Goal: Information Seeking & Learning: Learn about a topic

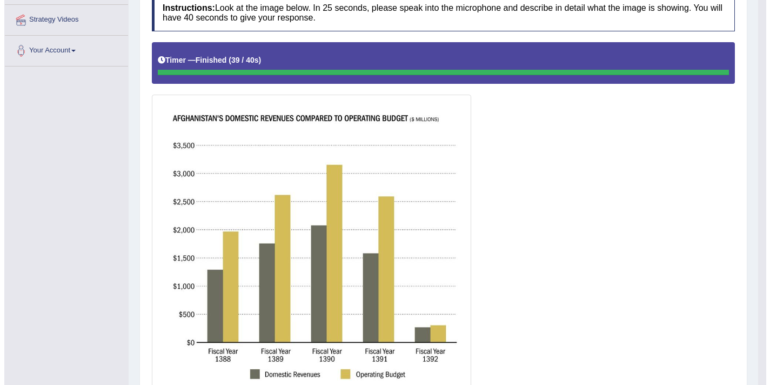
scroll to position [205, 0]
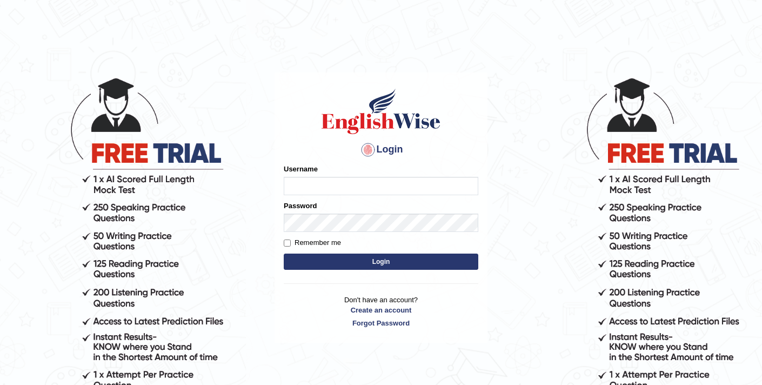
type input "elhamdavoodi"
click at [395, 264] on button "Login" at bounding box center [381, 261] width 194 height 16
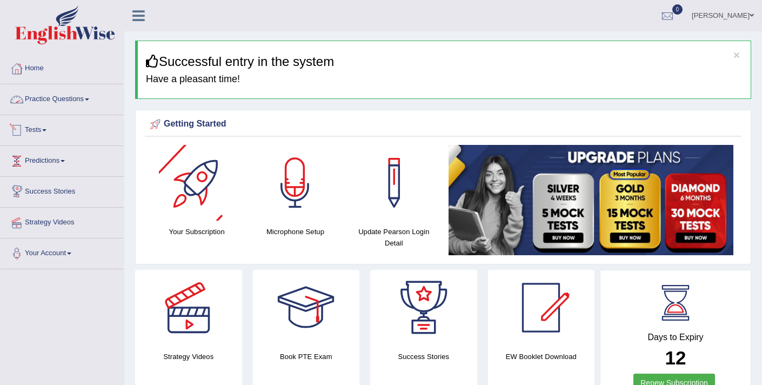
click at [37, 95] on link "Practice Questions" at bounding box center [62, 97] width 123 height 27
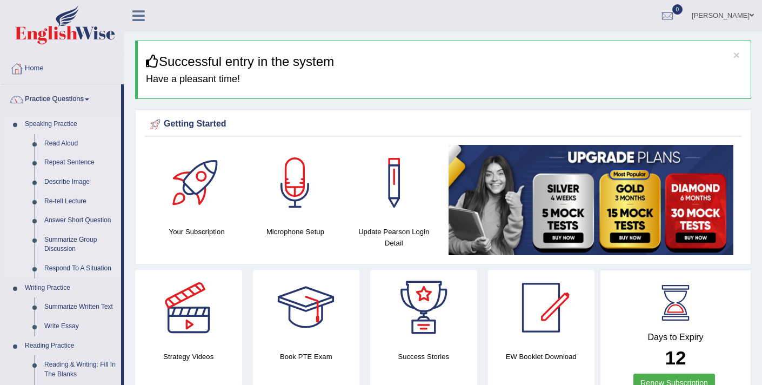
click at [79, 182] on link "Describe Image" at bounding box center [80, 181] width 82 height 19
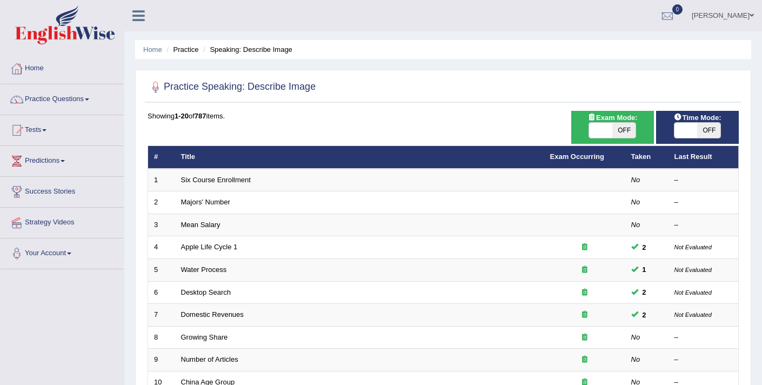
click at [606, 130] on span at bounding box center [600, 130] width 23 height 15
checkbox input "true"
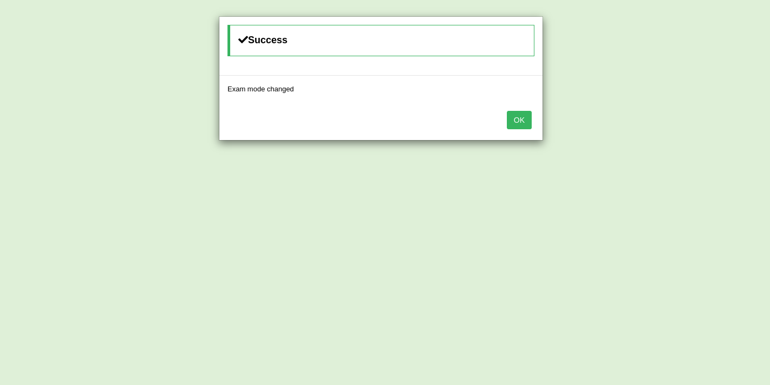
click at [525, 123] on button "OK" at bounding box center [519, 120] width 25 height 18
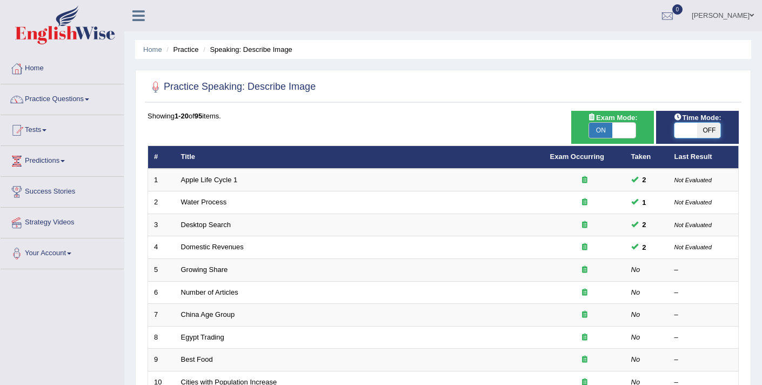
click at [680, 131] on span at bounding box center [685, 130] width 23 height 15
checkbox input "true"
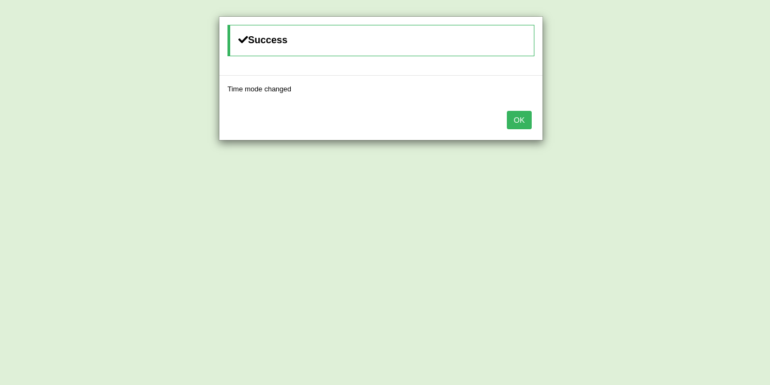
click at [526, 123] on button "OK" at bounding box center [519, 120] width 25 height 18
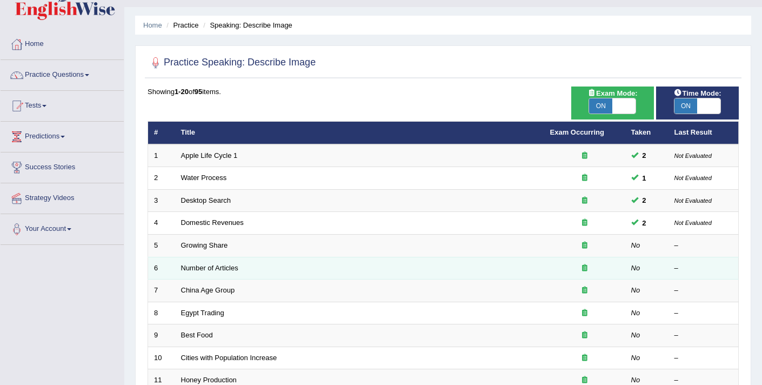
scroll to position [32, 0]
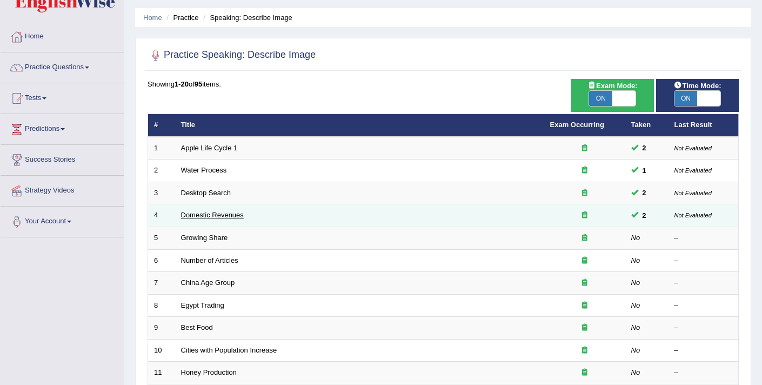
click at [221, 213] on link "Domestic Revenues" at bounding box center [212, 215] width 63 height 8
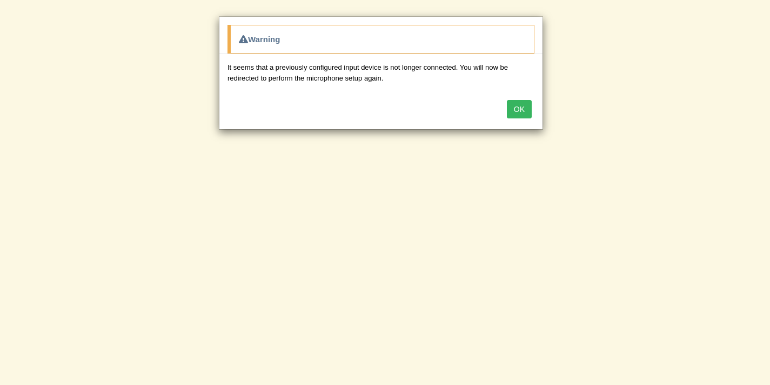
click at [526, 111] on button "OK" at bounding box center [519, 109] width 25 height 18
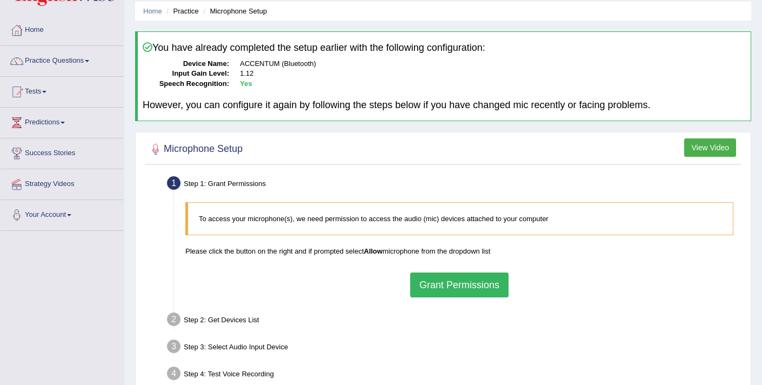
scroll to position [65, 0]
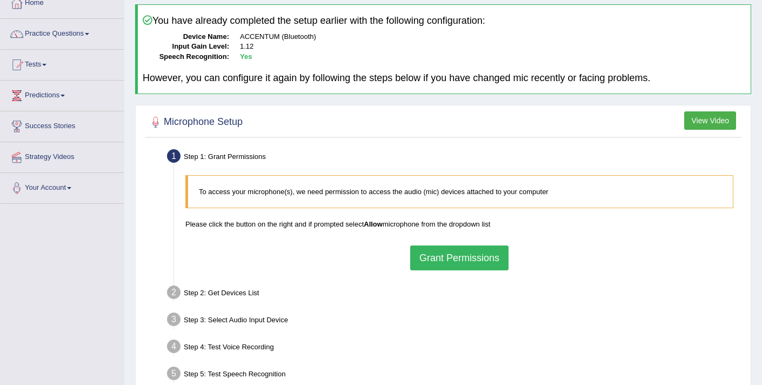
click at [460, 254] on button "Grant Permissions" at bounding box center [459, 257] width 98 height 25
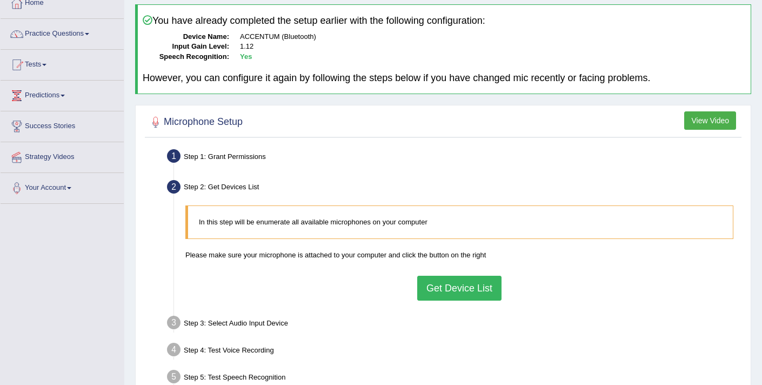
click at [454, 288] on button "Get Device List" at bounding box center [459, 287] width 84 height 25
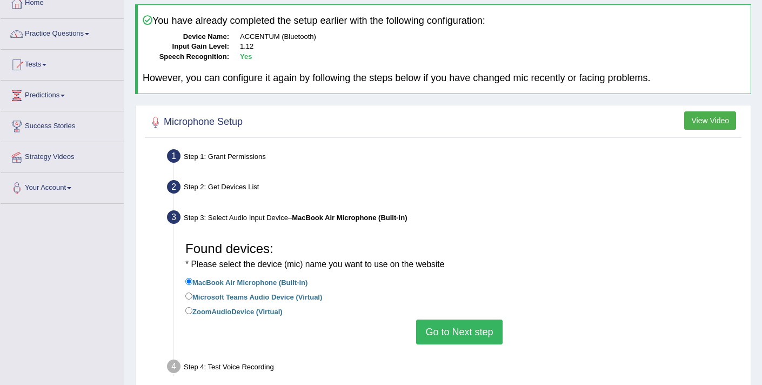
click at [466, 335] on button "Go to Next step" at bounding box center [459, 331] width 86 height 25
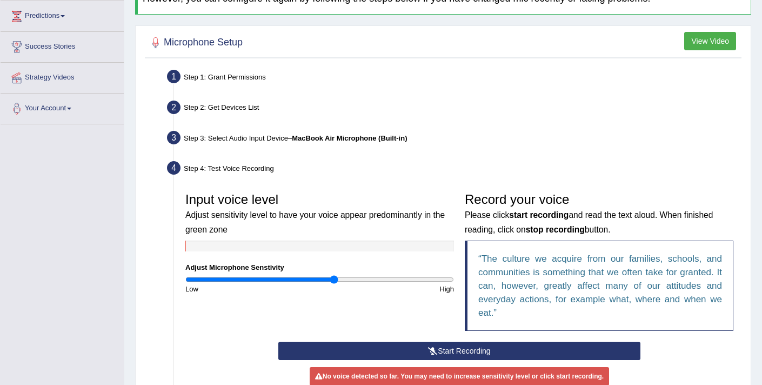
scroll to position [145, 0]
click at [511, 352] on button "Start Recording" at bounding box center [458, 350] width 361 height 18
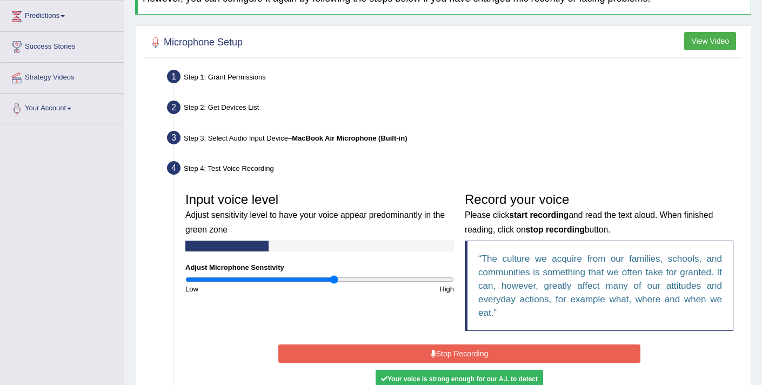
click at [512, 351] on button "Stop Recording" at bounding box center [458, 353] width 361 height 18
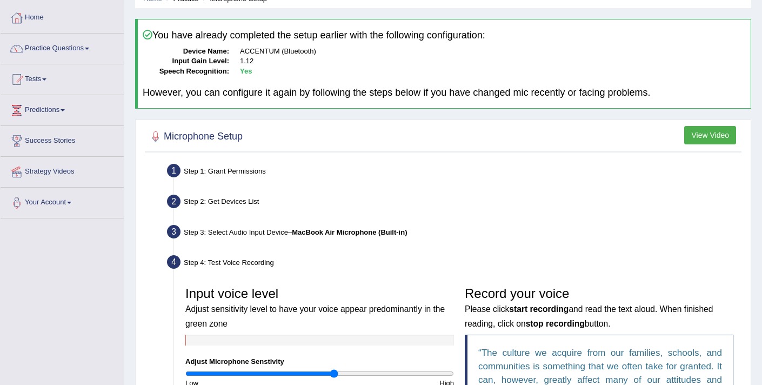
scroll to position [0, 0]
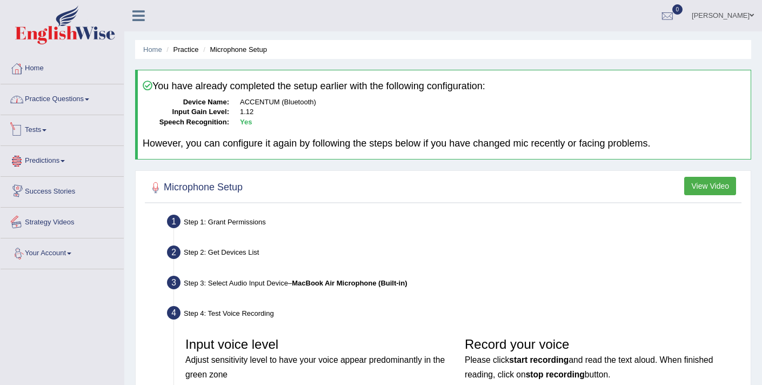
click at [66, 105] on link "Practice Questions" at bounding box center [62, 97] width 123 height 27
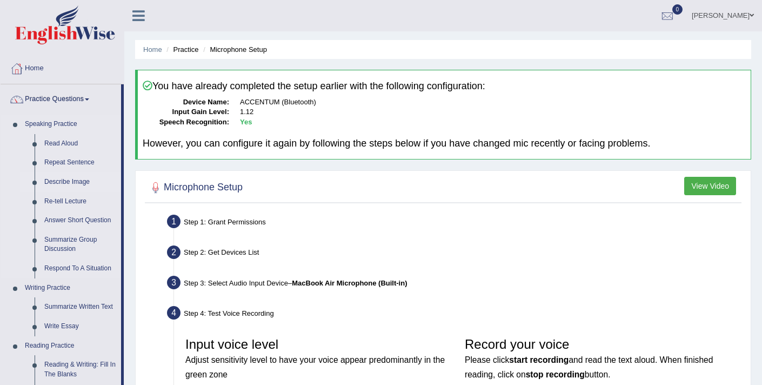
click at [84, 183] on link "Describe Image" at bounding box center [80, 181] width 82 height 19
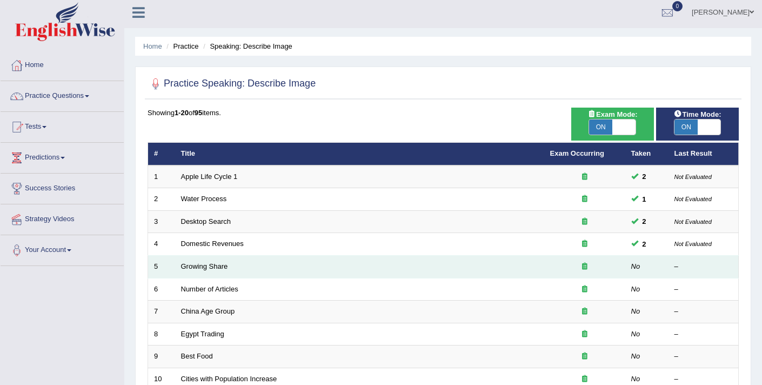
scroll to position [4, 0]
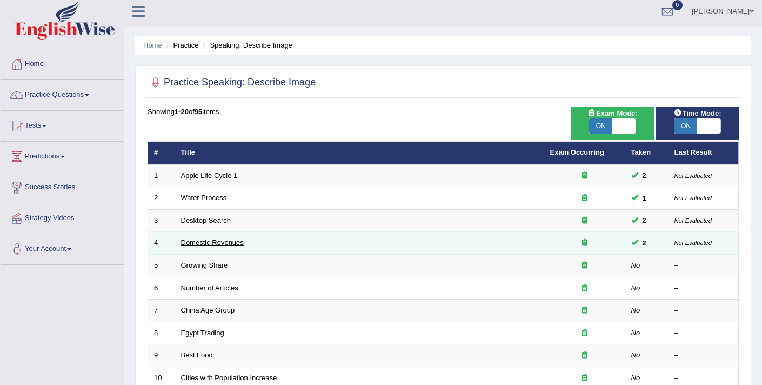
click at [216, 240] on link "Domestic Revenues" at bounding box center [212, 242] width 63 height 8
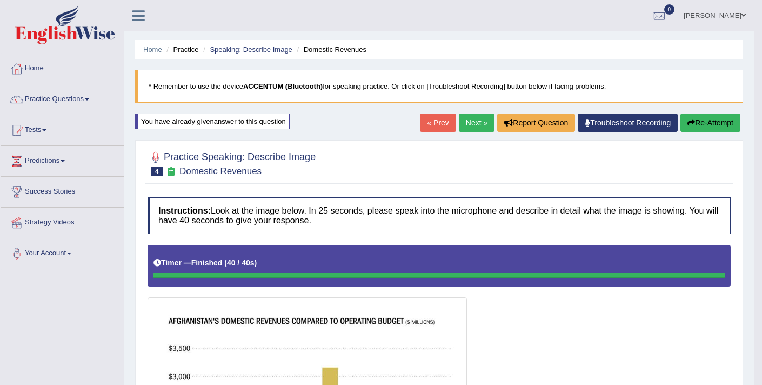
click at [727, 119] on button "Re-Attempt" at bounding box center [710, 122] width 60 height 18
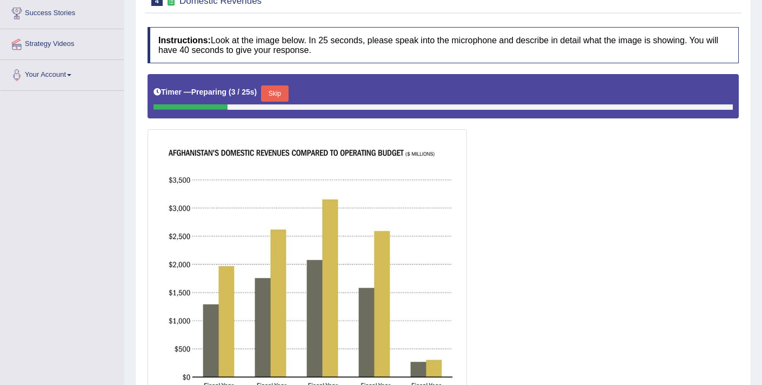
scroll to position [149, 0]
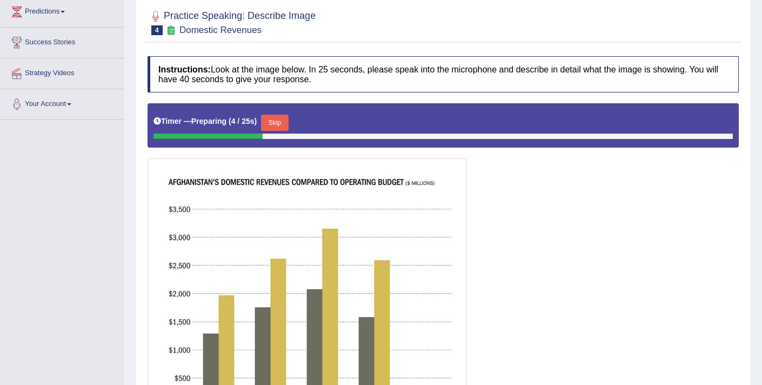
click at [284, 125] on button "Skip" at bounding box center [274, 123] width 27 height 16
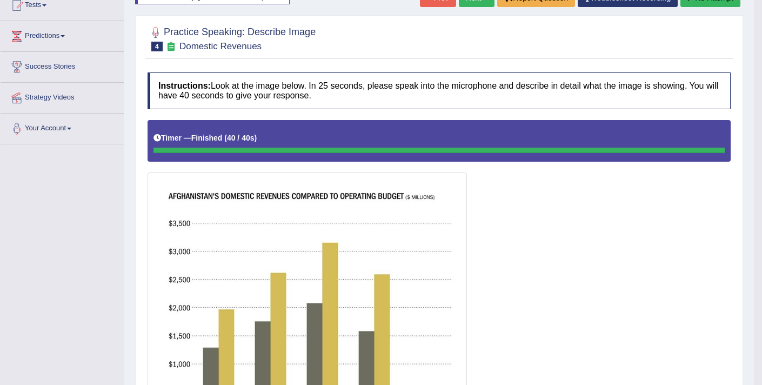
scroll to position [0, 0]
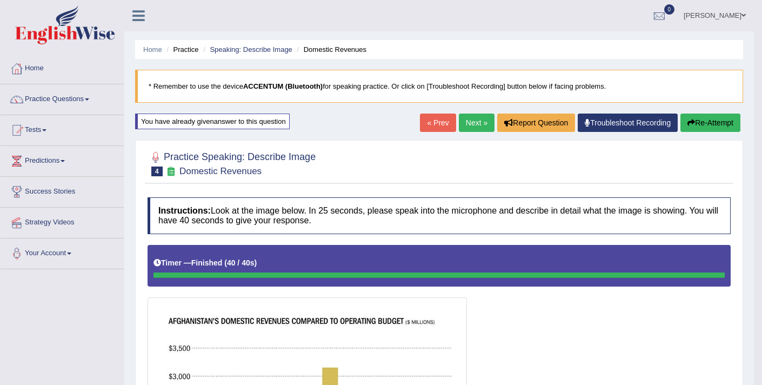
click at [465, 119] on link "Next »" at bounding box center [477, 122] width 36 height 18
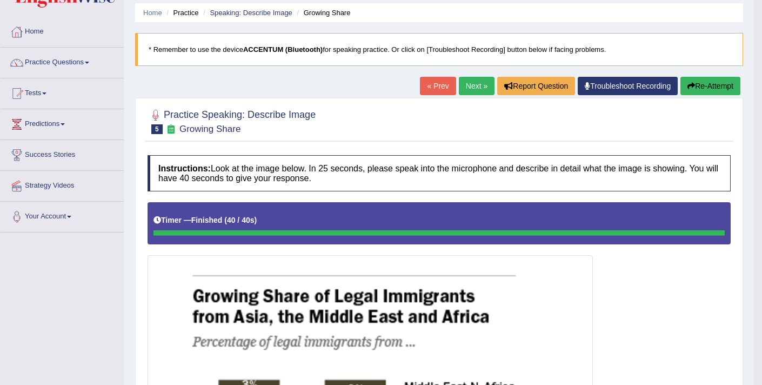
scroll to position [20, 0]
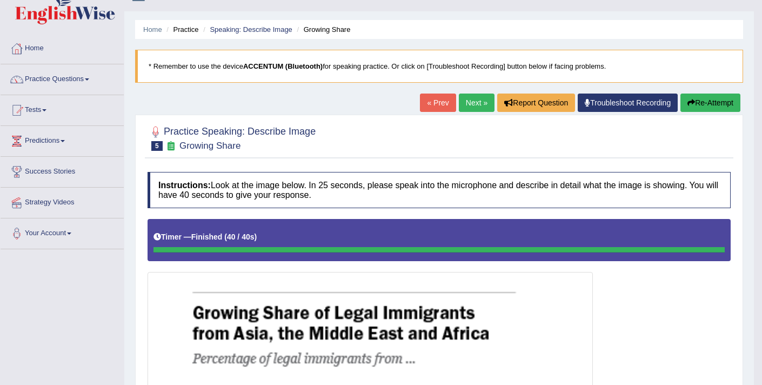
click at [711, 106] on button "Re-Attempt" at bounding box center [710, 102] width 60 height 18
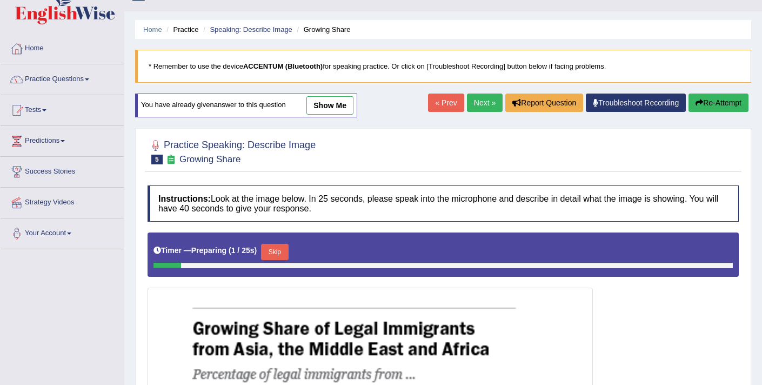
click at [279, 258] on button "Skip" at bounding box center [274, 252] width 27 height 16
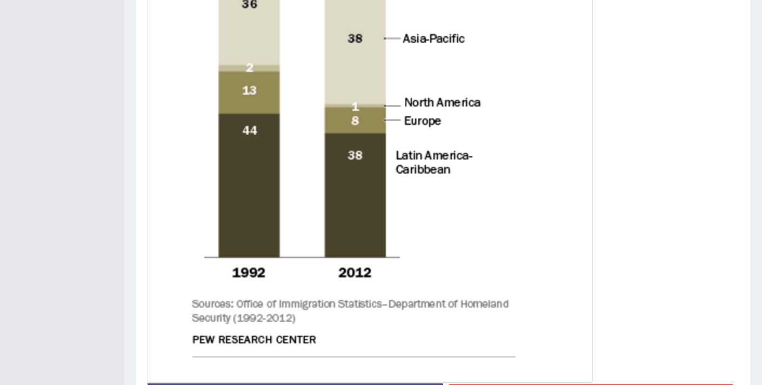
scroll to position [572, 0]
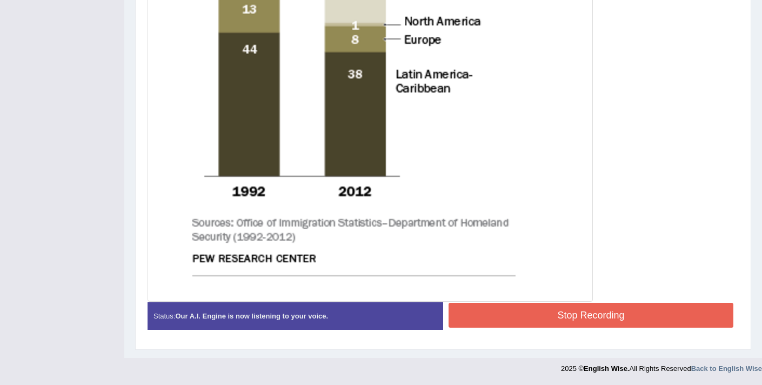
click at [492, 316] on button "Stop Recording" at bounding box center [590, 315] width 285 height 25
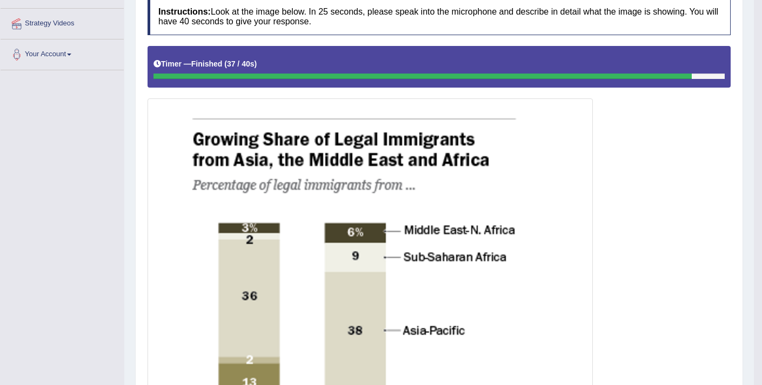
scroll to position [69, 0]
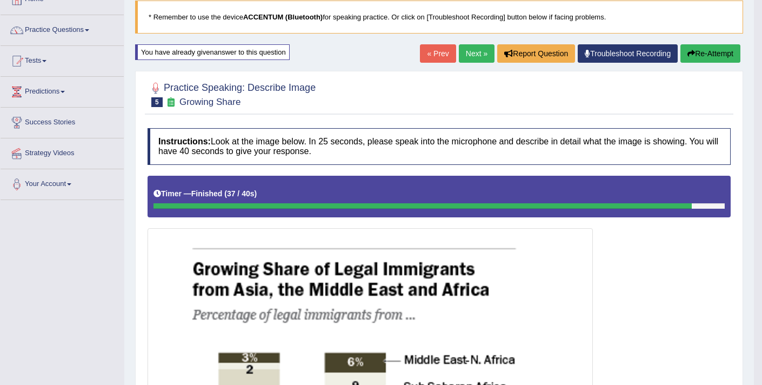
click at [461, 51] on link "Next »" at bounding box center [477, 53] width 36 height 18
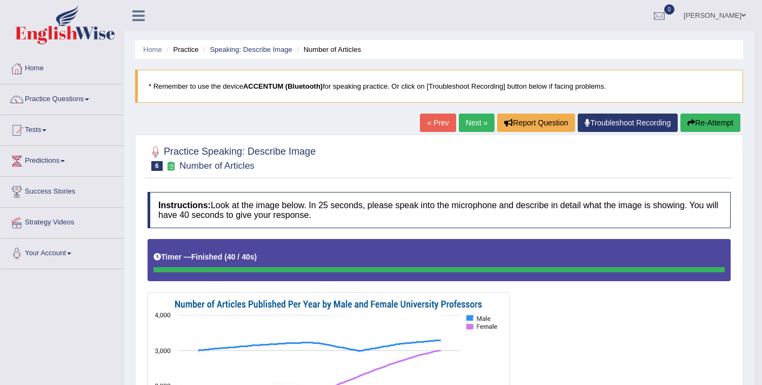
click at [704, 123] on button "Re-Attempt" at bounding box center [710, 122] width 60 height 18
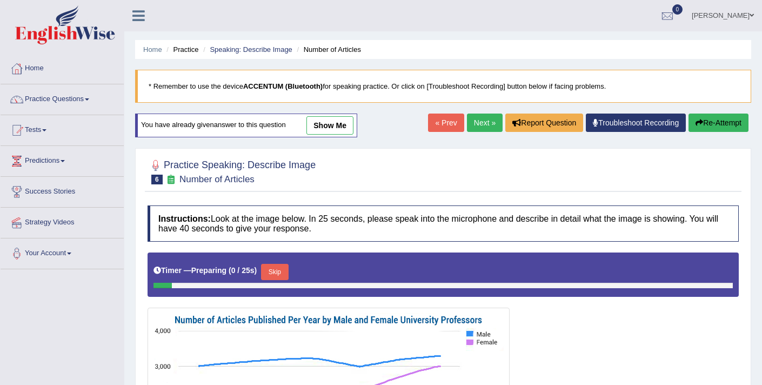
click at [278, 275] on button "Skip" at bounding box center [274, 272] width 27 height 16
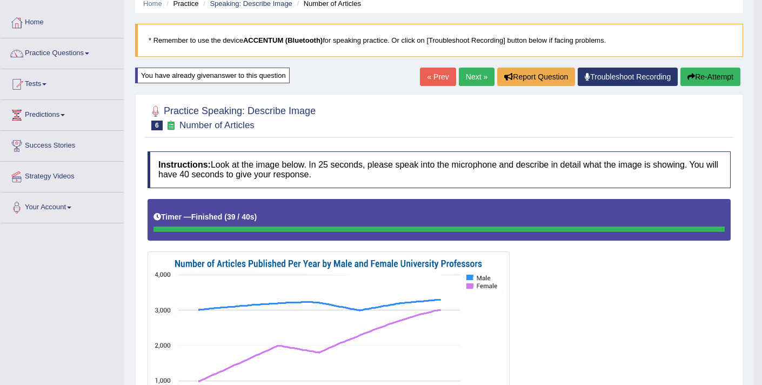
scroll to position [45, 0]
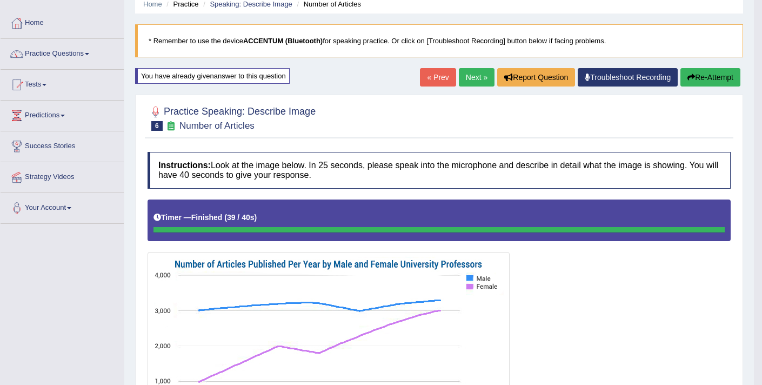
click at [698, 78] on button "Re-Attempt" at bounding box center [710, 77] width 60 height 18
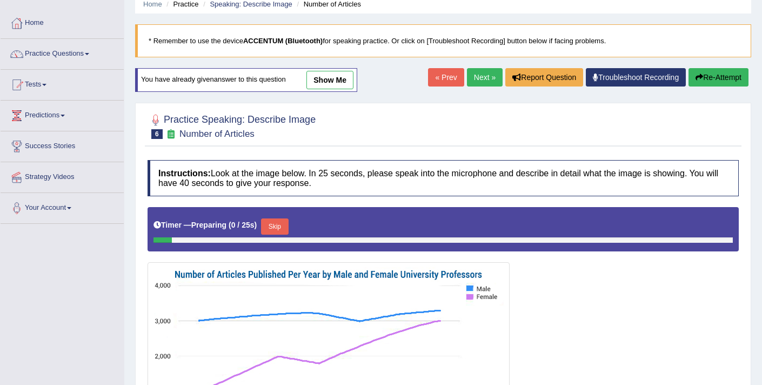
click at [284, 226] on button "Skip" at bounding box center [274, 226] width 27 height 16
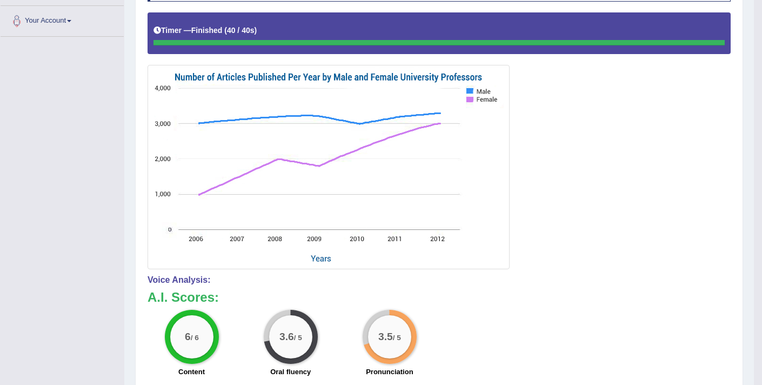
scroll to position [98, 0]
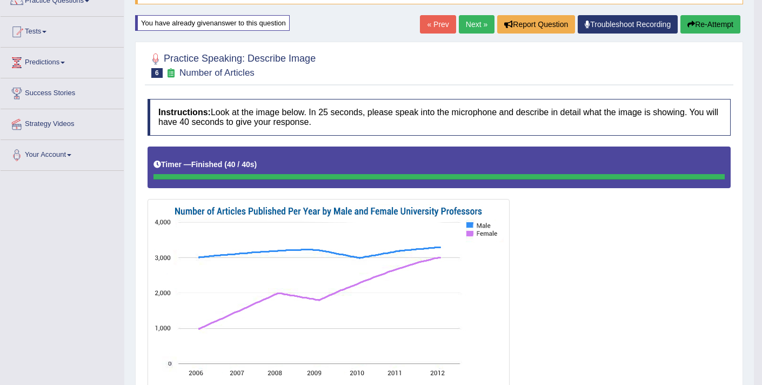
click at [474, 30] on link "Next »" at bounding box center [477, 24] width 36 height 18
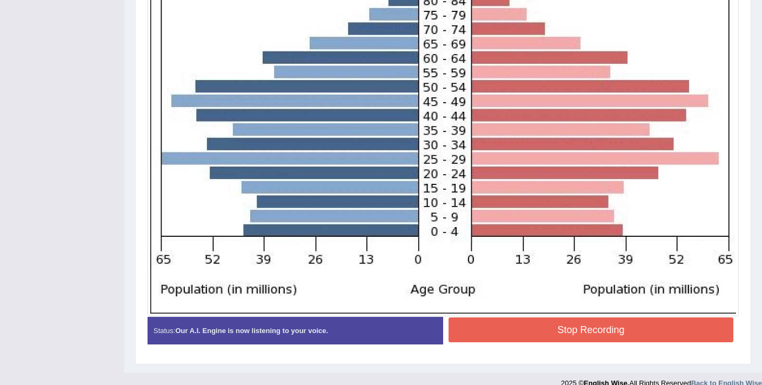
scroll to position [406, 0]
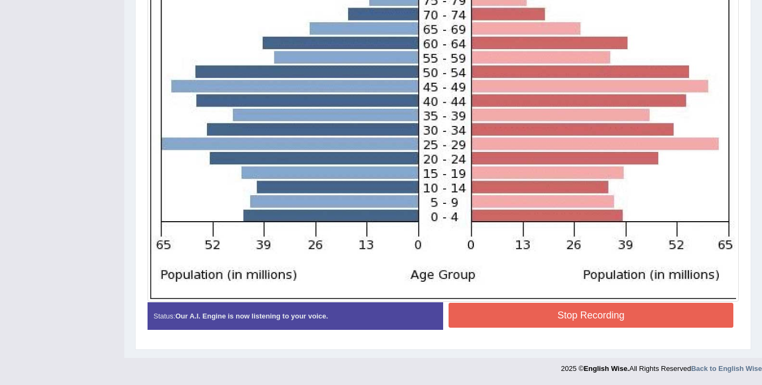
click at [521, 321] on button "Stop Recording" at bounding box center [590, 315] width 285 height 25
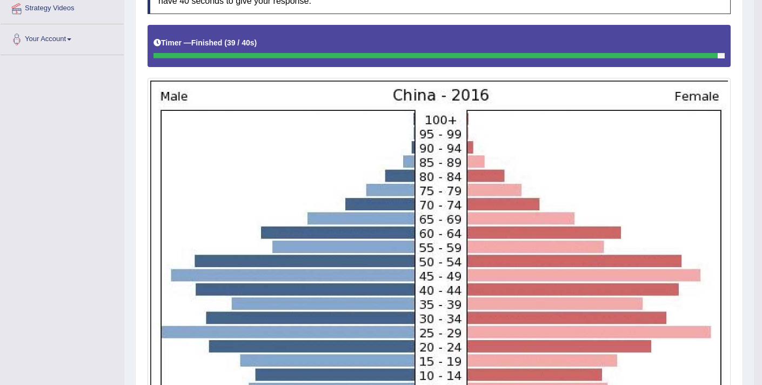
scroll to position [43, 0]
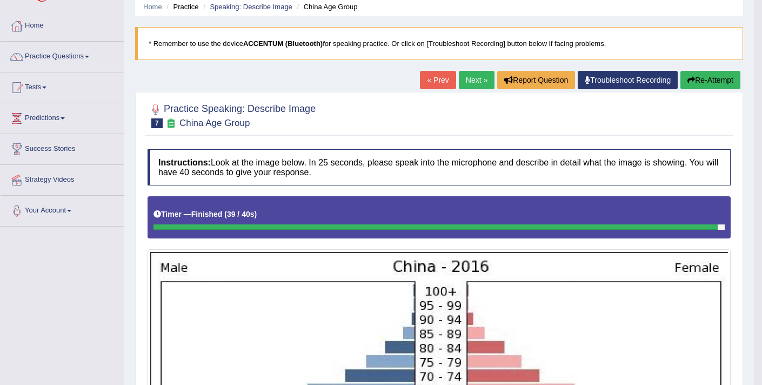
click at [709, 86] on button "Re-Attempt" at bounding box center [710, 80] width 60 height 18
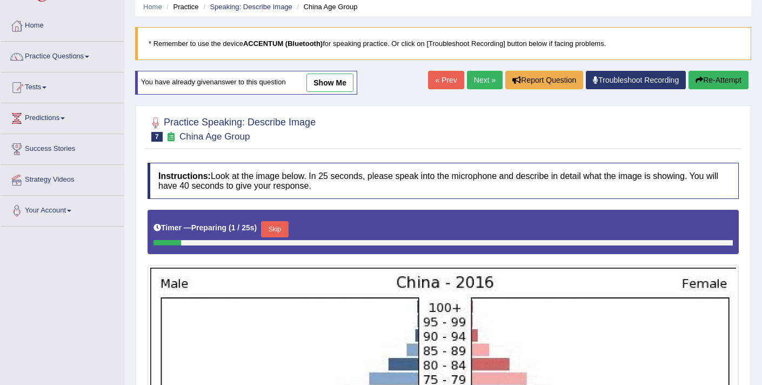
click at [274, 227] on button "Skip" at bounding box center [274, 229] width 27 height 16
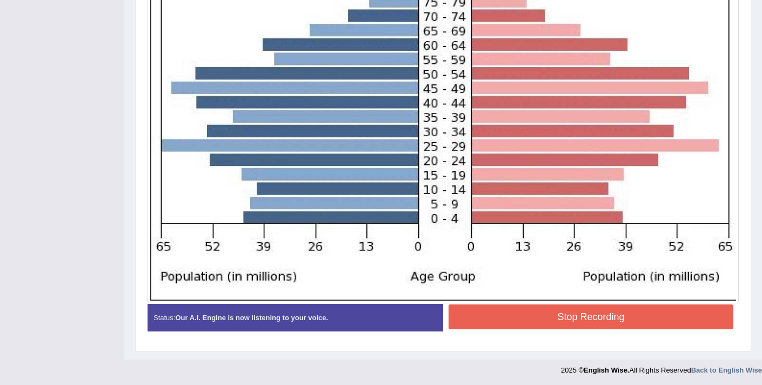
scroll to position [411, 0]
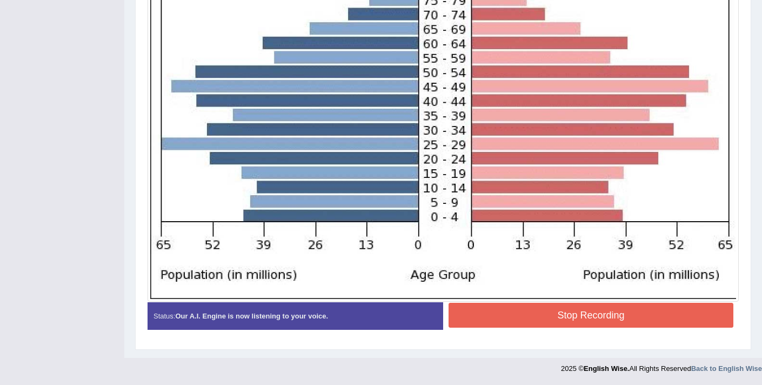
click at [604, 318] on button "Stop Recording" at bounding box center [590, 315] width 285 height 25
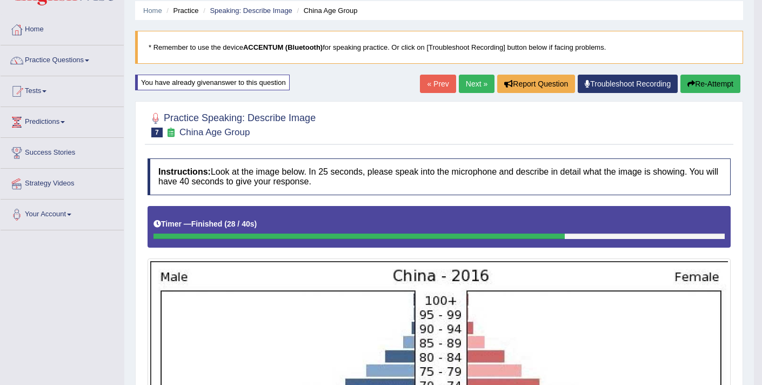
scroll to position [37, 0]
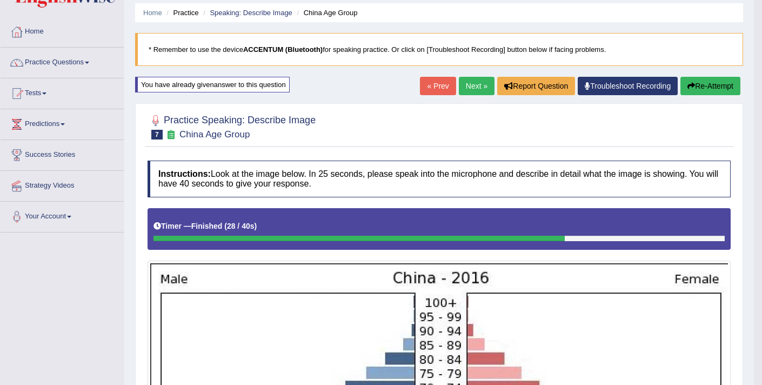
click at [700, 86] on button "Re-Attempt" at bounding box center [710, 86] width 60 height 18
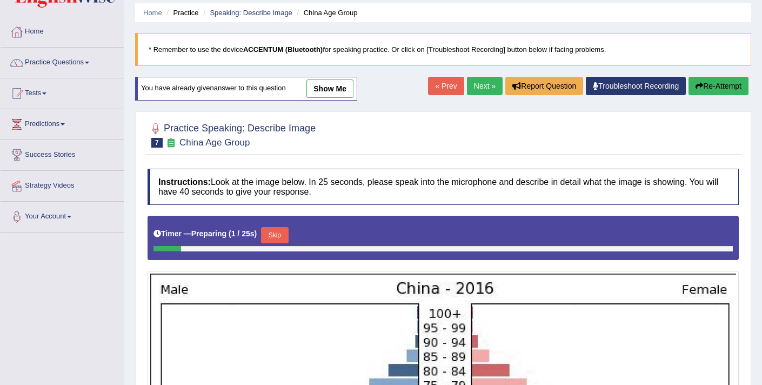
click at [277, 239] on button "Skip" at bounding box center [274, 235] width 27 height 16
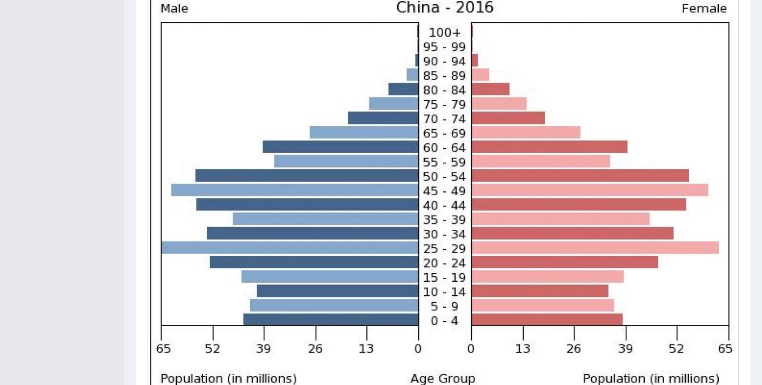
scroll to position [411, 0]
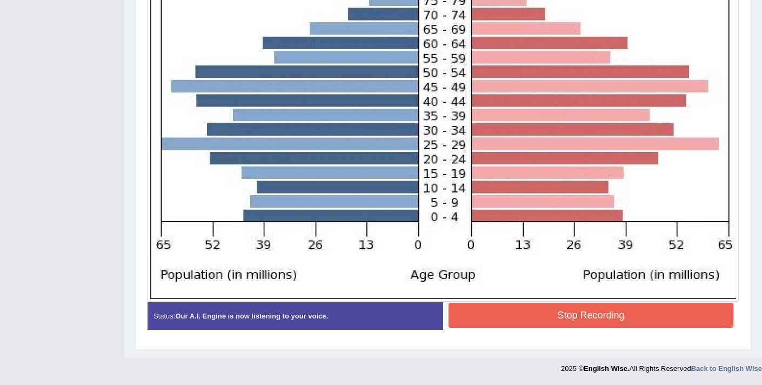
click at [537, 322] on button "Stop Recording" at bounding box center [590, 315] width 285 height 25
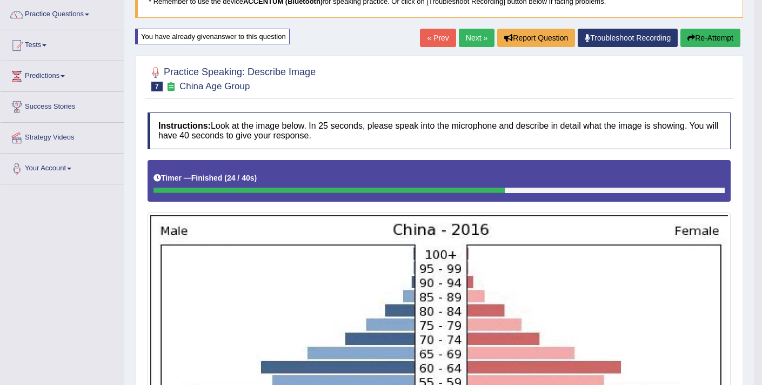
scroll to position [85, 0]
click at [479, 38] on link "Next »" at bounding box center [477, 38] width 36 height 18
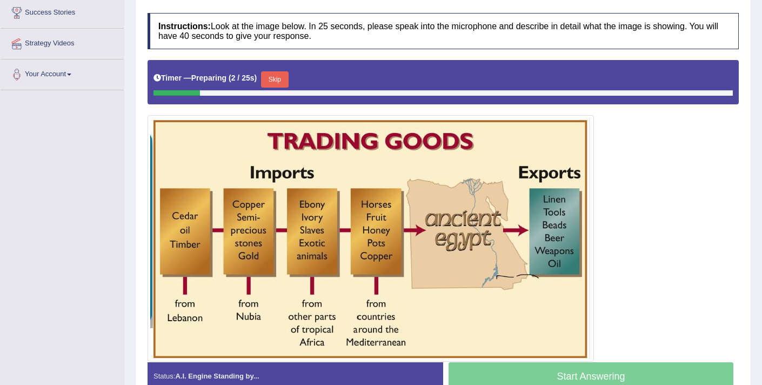
scroll to position [196, 0]
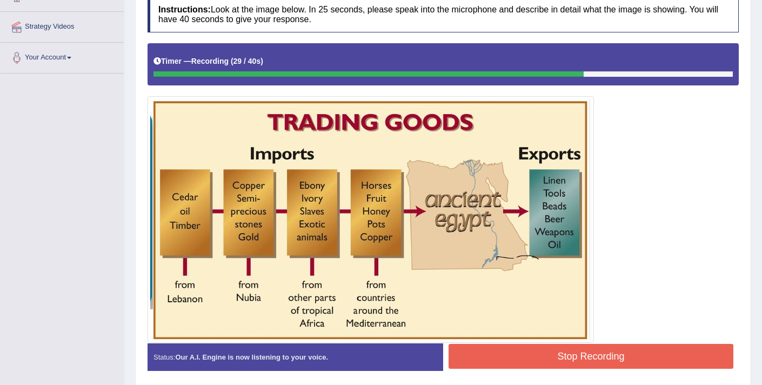
click at [566, 355] on button "Stop Recording" at bounding box center [590, 356] width 285 height 25
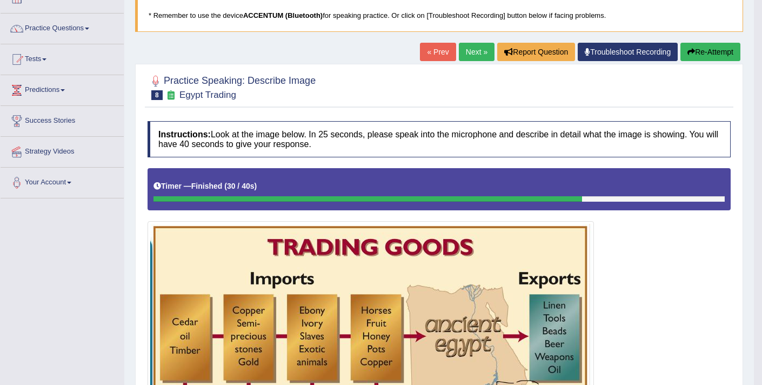
scroll to position [38, 0]
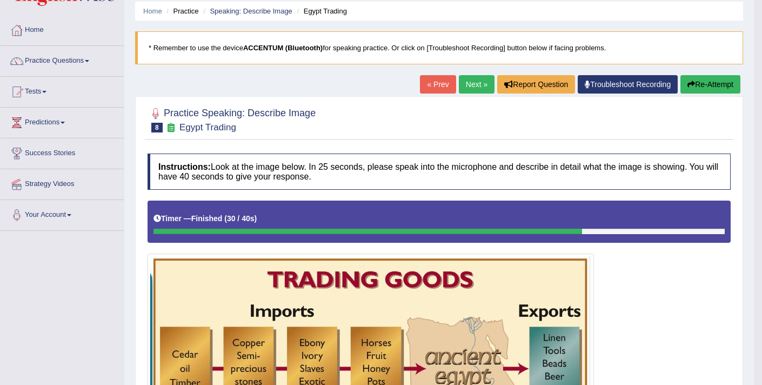
click at [695, 82] on button "Re-Attempt" at bounding box center [710, 84] width 60 height 18
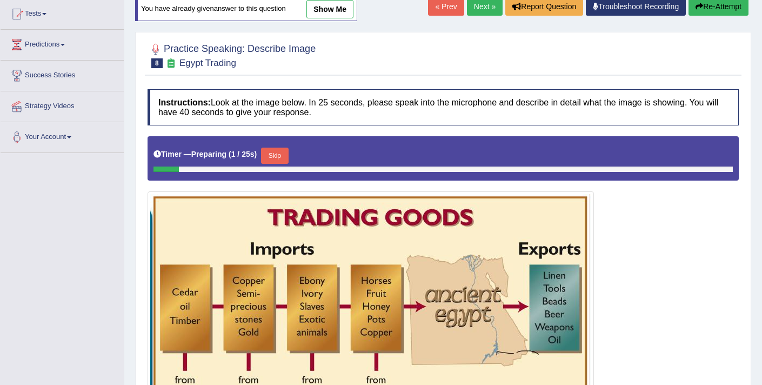
scroll to position [118, 0]
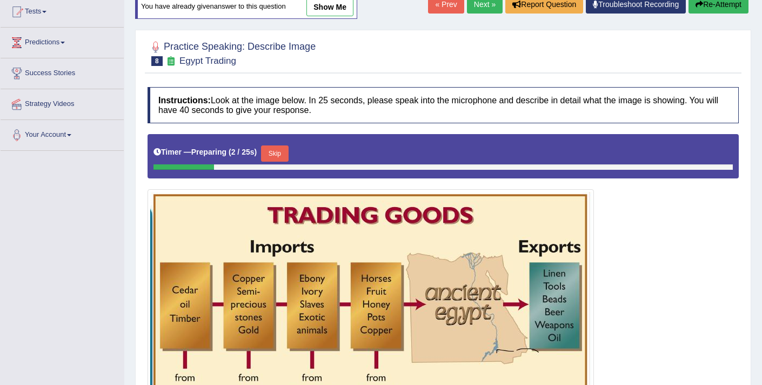
click at [279, 148] on button "Skip" at bounding box center [274, 153] width 27 height 16
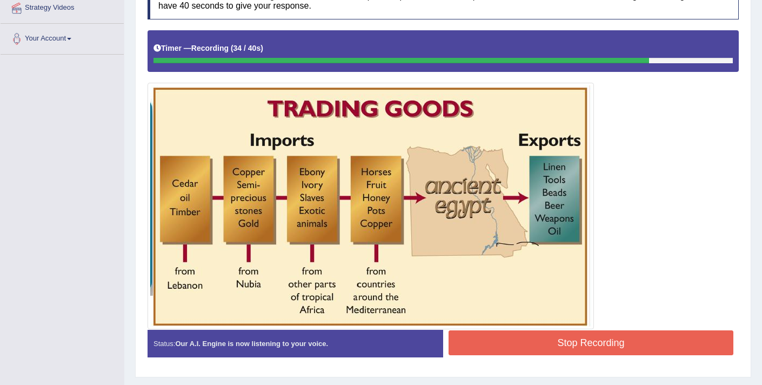
scroll to position [221, 0]
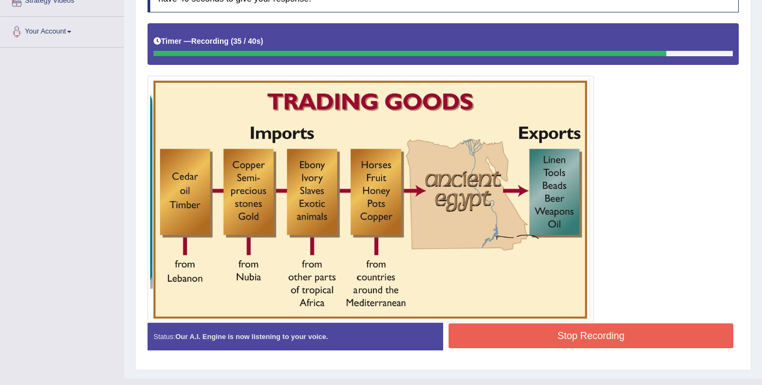
click at [593, 333] on button "Stop Recording" at bounding box center [590, 335] width 285 height 25
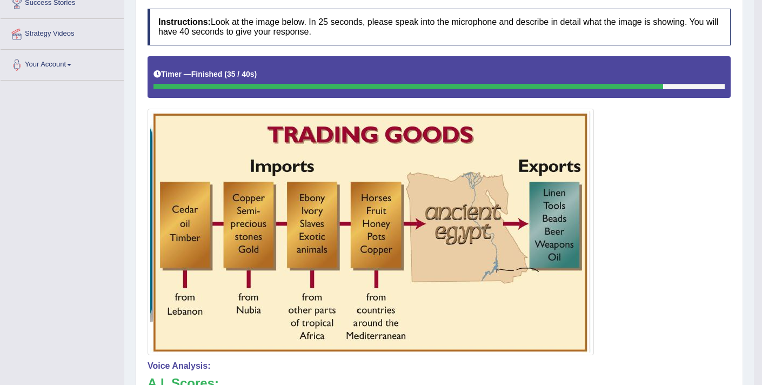
scroll to position [0, 0]
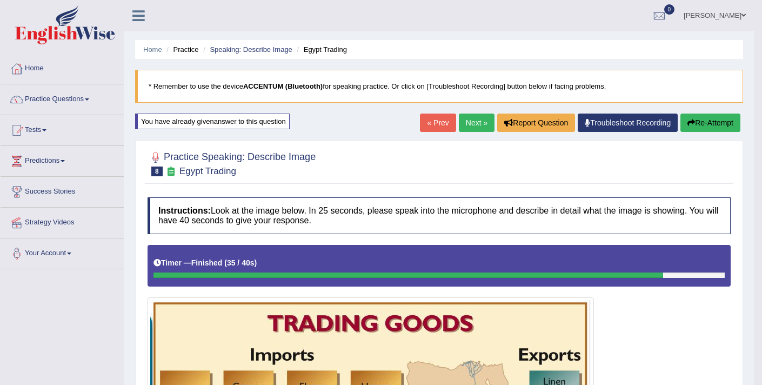
click at [707, 120] on button "Re-Attempt" at bounding box center [710, 122] width 60 height 18
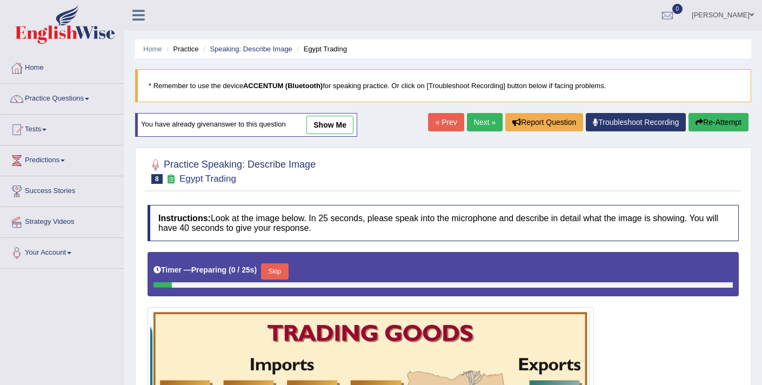
click at [275, 268] on button "Skip" at bounding box center [274, 271] width 27 height 16
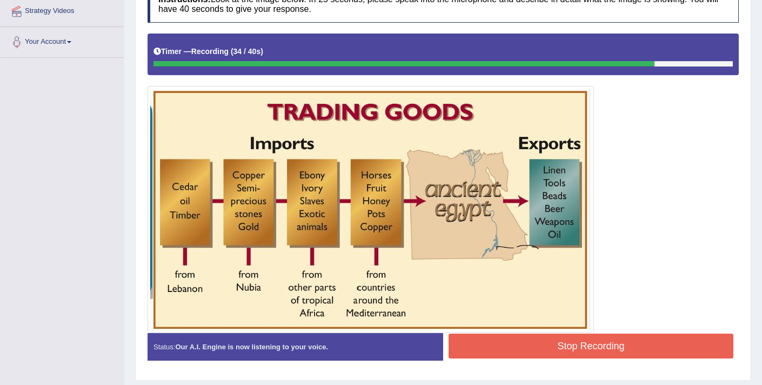
scroll to position [213, 0]
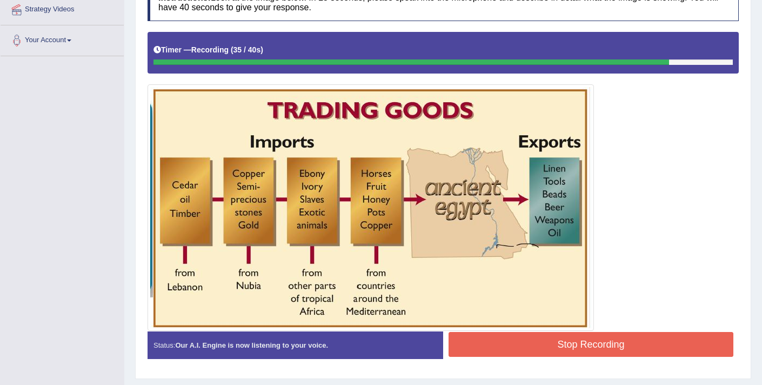
click at [598, 348] on button "Stop Recording" at bounding box center [590, 344] width 285 height 25
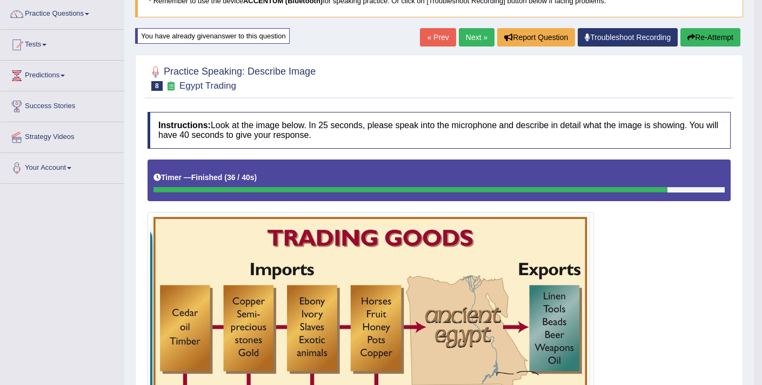
scroll to position [13, 0]
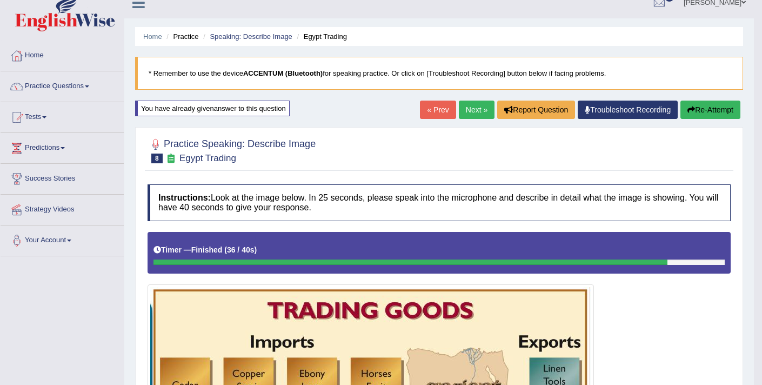
click at [469, 114] on link "Next »" at bounding box center [477, 109] width 36 height 18
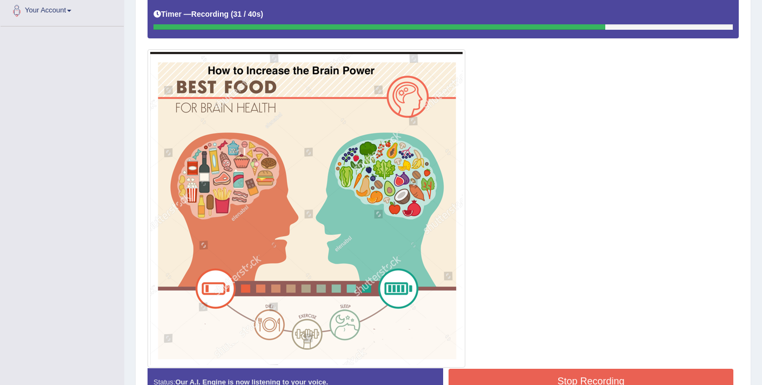
scroll to position [243, 0]
click at [535, 371] on button "Stop Recording" at bounding box center [590, 380] width 285 height 25
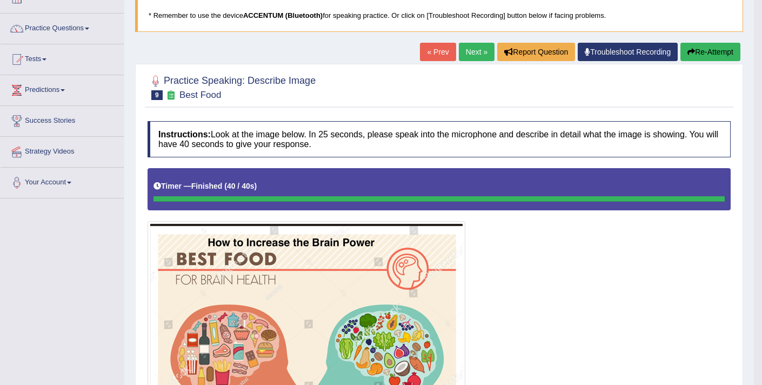
scroll to position [0, 0]
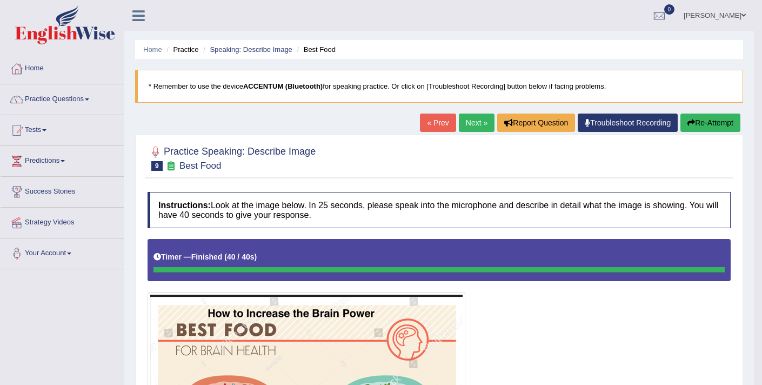
click at [692, 122] on button "Re-Attempt" at bounding box center [710, 122] width 60 height 18
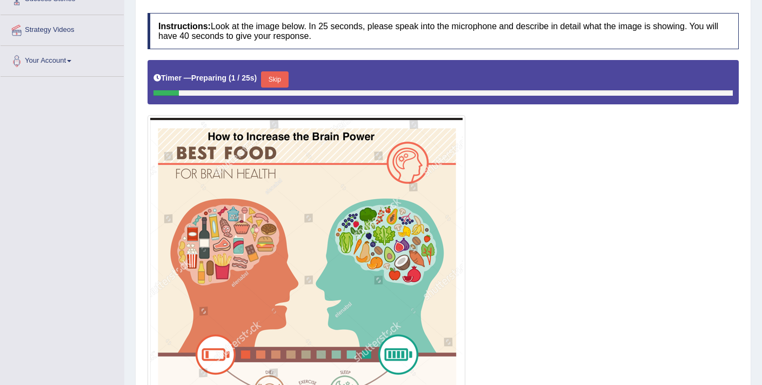
scroll to position [195, 0]
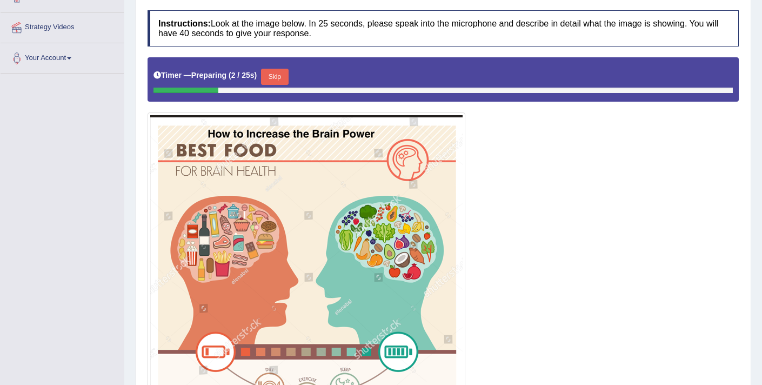
click at [283, 77] on button "Skip" at bounding box center [274, 77] width 27 height 16
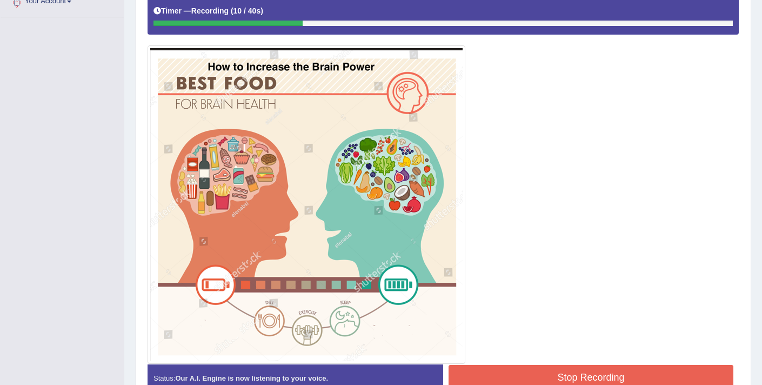
scroll to position [262, 0]
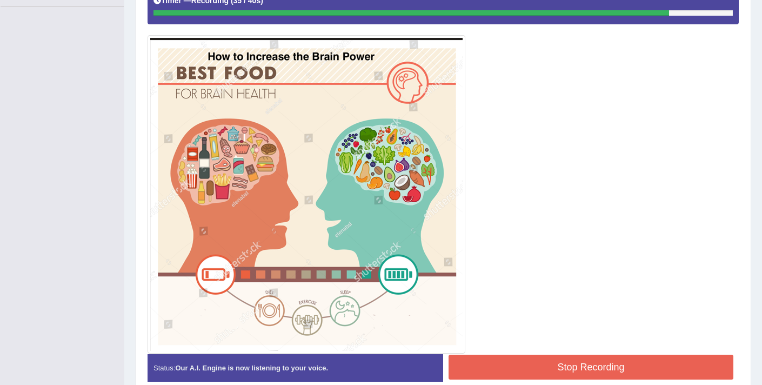
click at [593, 368] on button "Stop Recording" at bounding box center [590, 366] width 285 height 25
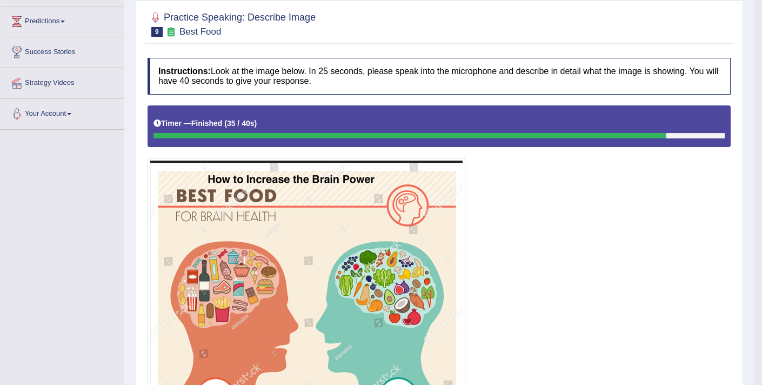
scroll to position [5, 0]
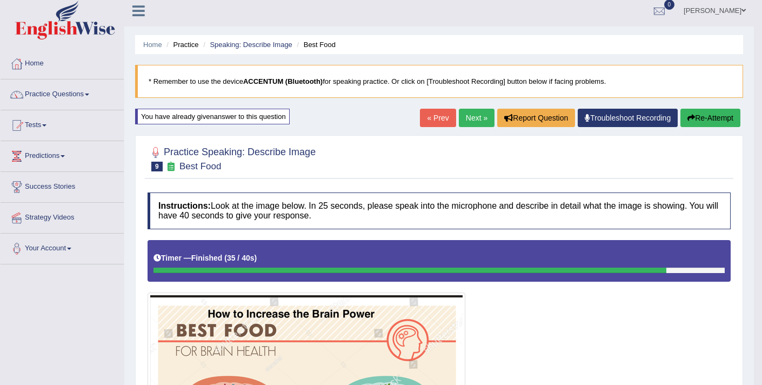
click at [708, 119] on button "Re-Attempt" at bounding box center [710, 118] width 60 height 18
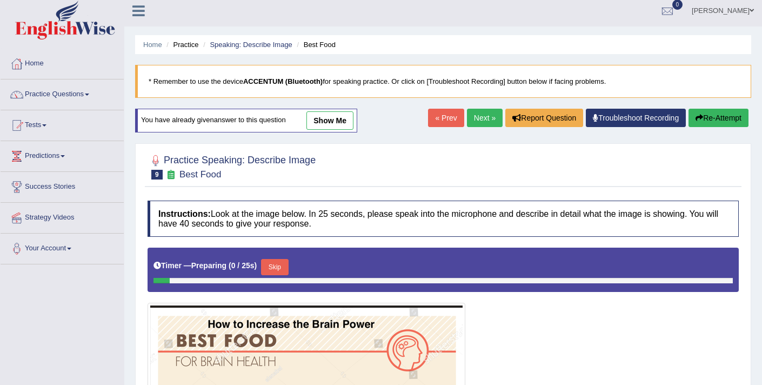
click at [282, 266] on button "Skip" at bounding box center [274, 267] width 27 height 16
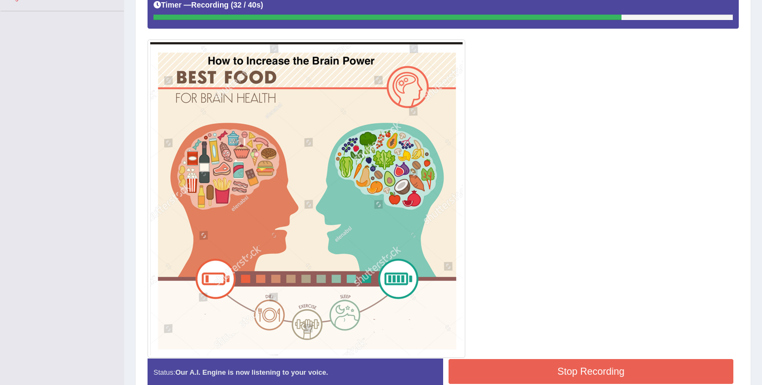
scroll to position [262, 0]
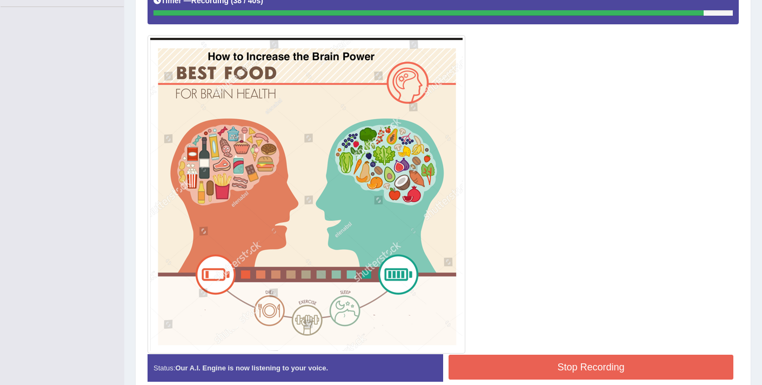
click at [604, 359] on button "Stop Recording" at bounding box center [590, 366] width 285 height 25
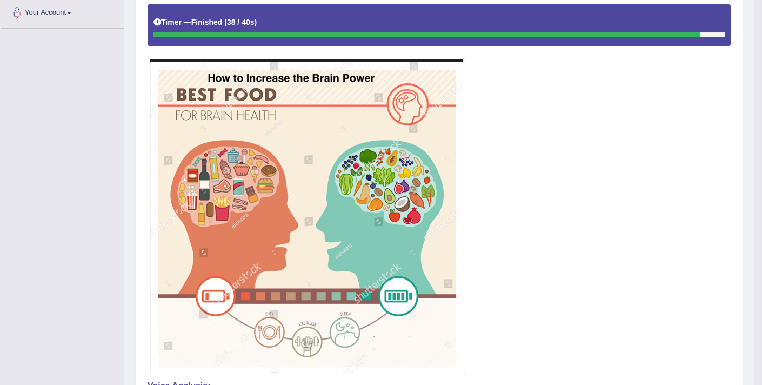
scroll to position [27, 0]
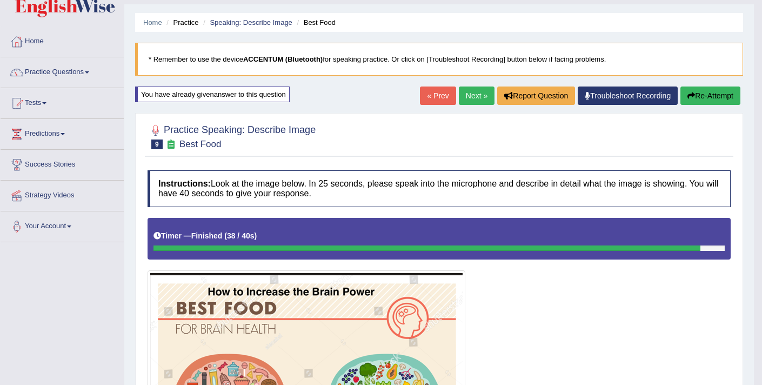
click at [465, 98] on link "Next »" at bounding box center [477, 95] width 36 height 18
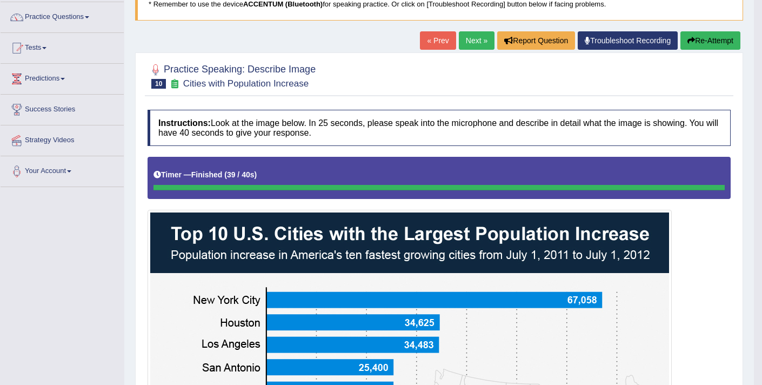
scroll to position [30, 0]
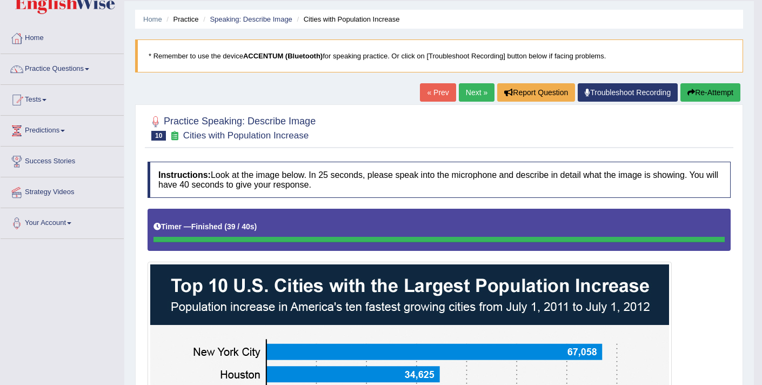
click at [697, 89] on button "Re-Attempt" at bounding box center [710, 92] width 60 height 18
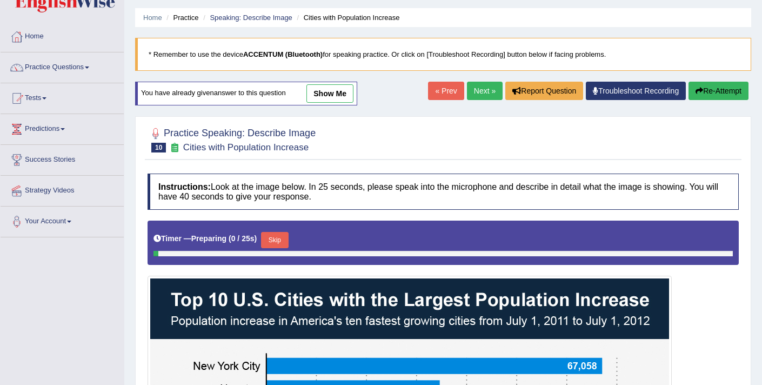
scroll to position [32, 0]
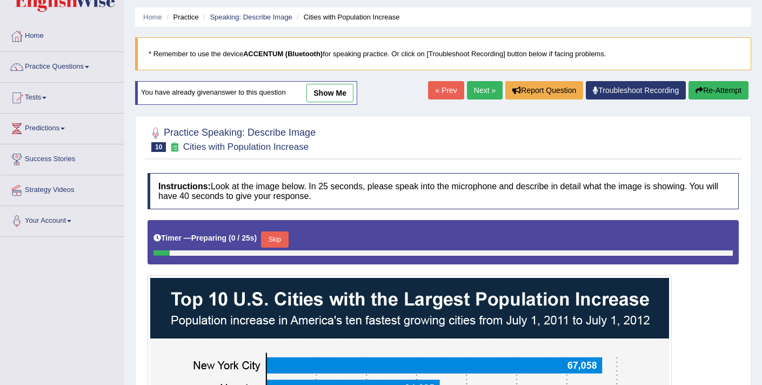
click at [274, 238] on button "Skip" at bounding box center [274, 239] width 27 height 16
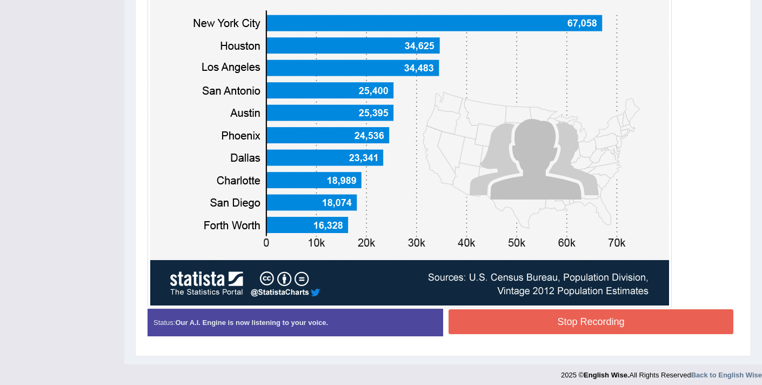
scroll to position [371, 0]
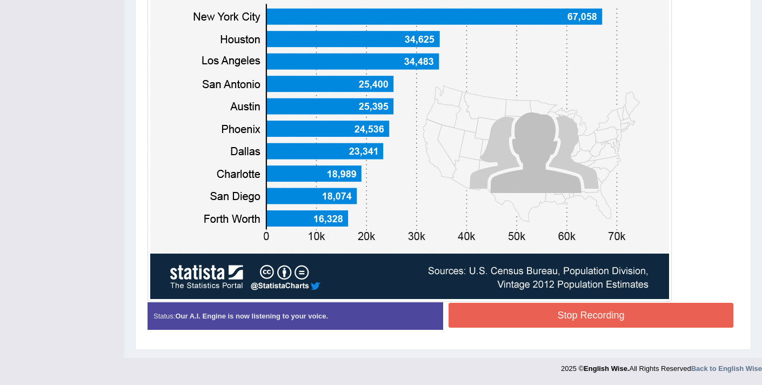
click at [615, 321] on button "Stop Recording" at bounding box center [590, 315] width 285 height 25
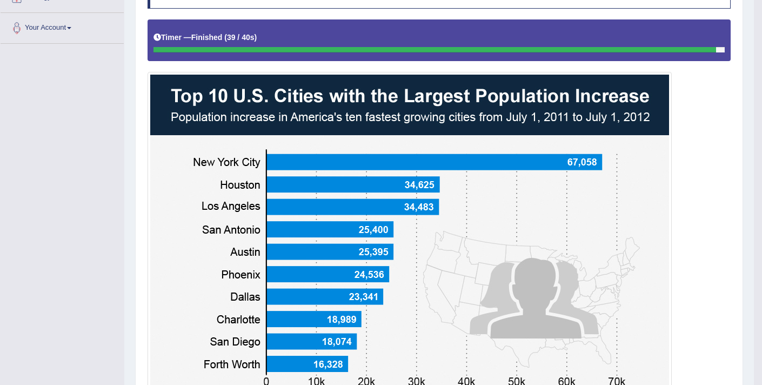
scroll to position [0, 0]
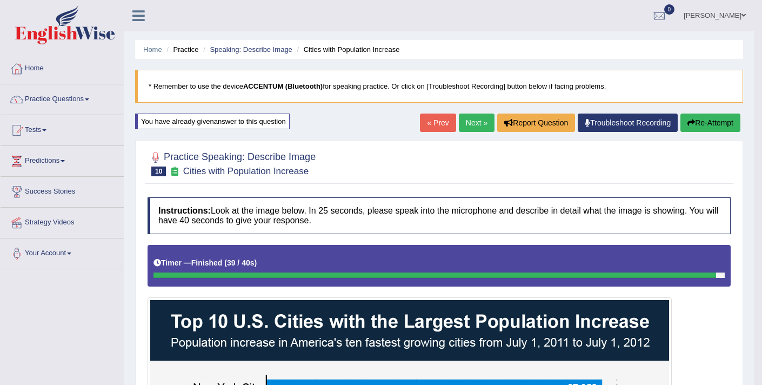
click at [700, 120] on button "Re-Attempt" at bounding box center [710, 122] width 60 height 18
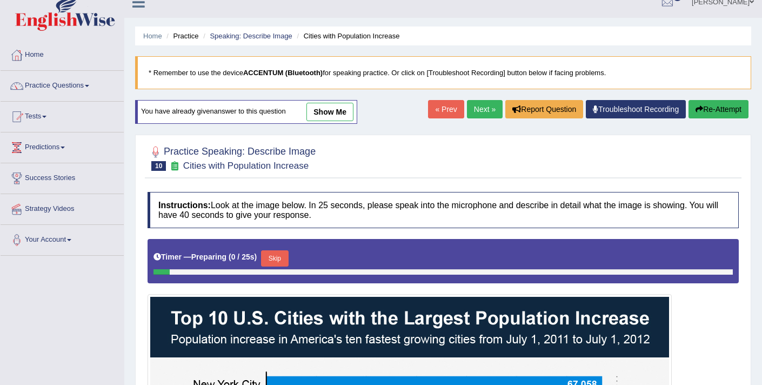
scroll to position [26, 0]
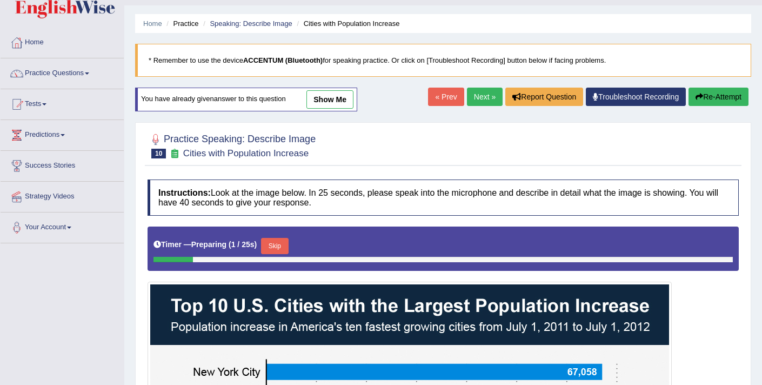
click at [272, 250] on button "Skip" at bounding box center [274, 246] width 27 height 16
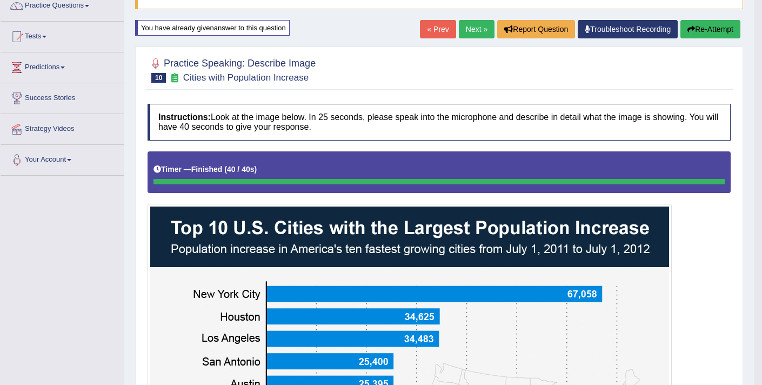
scroll to position [77, 0]
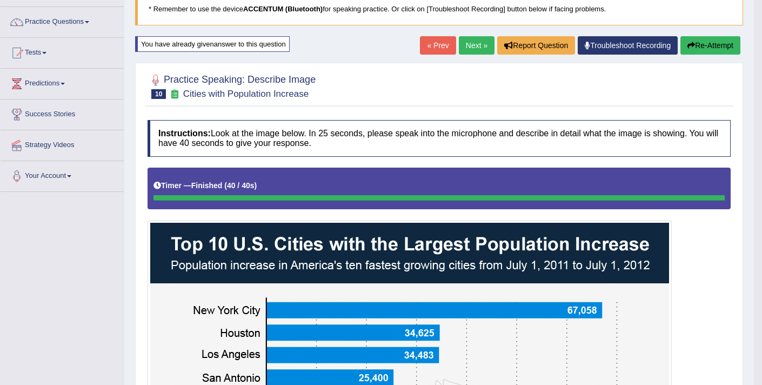
click at [477, 51] on link "Next »" at bounding box center [477, 45] width 36 height 18
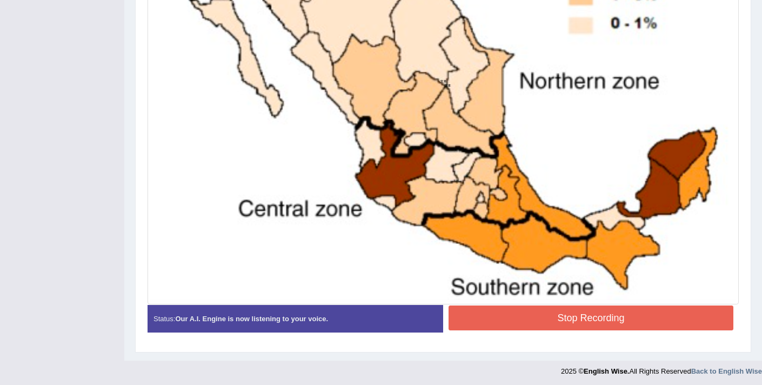
scroll to position [436, 0]
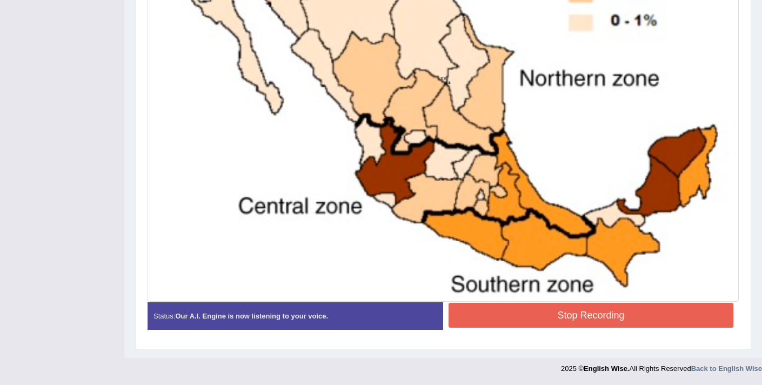
click at [611, 319] on button "Stop Recording" at bounding box center [590, 315] width 285 height 25
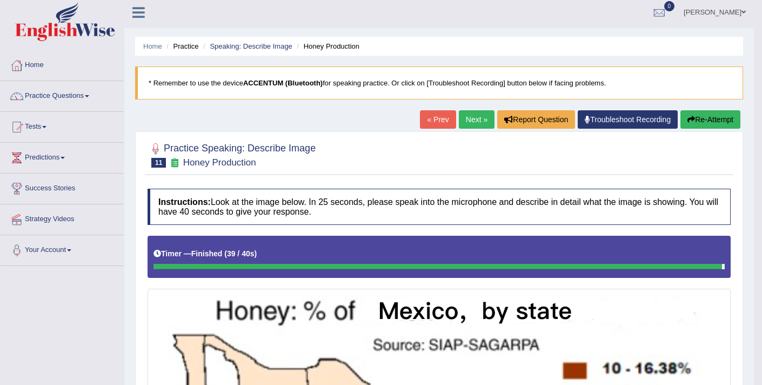
scroll to position [0, 0]
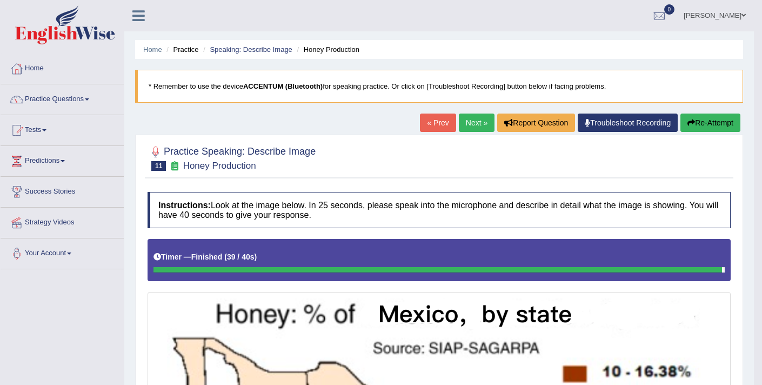
click at [466, 129] on link "Next »" at bounding box center [477, 122] width 36 height 18
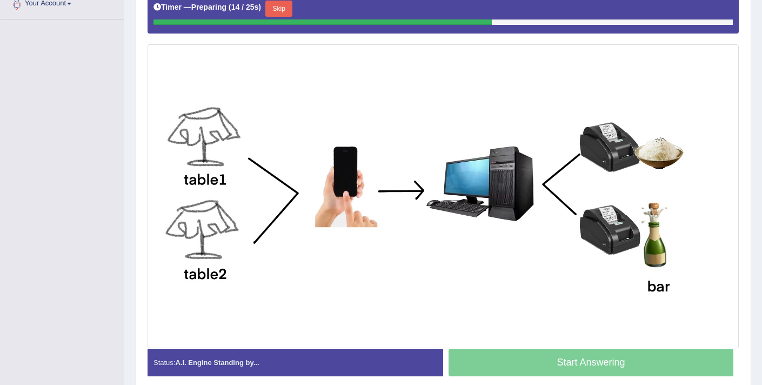
scroll to position [250, 0]
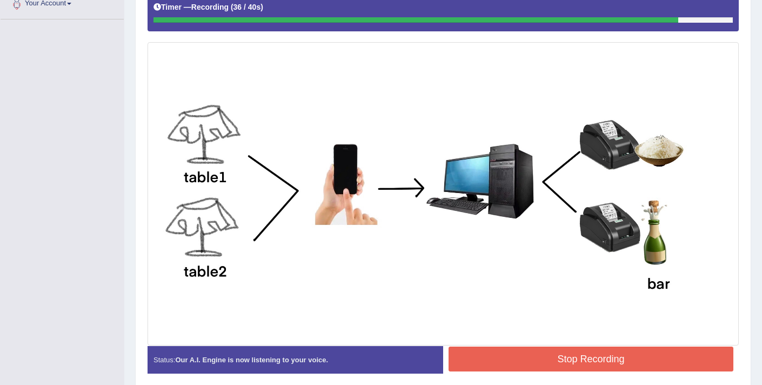
click at [562, 362] on button "Stop Recording" at bounding box center [590, 358] width 285 height 25
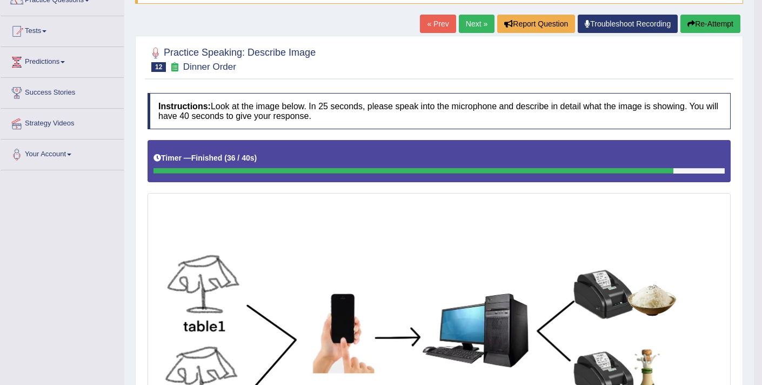
scroll to position [0, 0]
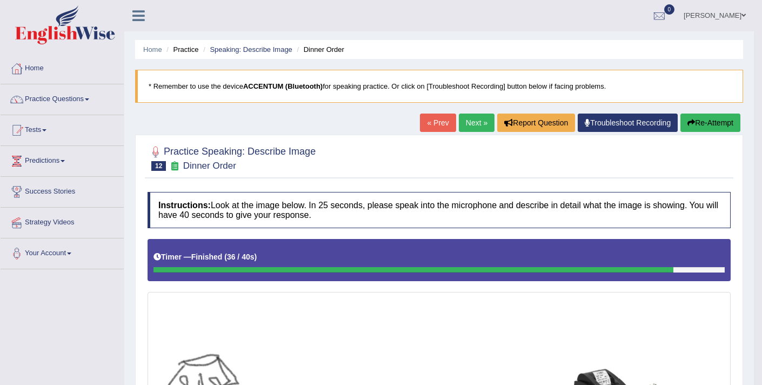
click at [705, 125] on button "Re-Attempt" at bounding box center [710, 122] width 60 height 18
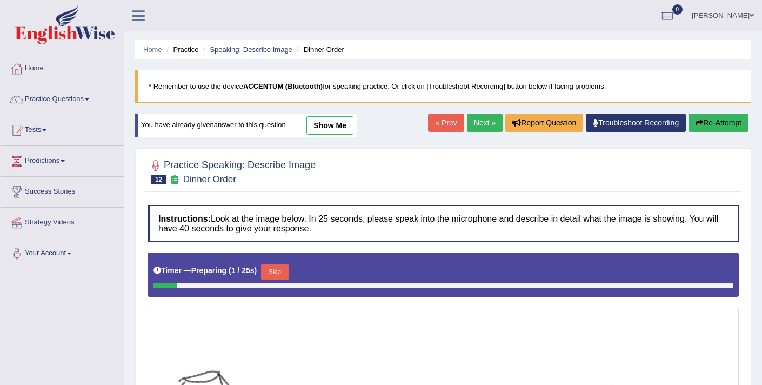
click at [279, 270] on button "Skip" at bounding box center [274, 272] width 27 height 16
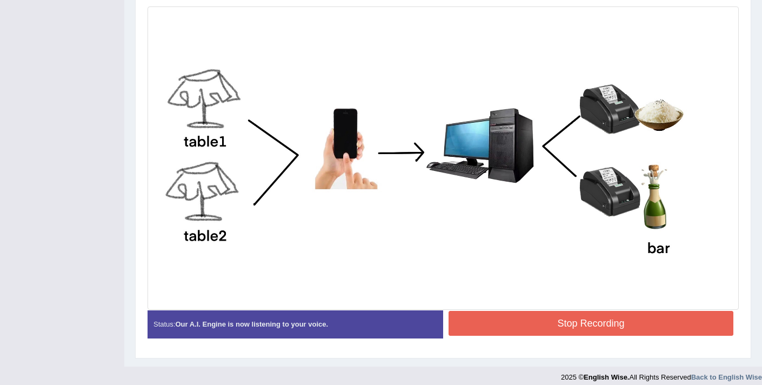
scroll to position [299, 0]
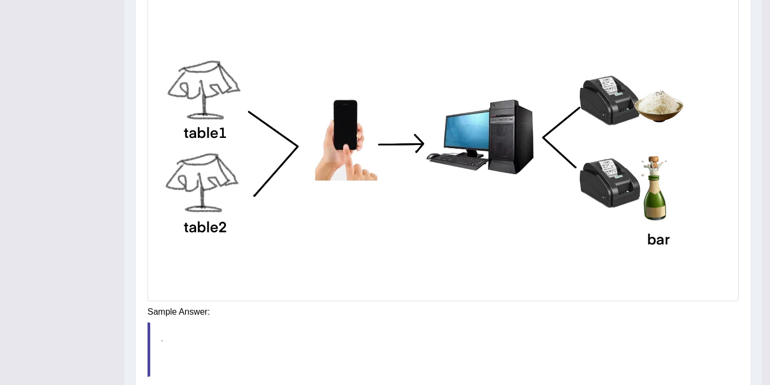
click at [607, 315] on div "Instructions: Look at the image below. In 25 seconds, please speak into the mic…" at bounding box center [443, 161] width 596 height 536
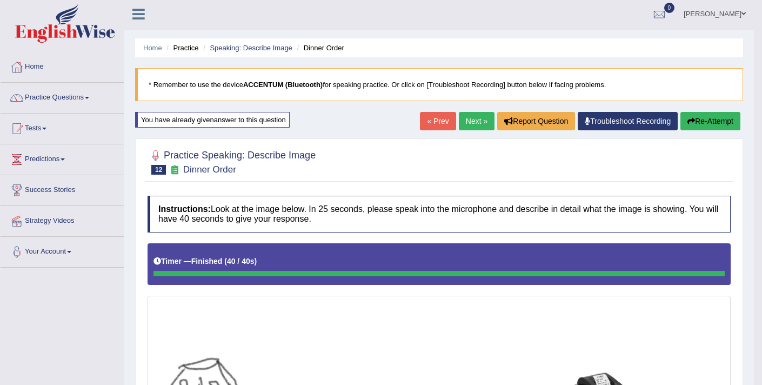
scroll to position [2, 0]
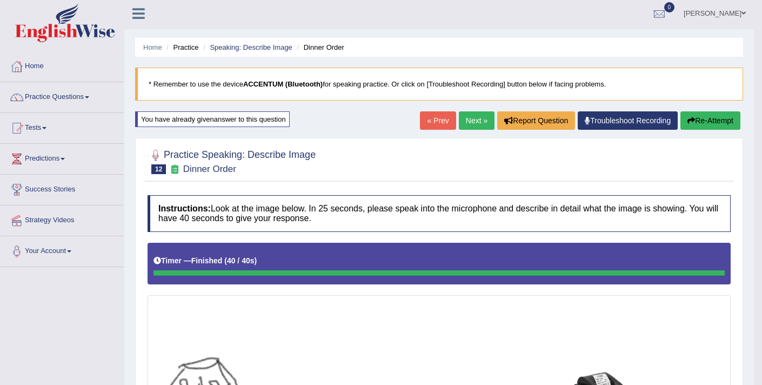
click at [467, 123] on link "Next »" at bounding box center [477, 120] width 36 height 18
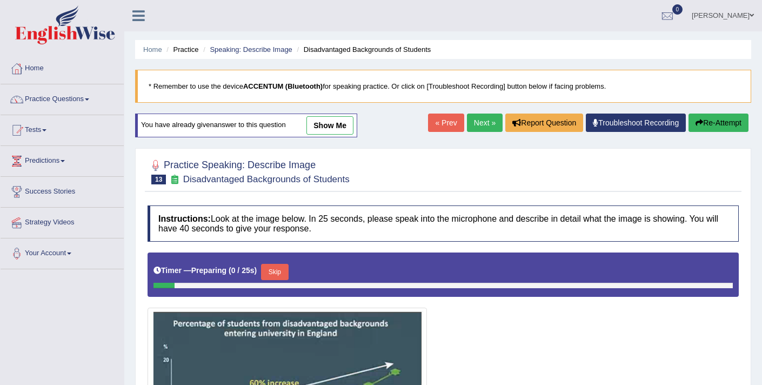
scroll to position [183, 0]
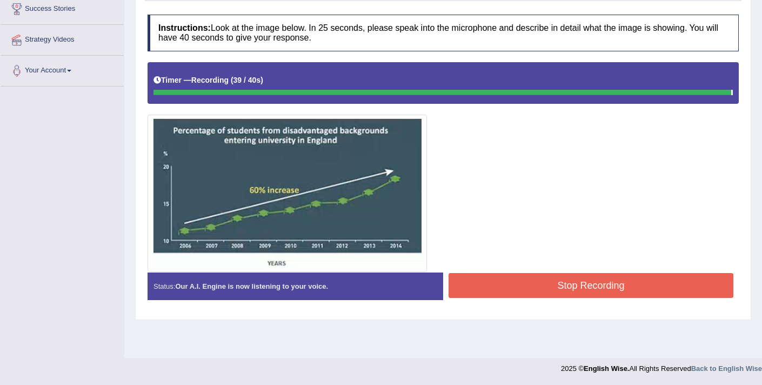
drag, startPoint x: 540, startPoint y: 282, endPoint x: 533, endPoint y: 273, distance: 11.6
click at [540, 279] on div "Instructions: Look at the image below. In 25 seconds, please speak into the mic…" at bounding box center [443, 161] width 596 height 305
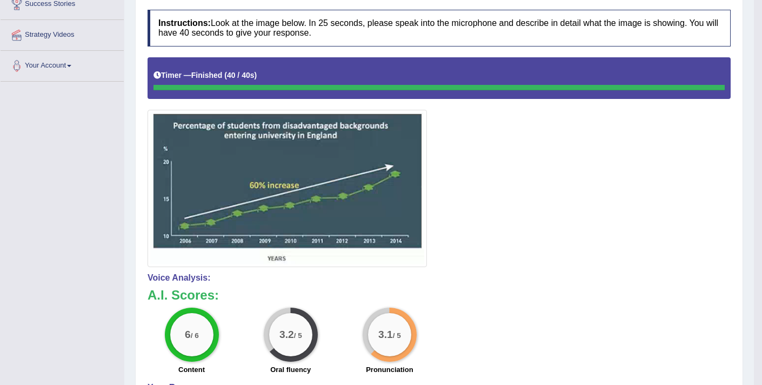
scroll to position [0, 0]
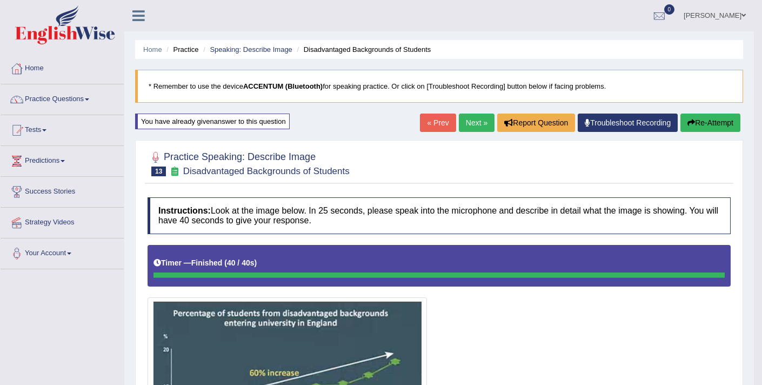
click at [692, 130] on button "Re-Attempt" at bounding box center [710, 122] width 60 height 18
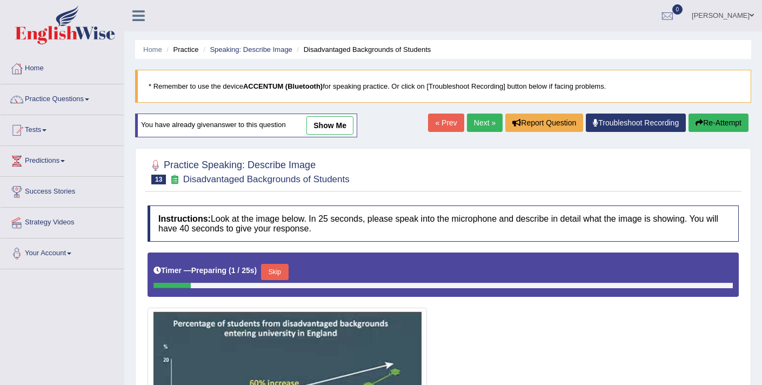
click at [273, 279] on button "Skip" at bounding box center [274, 272] width 27 height 16
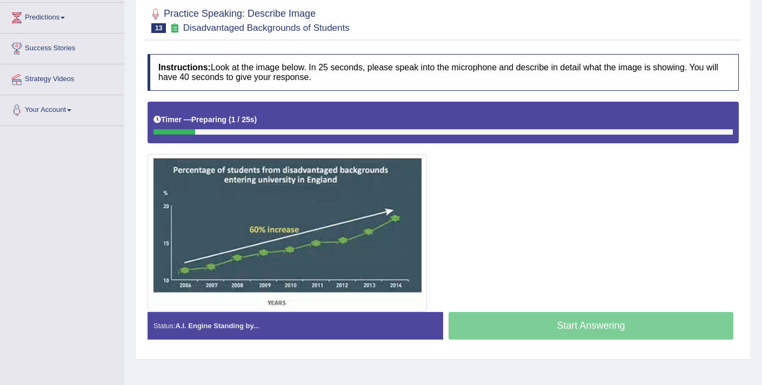
scroll to position [183, 0]
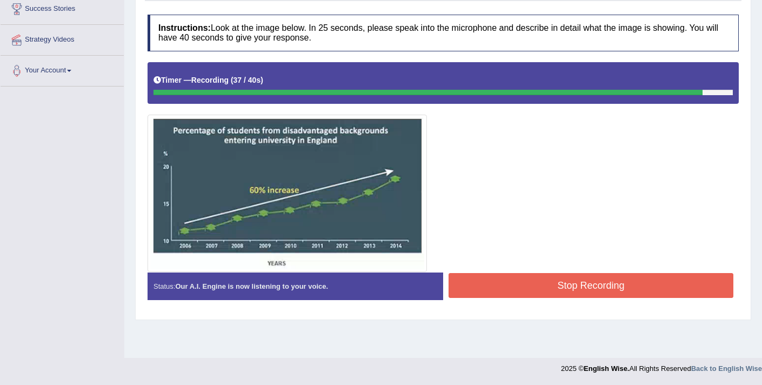
click at [533, 288] on button "Stop Recording" at bounding box center [590, 285] width 285 height 25
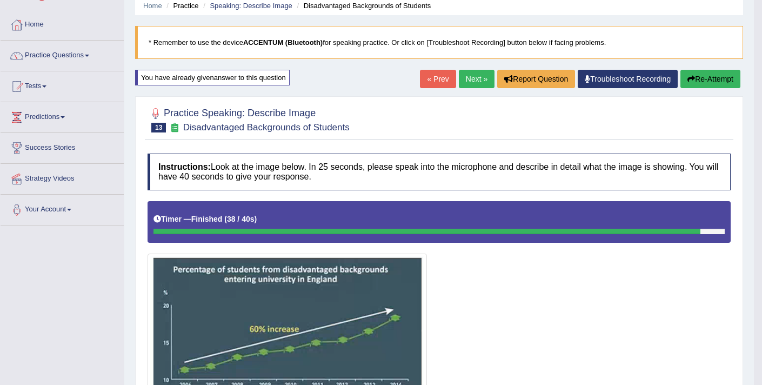
scroll to position [44, 0]
click at [463, 79] on link "Next »" at bounding box center [477, 79] width 36 height 18
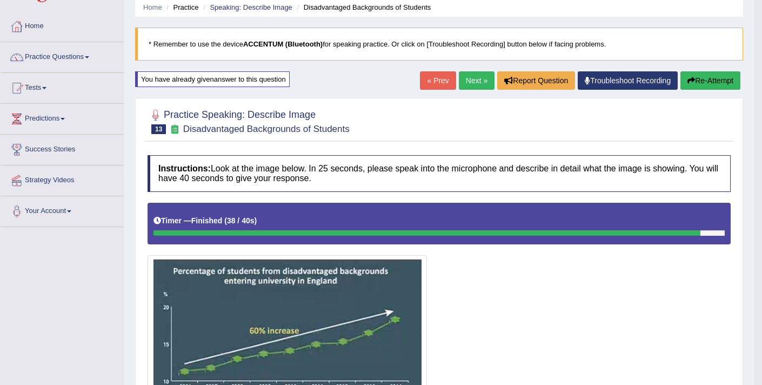
scroll to position [42, 0]
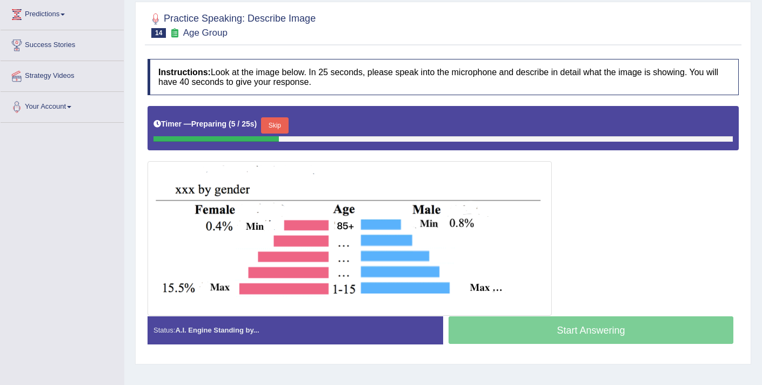
scroll to position [147, 0]
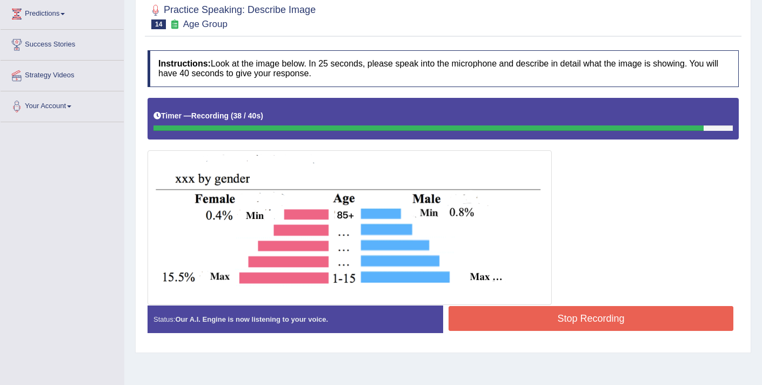
click at [600, 324] on button "Stop Recording" at bounding box center [590, 318] width 285 height 25
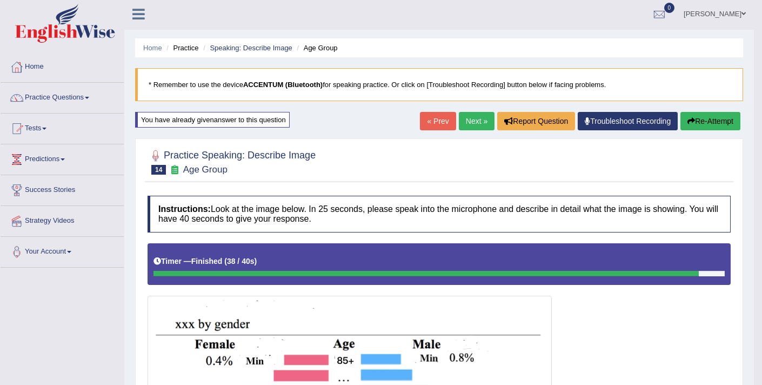
scroll to position [2, 0]
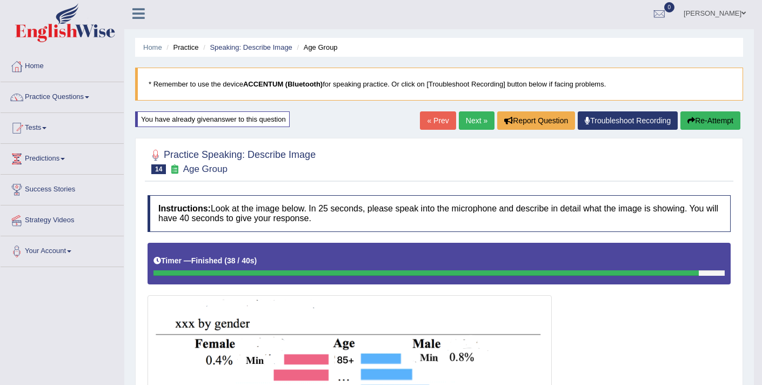
click at [708, 122] on button "Re-Attempt" at bounding box center [710, 120] width 60 height 18
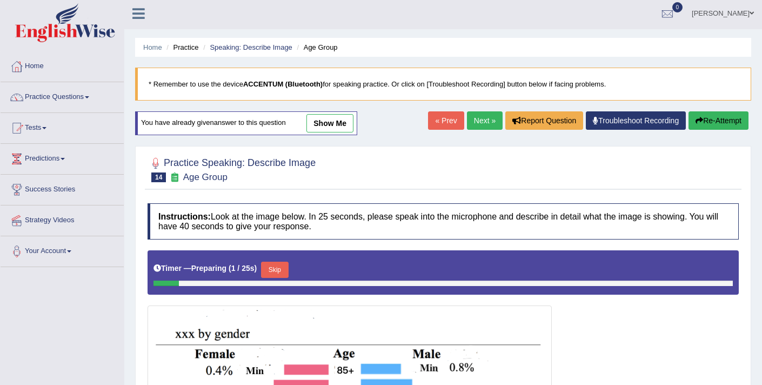
click at [280, 277] on button "Skip" at bounding box center [274, 269] width 27 height 16
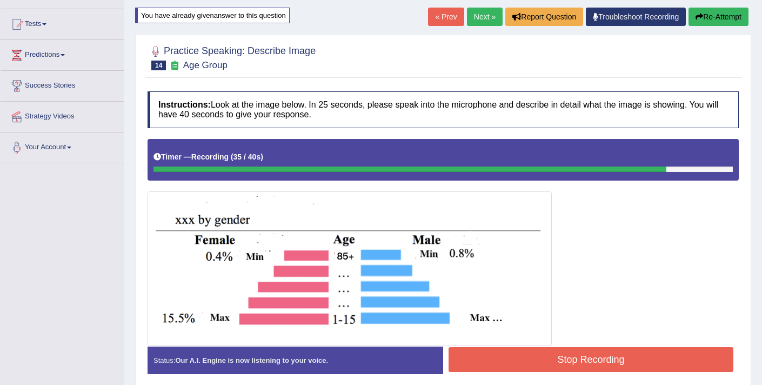
scroll to position [114, 0]
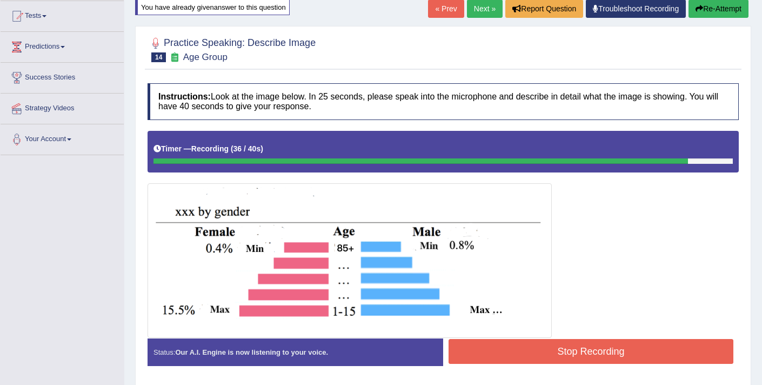
click at [586, 350] on button "Stop Recording" at bounding box center [590, 351] width 285 height 25
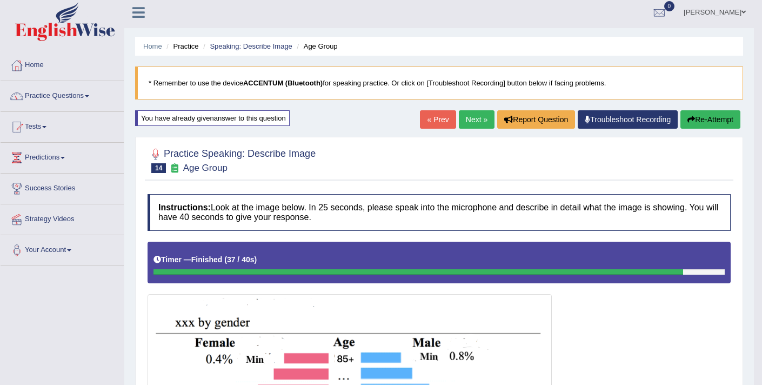
scroll to position [0, 0]
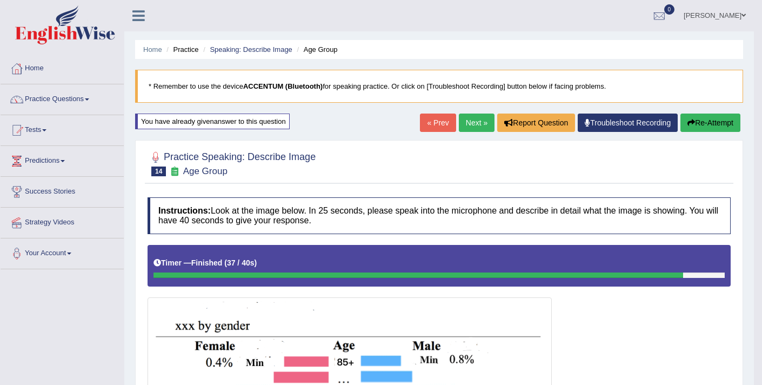
click at [477, 126] on link "Next »" at bounding box center [477, 122] width 36 height 18
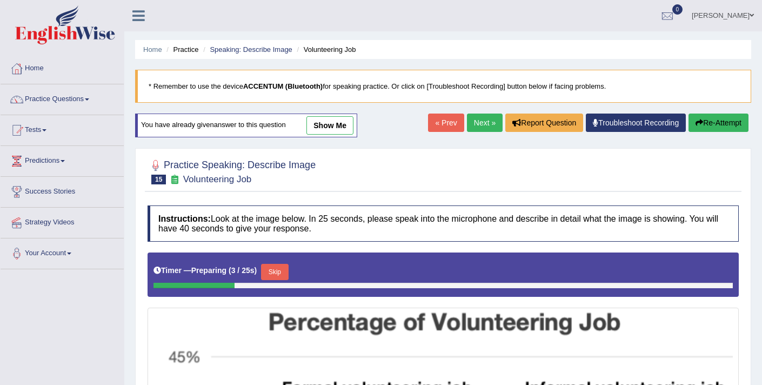
click at [480, 126] on link "Next »" at bounding box center [485, 122] width 36 height 18
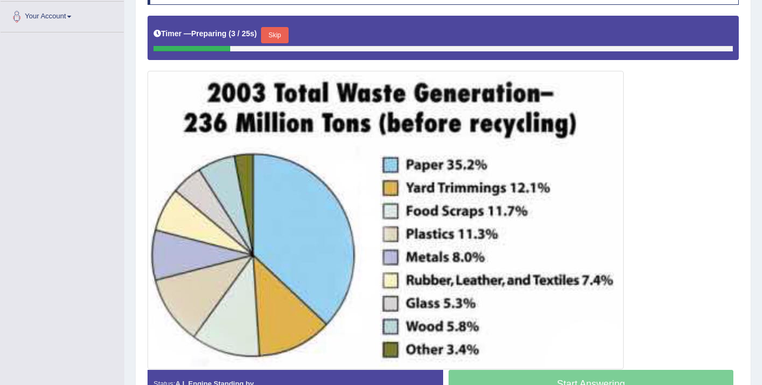
scroll to position [53, 0]
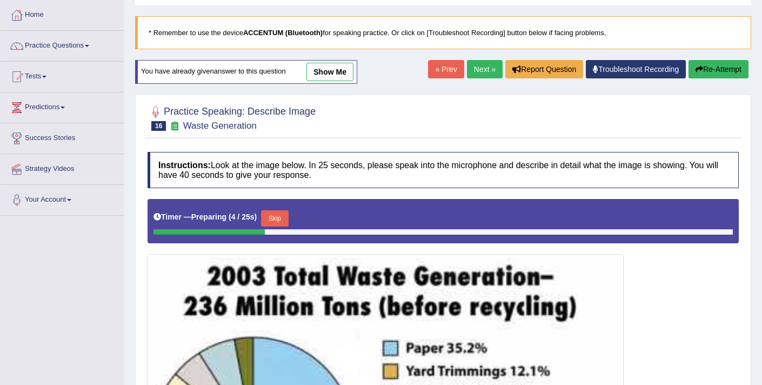
click at [475, 64] on link "Next »" at bounding box center [485, 69] width 36 height 18
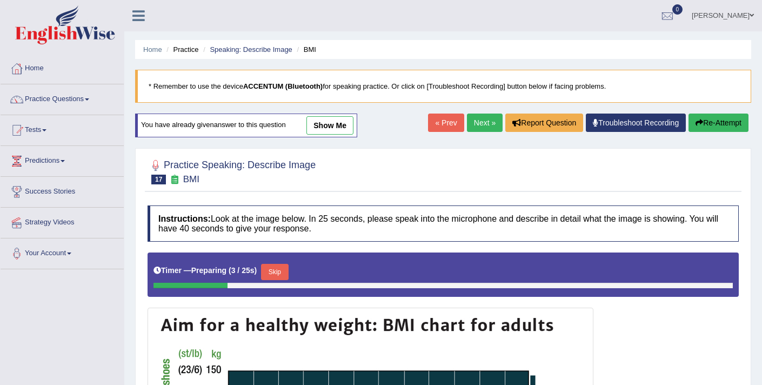
click at [485, 126] on link "Next »" at bounding box center [485, 122] width 36 height 18
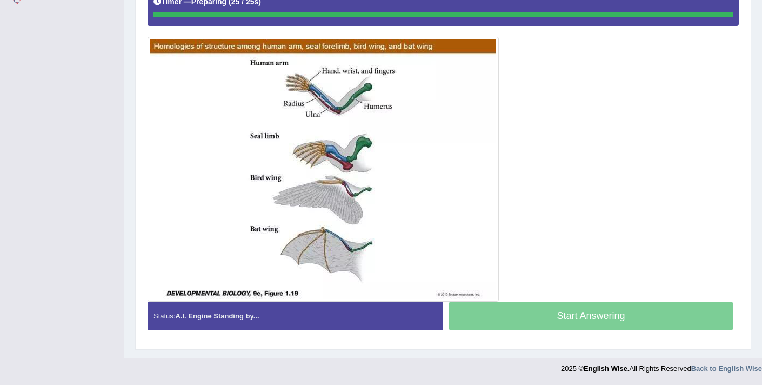
scroll to position [255, 0]
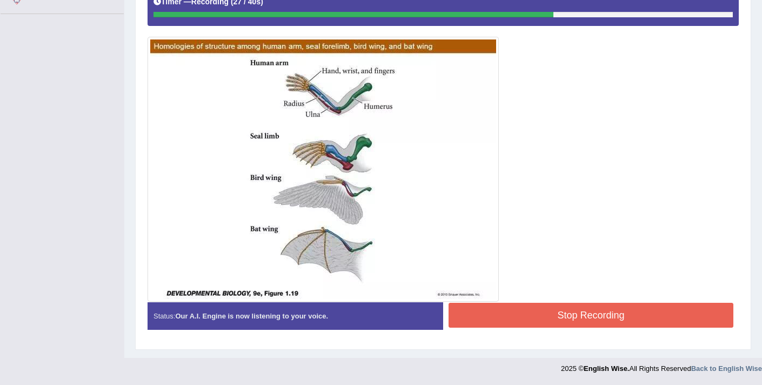
click at [562, 300] on div at bounding box center [442, 142] width 591 height 317
click at [568, 310] on button "Stop Recording" at bounding box center [590, 315] width 285 height 25
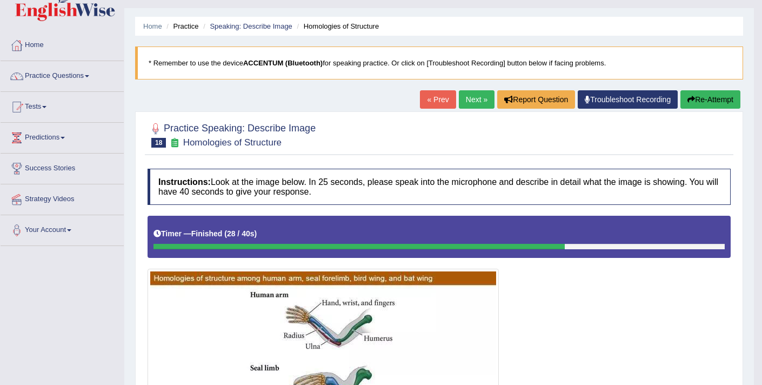
scroll to position [10, 0]
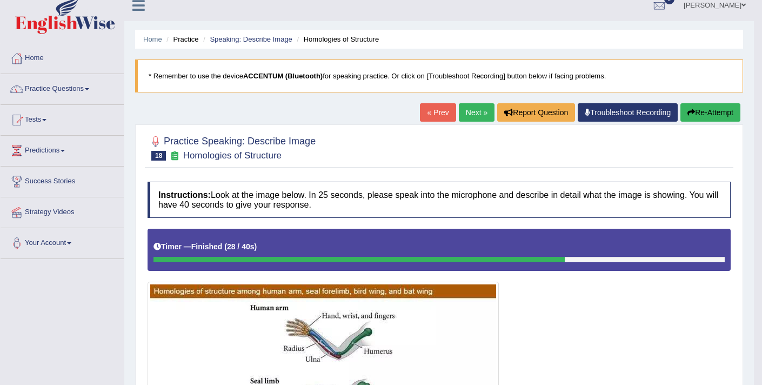
click at [702, 119] on button "Re-Attempt" at bounding box center [710, 112] width 60 height 18
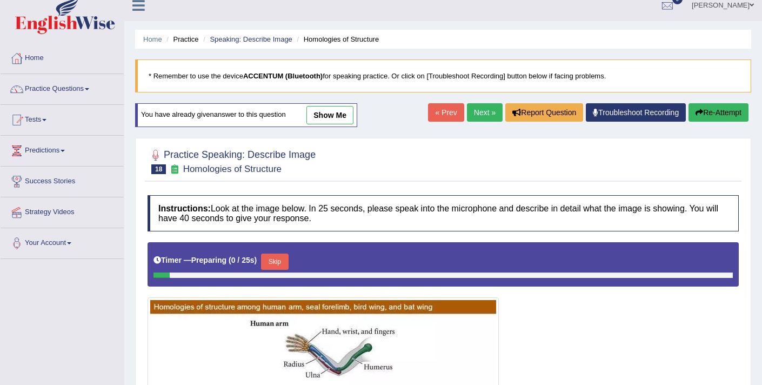
click at [277, 264] on button "Skip" at bounding box center [274, 261] width 27 height 16
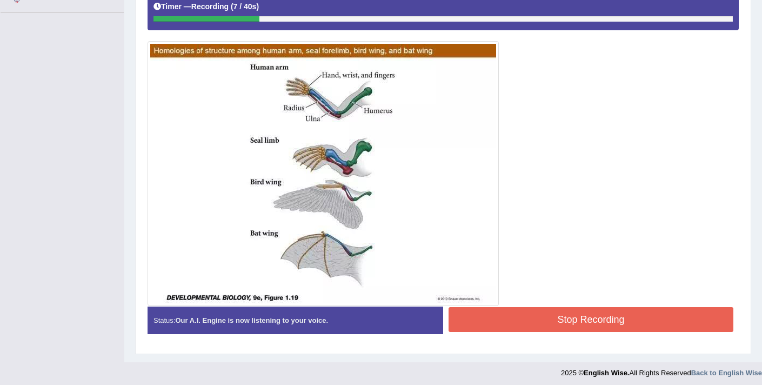
scroll to position [260, 0]
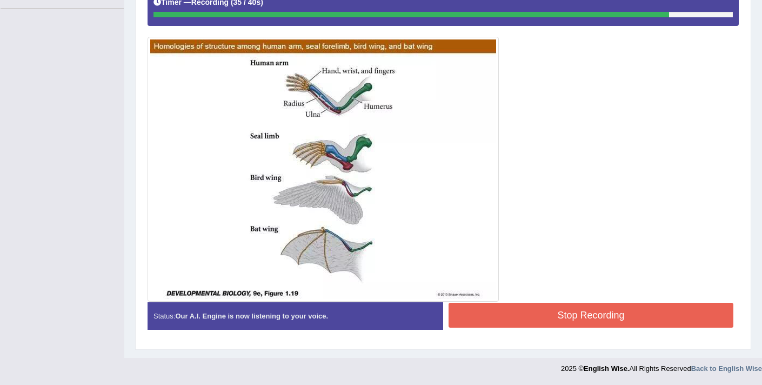
click at [569, 313] on button "Stop Recording" at bounding box center [590, 315] width 285 height 25
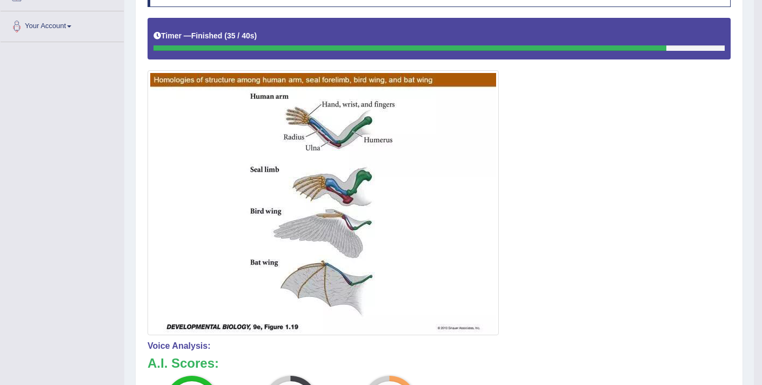
scroll to position [68, 0]
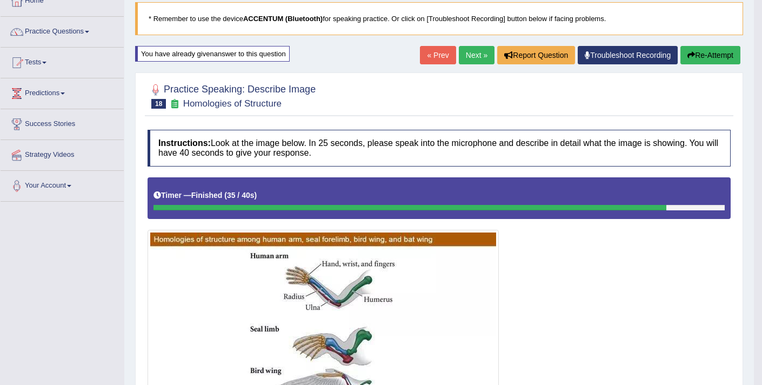
click at [722, 52] on button "Re-Attempt" at bounding box center [710, 55] width 60 height 18
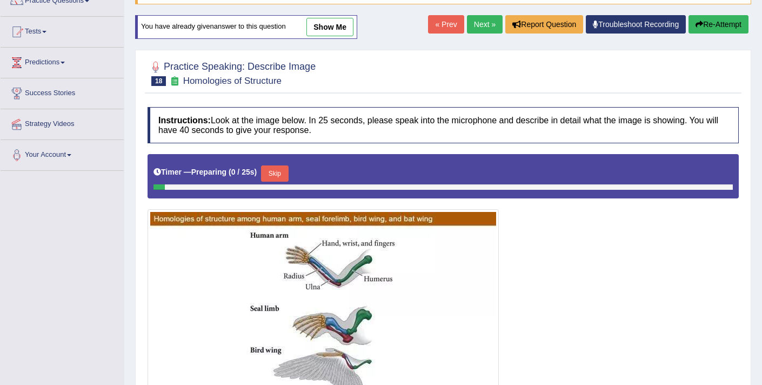
scroll to position [122, 0]
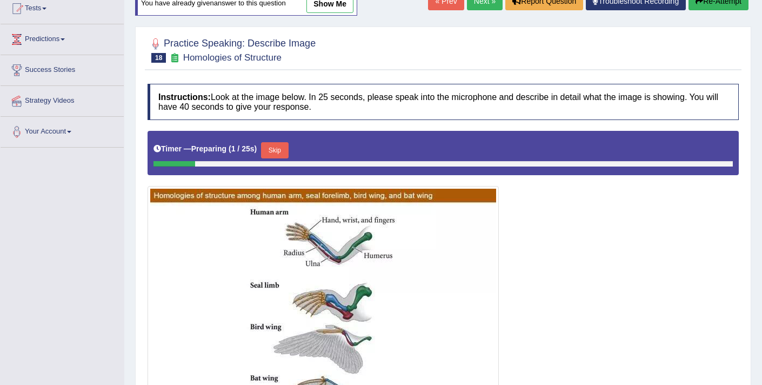
click at [277, 152] on button "Skip" at bounding box center [274, 150] width 27 height 16
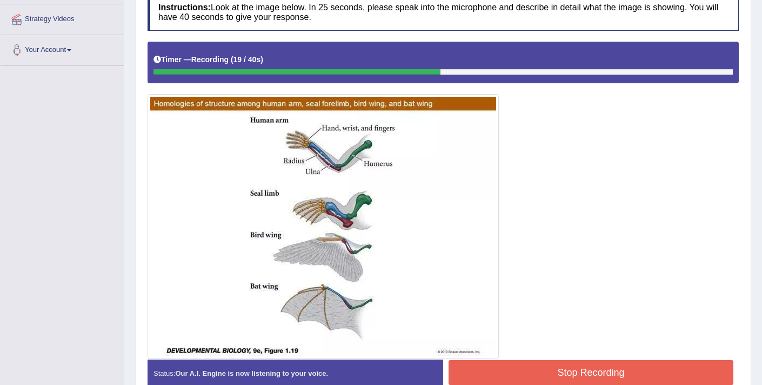
scroll to position [216, 0]
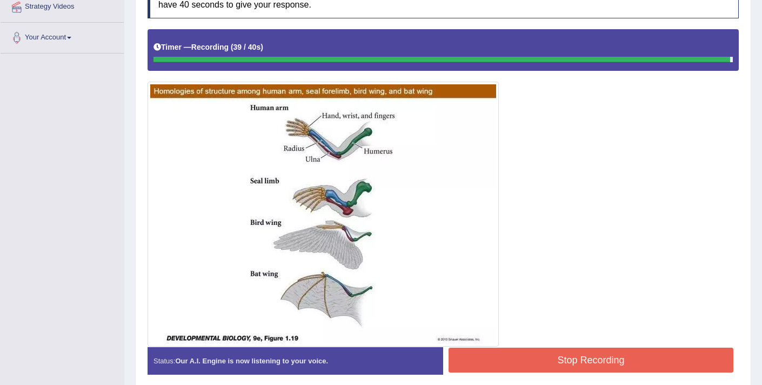
click at [584, 354] on button "Stop Recording" at bounding box center [590, 359] width 285 height 25
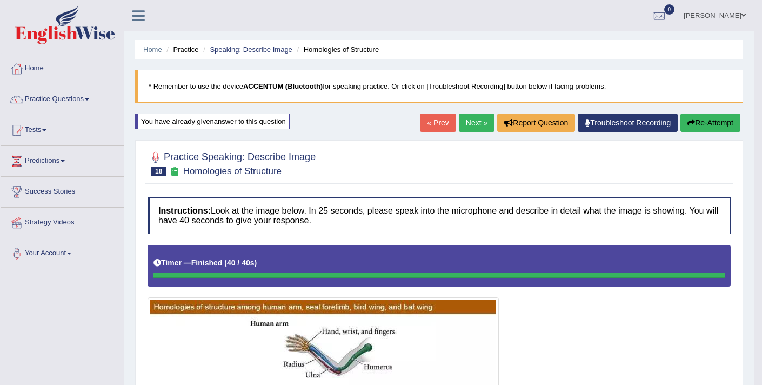
scroll to position [0, 0]
click at [476, 130] on link "Next »" at bounding box center [477, 122] width 36 height 18
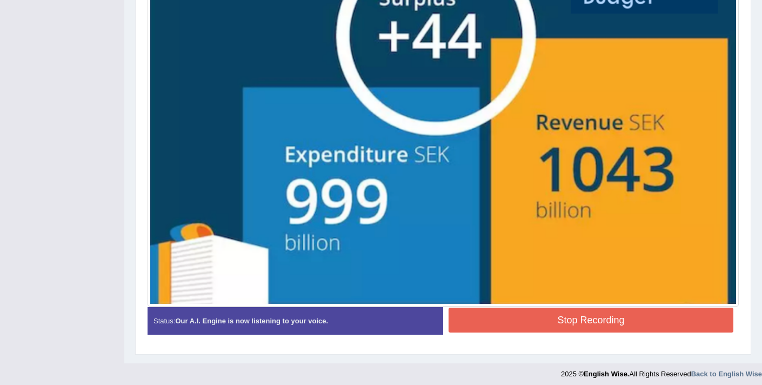
scroll to position [397, 0]
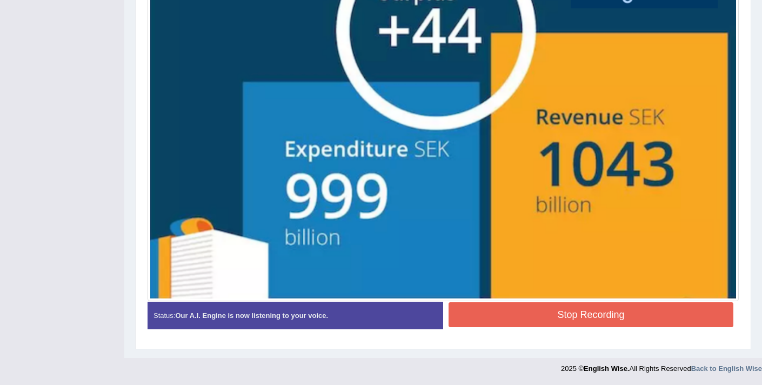
click at [547, 319] on button "Stop Recording" at bounding box center [590, 314] width 285 height 25
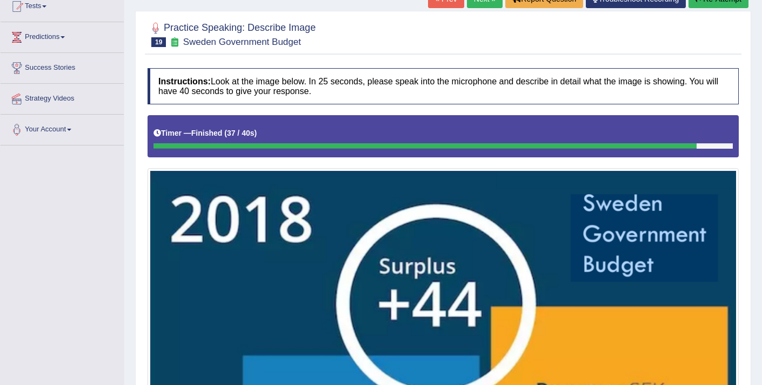
scroll to position [0, 0]
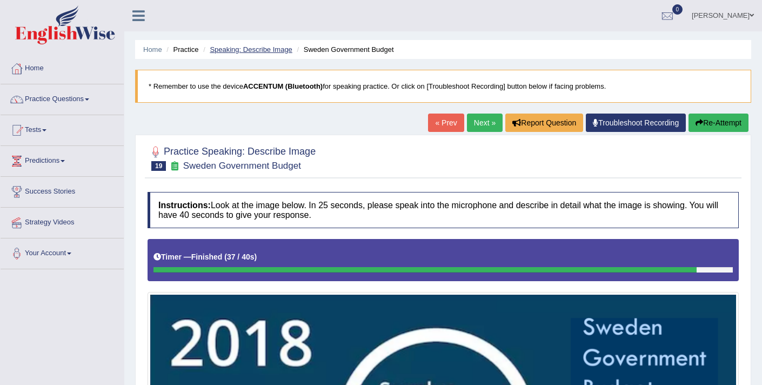
click at [266, 49] on link "Speaking: Describe Image" at bounding box center [251, 49] width 82 height 8
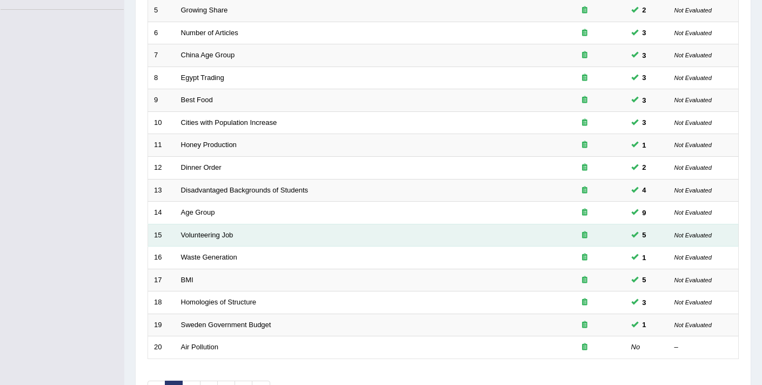
scroll to position [331, 0]
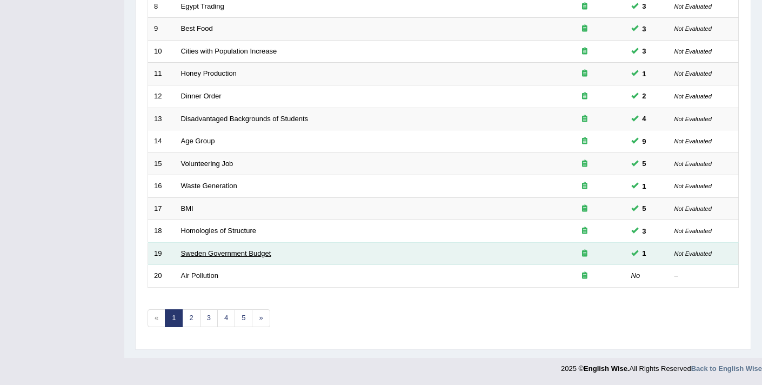
click at [233, 251] on link "Sweden Government Budget" at bounding box center [226, 253] width 90 height 8
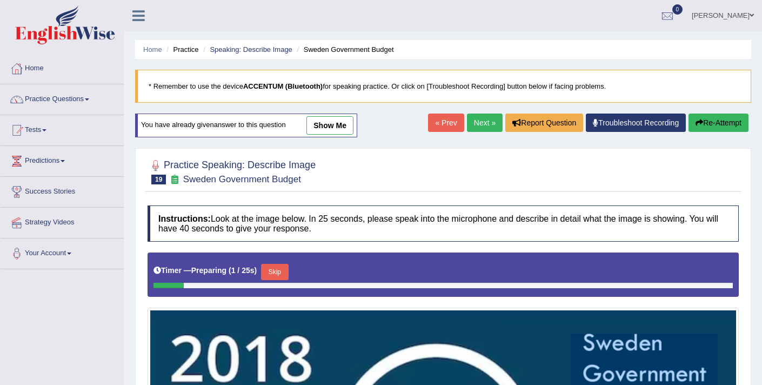
click at [335, 131] on link "show me" at bounding box center [329, 125] width 47 height 18
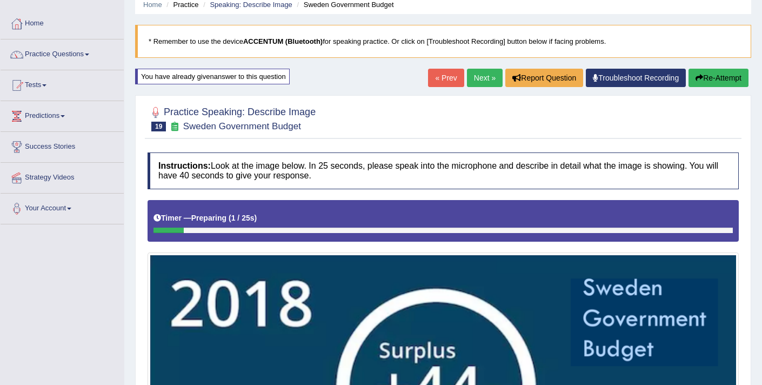
scroll to position [29, 0]
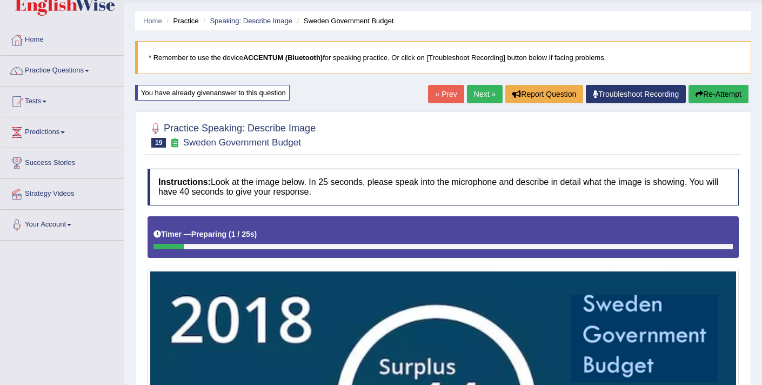
click at [709, 99] on button "Re-Attempt" at bounding box center [718, 94] width 60 height 18
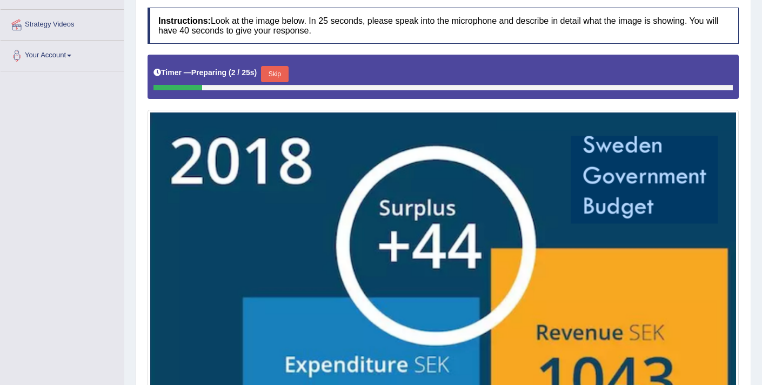
scroll to position [170, 0]
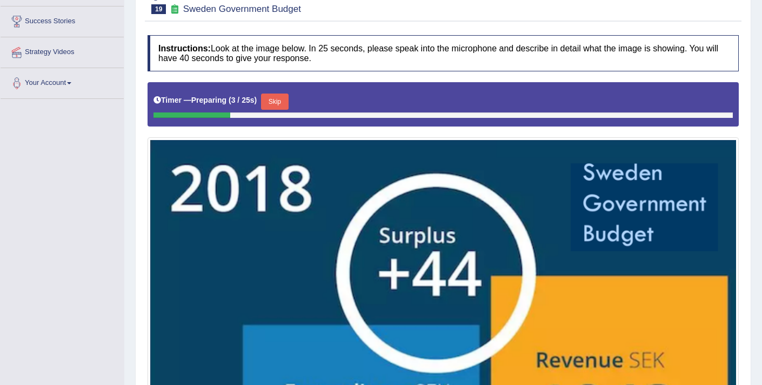
click at [281, 105] on button "Skip" at bounding box center [274, 101] width 27 height 16
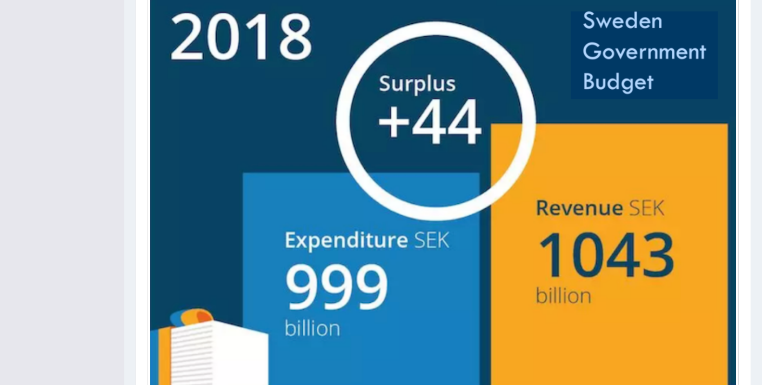
scroll to position [402, 0]
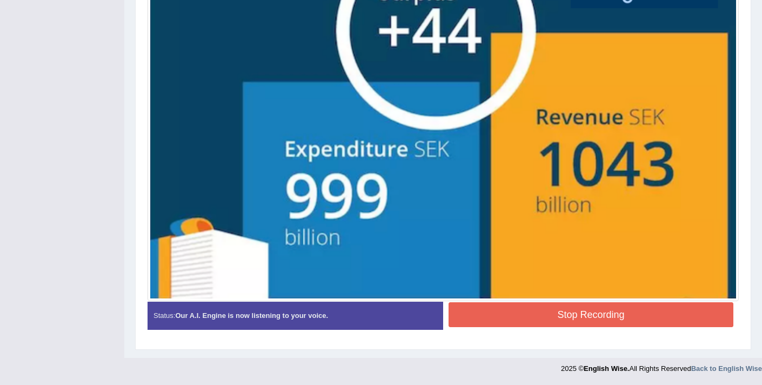
click at [506, 314] on button "Stop Recording" at bounding box center [590, 314] width 285 height 25
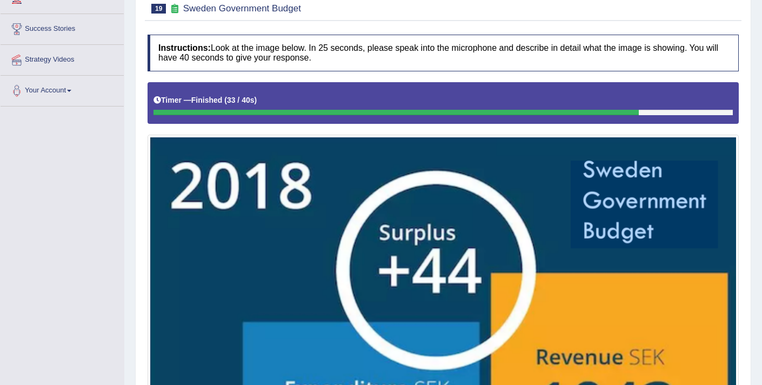
scroll to position [0, 0]
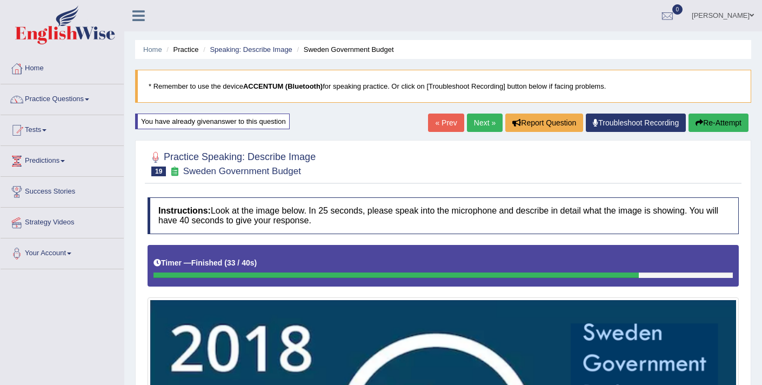
click at [483, 125] on link "Next »" at bounding box center [485, 122] width 36 height 18
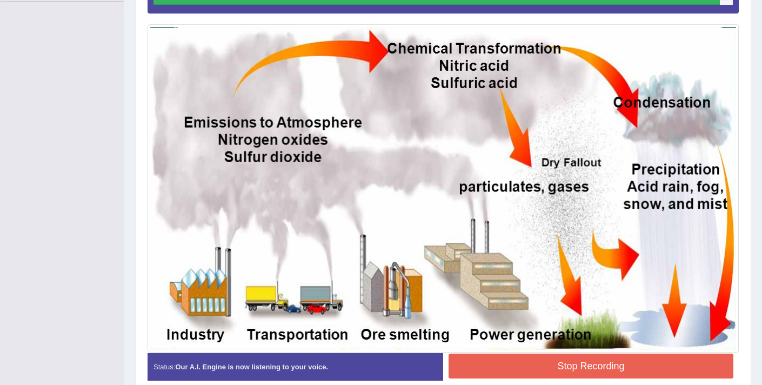
scroll to position [318, 0]
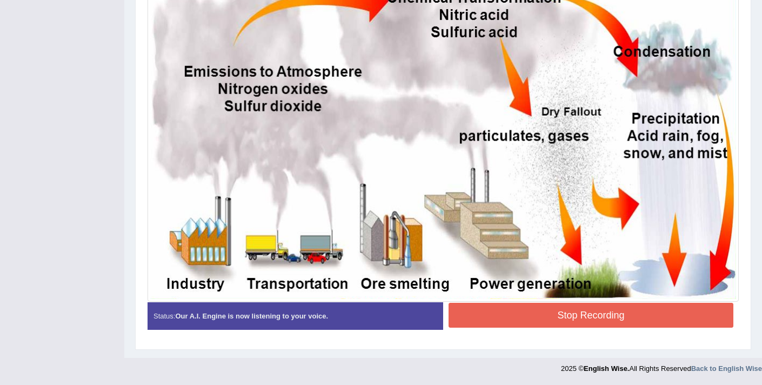
drag, startPoint x: 512, startPoint y: 309, endPoint x: 508, endPoint y: 314, distance: 6.2
click at [511, 310] on button "Stop Recording" at bounding box center [590, 315] width 285 height 25
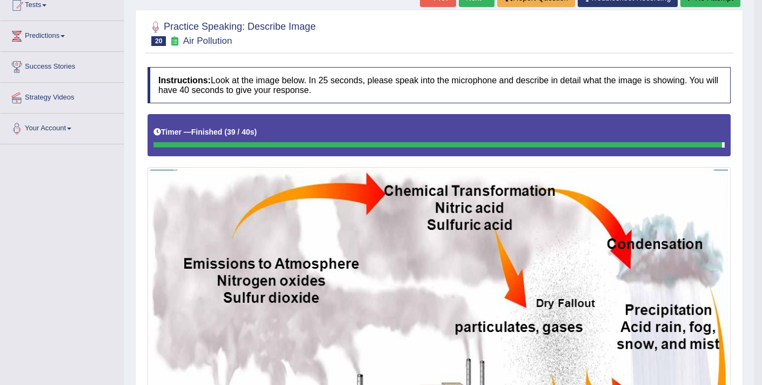
scroll to position [58, 0]
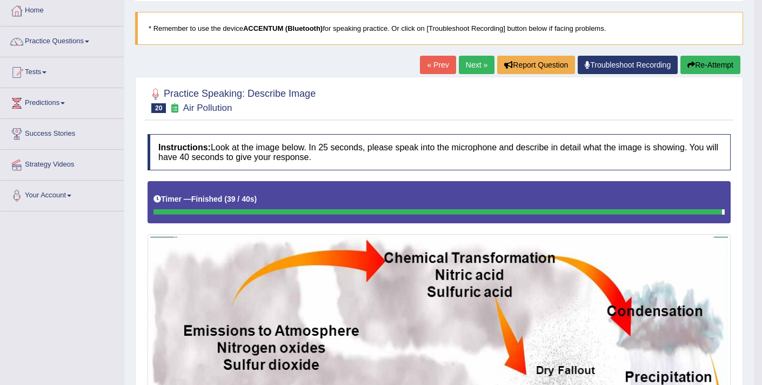
click at [704, 69] on button "Re-Attempt" at bounding box center [710, 65] width 60 height 18
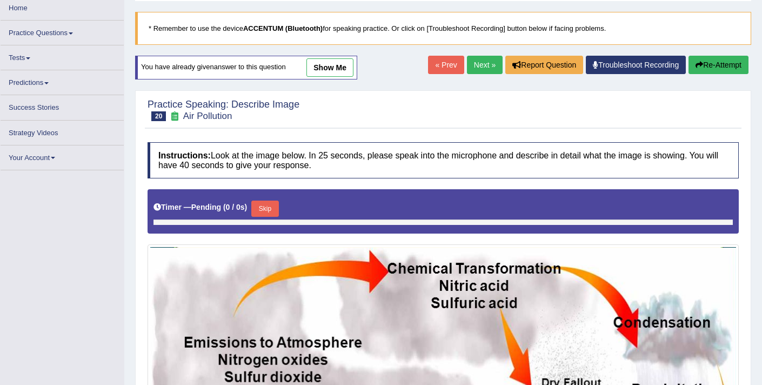
scroll to position [58, 0]
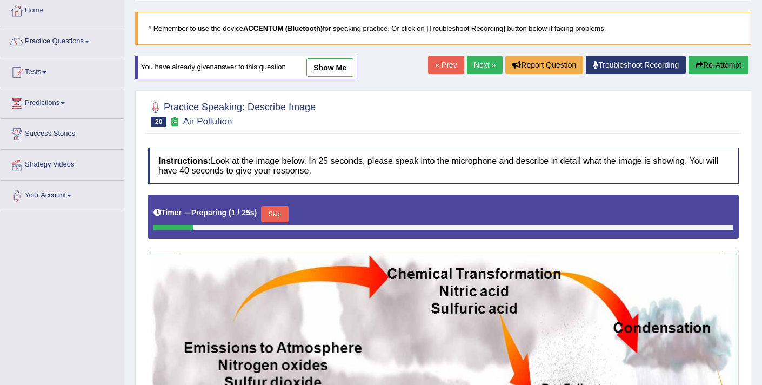
click at [271, 211] on button "Skip" at bounding box center [274, 214] width 27 height 16
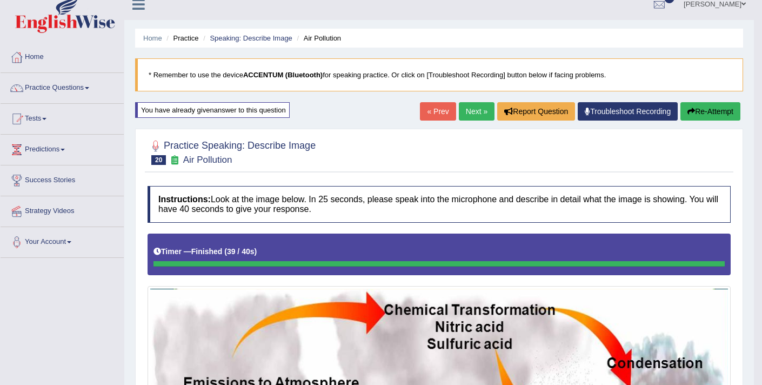
scroll to position [0, 0]
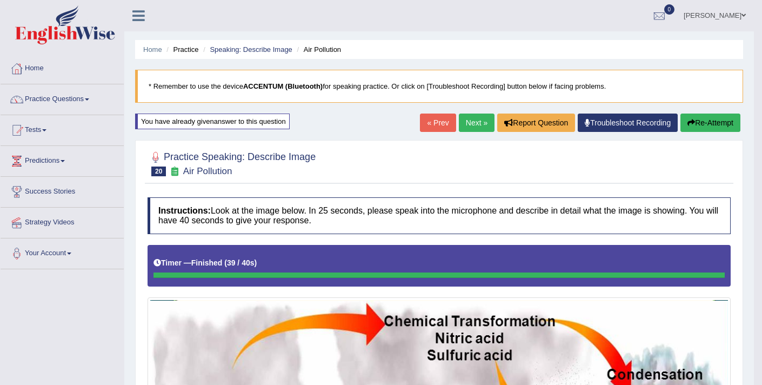
click at [698, 116] on button "Re-Attempt" at bounding box center [710, 122] width 60 height 18
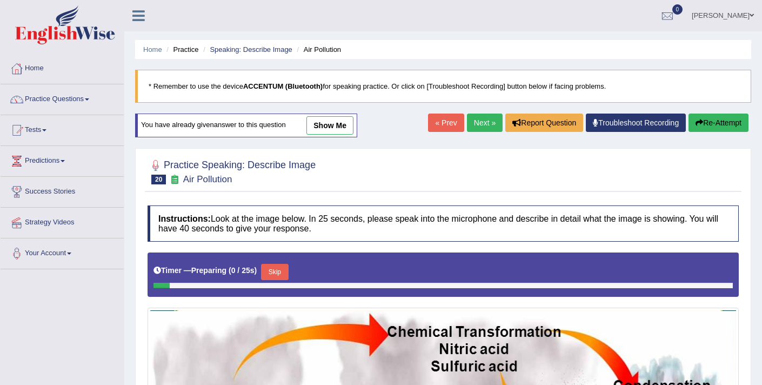
click at [288, 270] on button "Skip" at bounding box center [274, 272] width 27 height 16
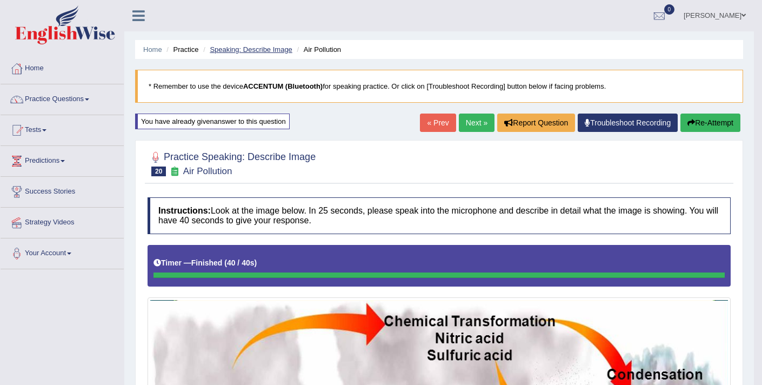
click at [252, 47] on link "Speaking: Describe Image" at bounding box center [251, 49] width 82 height 8
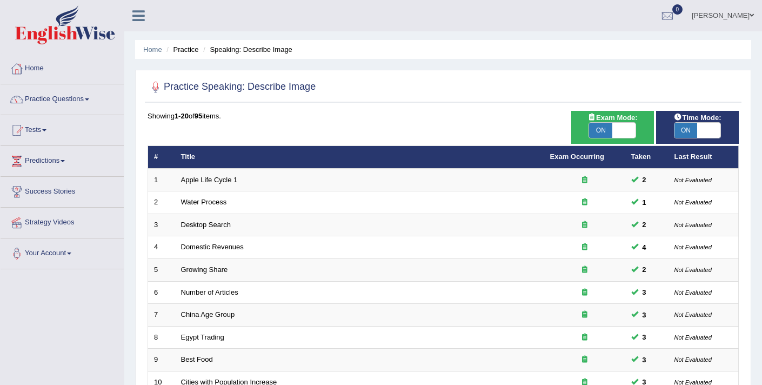
scroll to position [331, 0]
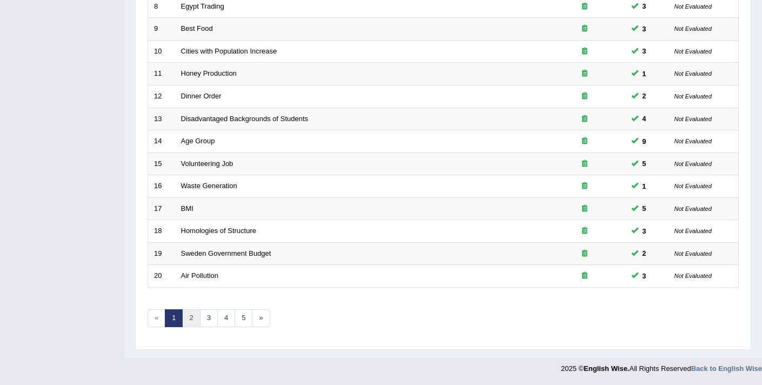
click at [189, 319] on link "2" at bounding box center [191, 318] width 18 height 18
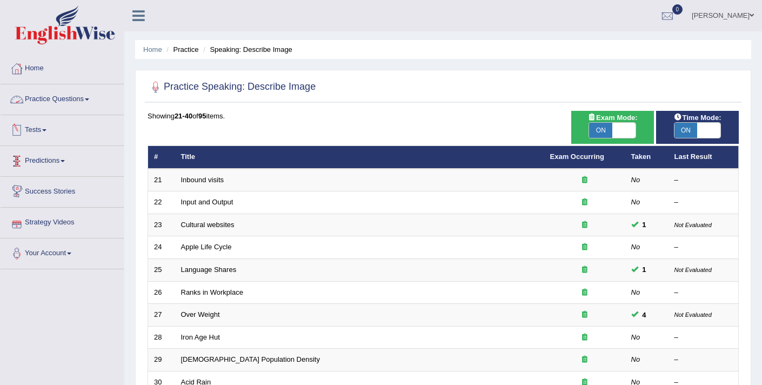
click at [82, 102] on link "Practice Questions" at bounding box center [62, 97] width 123 height 27
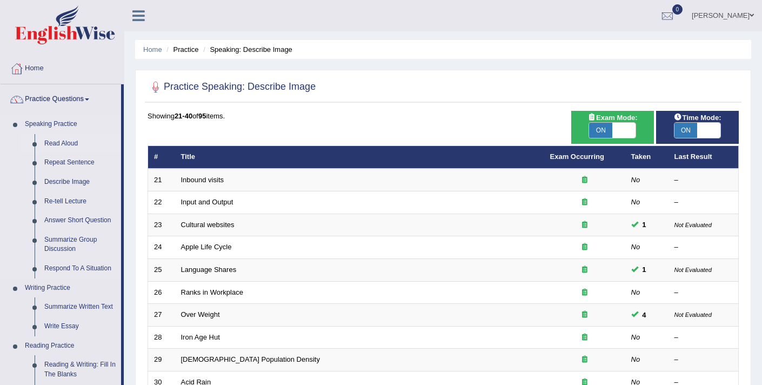
click at [76, 145] on link "Read Aloud" at bounding box center [80, 143] width 82 height 19
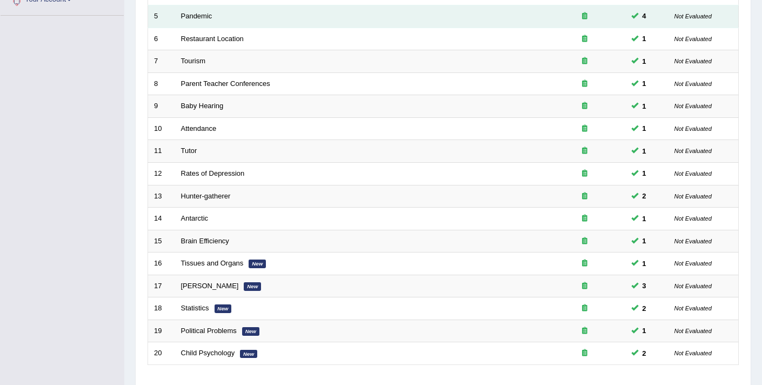
scroll to position [331, 0]
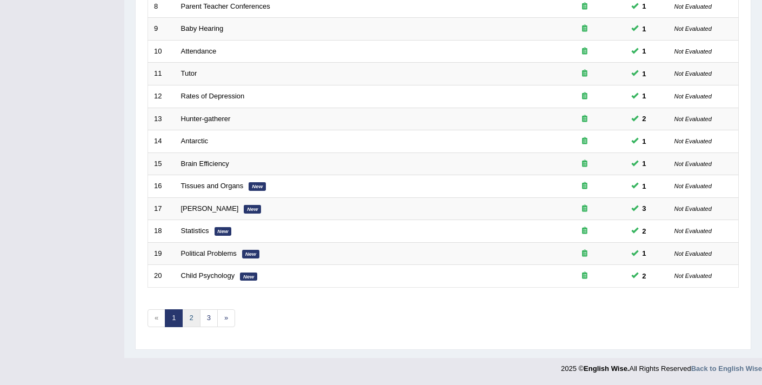
click at [192, 315] on link "2" at bounding box center [191, 318] width 18 height 18
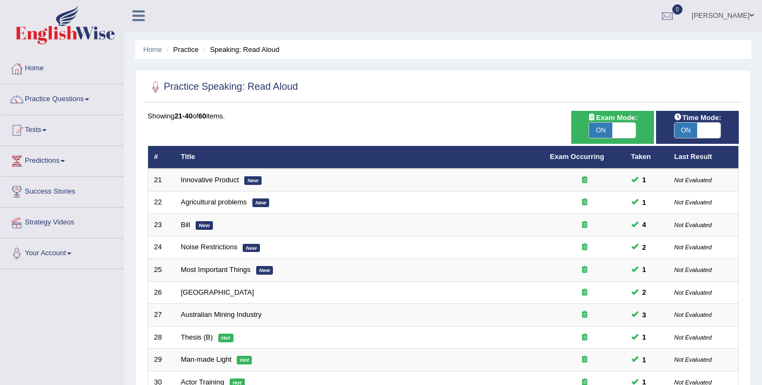
scroll to position [331, 0]
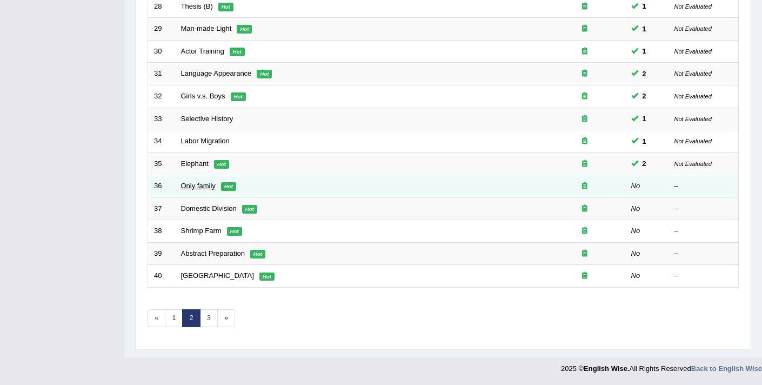
click at [200, 189] on link "Only family" at bounding box center [198, 186] width 35 height 8
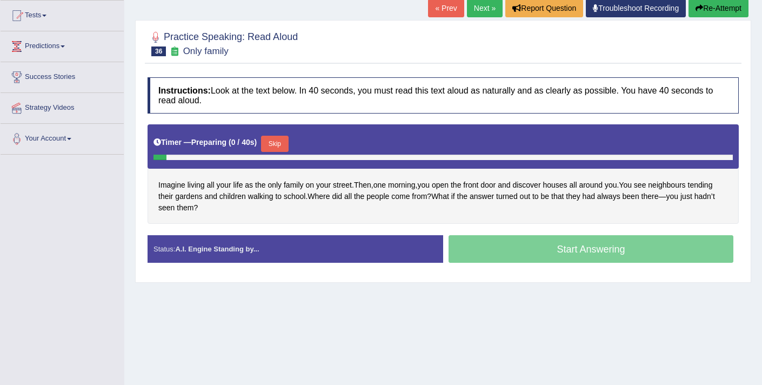
scroll to position [115, 0]
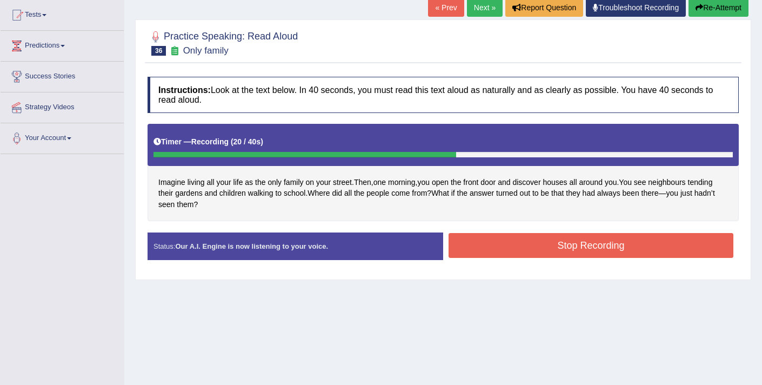
click at [556, 243] on button "Stop Recording" at bounding box center [590, 245] width 285 height 25
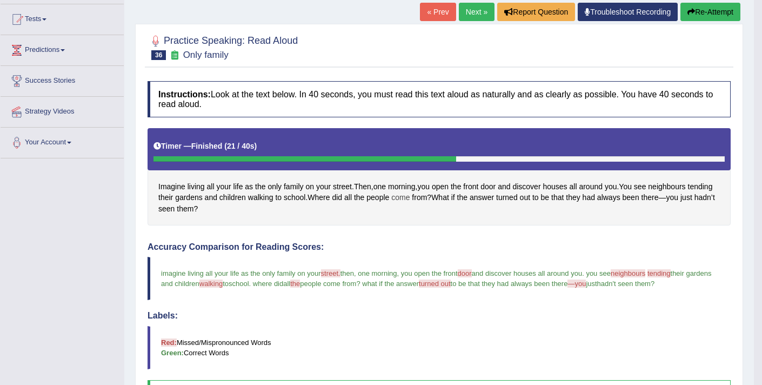
scroll to position [59, 0]
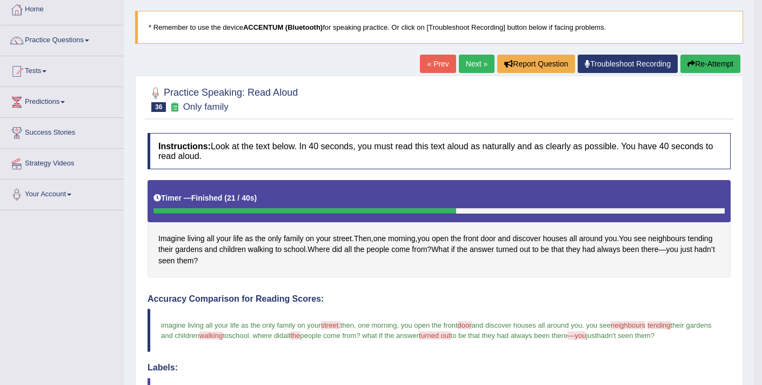
click at [478, 64] on link "Next »" at bounding box center [477, 64] width 36 height 18
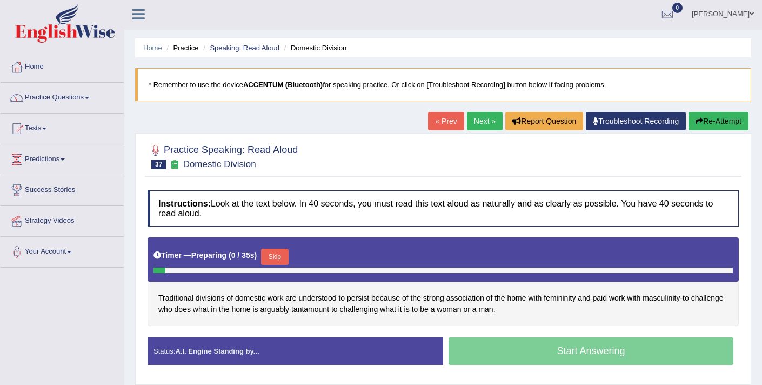
scroll to position [2, 0]
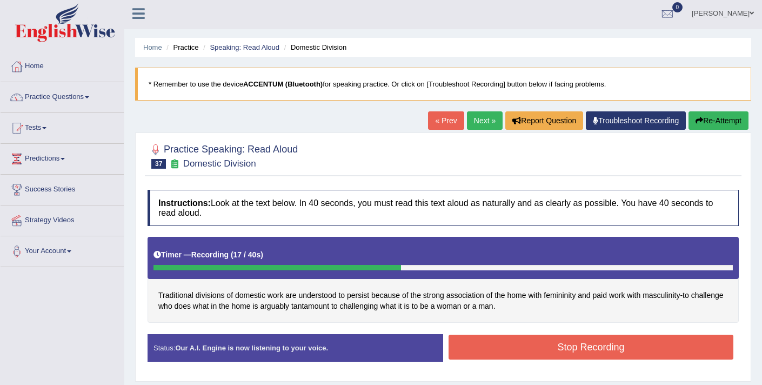
click at [529, 346] on button "Stop Recording" at bounding box center [590, 346] width 285 height 25
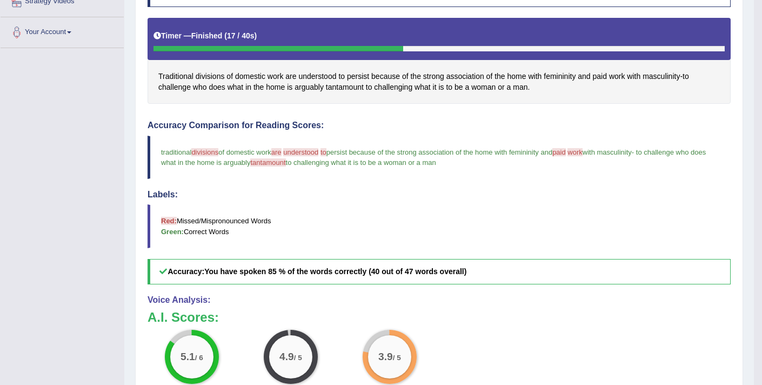
scroll to position [135, 0]
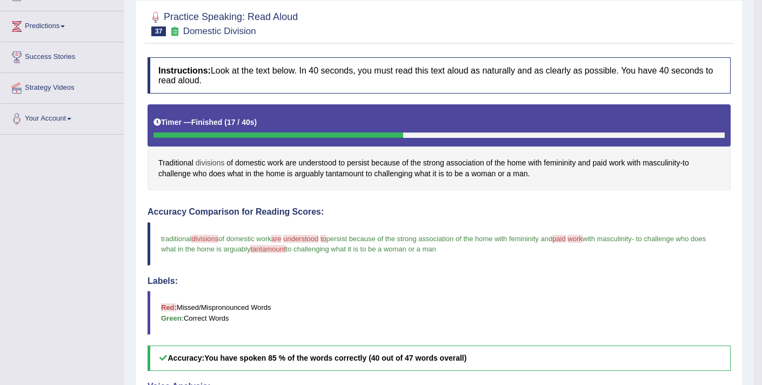
click at [214, 160] on span "divisions" at bounding box center [210, 162] width 29 height 11
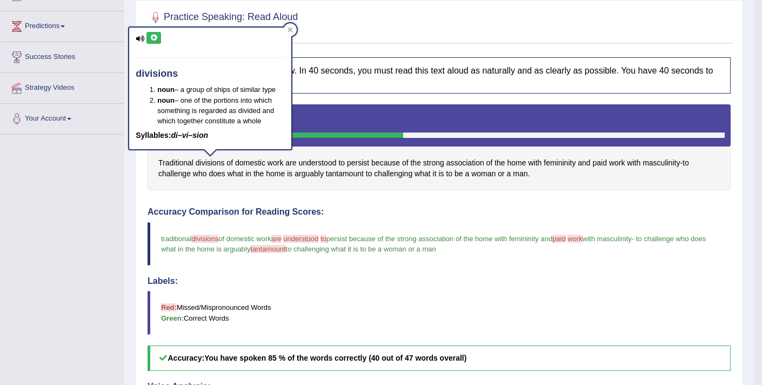
click at [153, 36] on icon at bounding box center [154, 38] width 8 height 6
click at [399, 207] on h4 "Accuracy Comparison for Reading Scores:" at bounding box center [438, 212] width 583 height 10
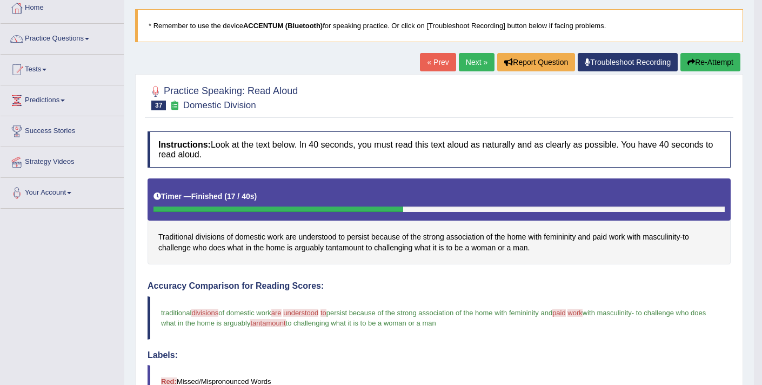
scroll to position [23, 0]
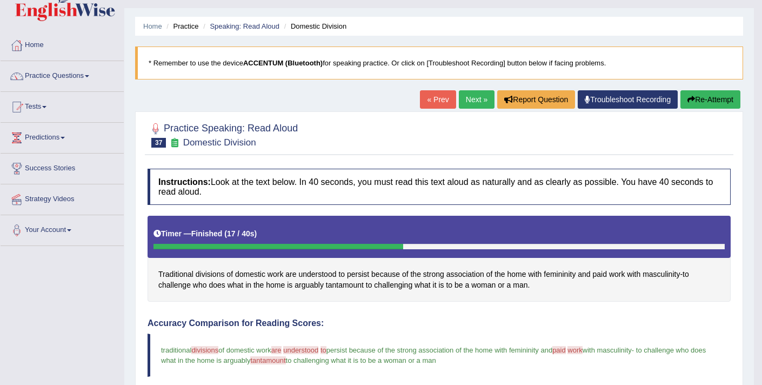
click at [697, 99] on button "Re-Attempt" at bounding box center [710, 99] width 60 height 18
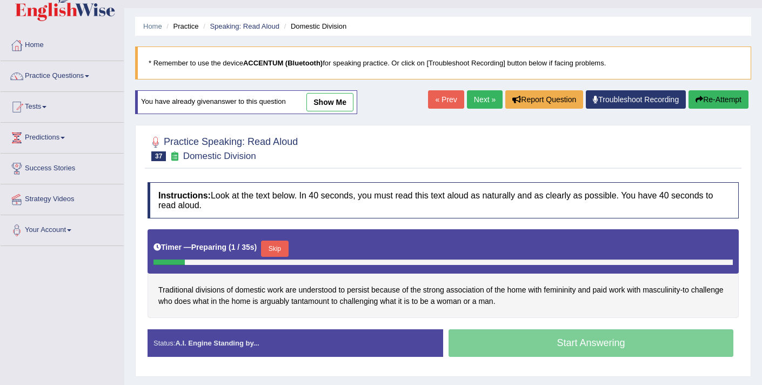
click at [270, 251] on button "Skip" at bounding box center [274, 248] width 27 height 16
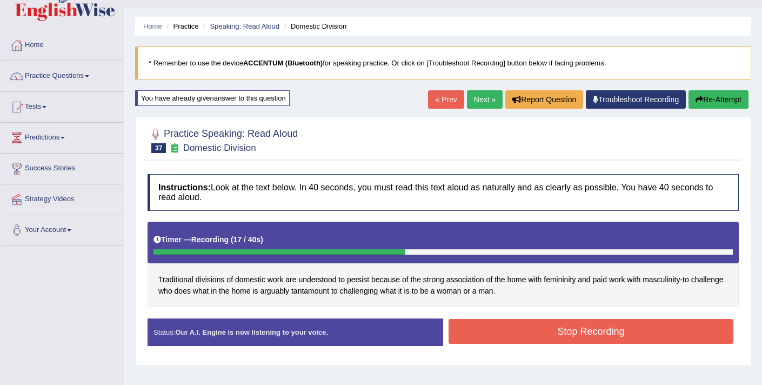
click at [506, 328] on button "Stop Recording" at bounding box center [590, 331] width 285 height 25
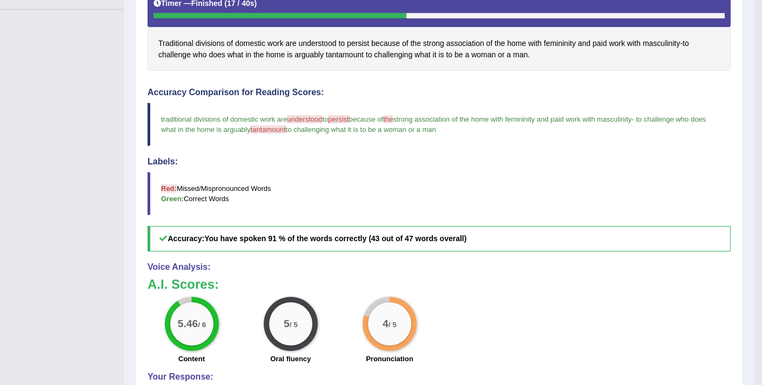
scroll to position [240, 0]
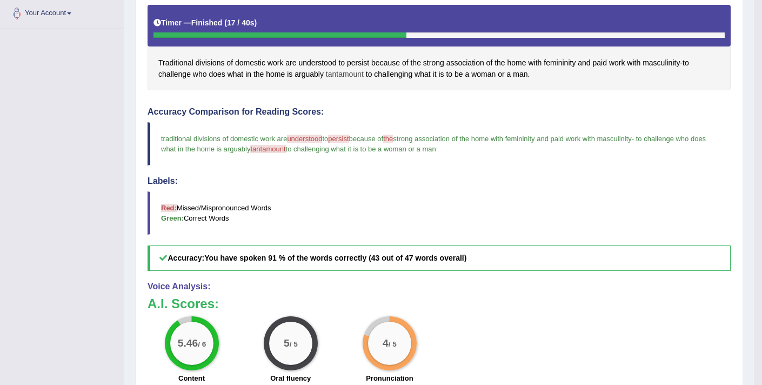
click at [338, 77] on span "tantamount" at bounding box center [345, 74] width 38 height 11
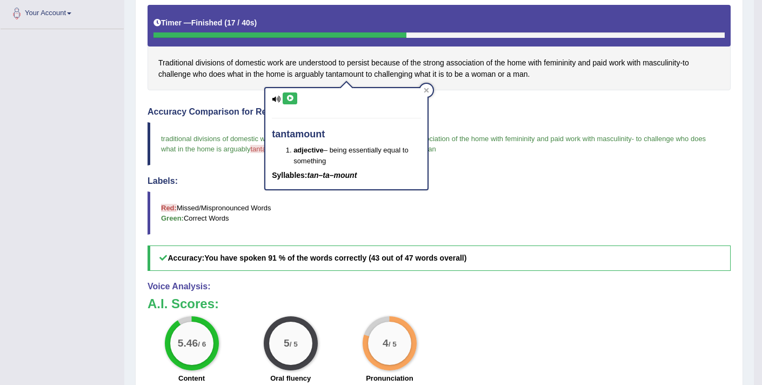
click at [291, 98] on icon at bounding box center [290, 98] width 8 height 6
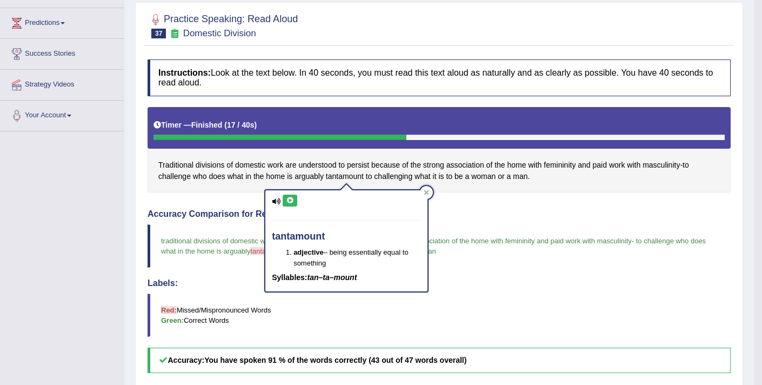
scroll to position [0, 0]
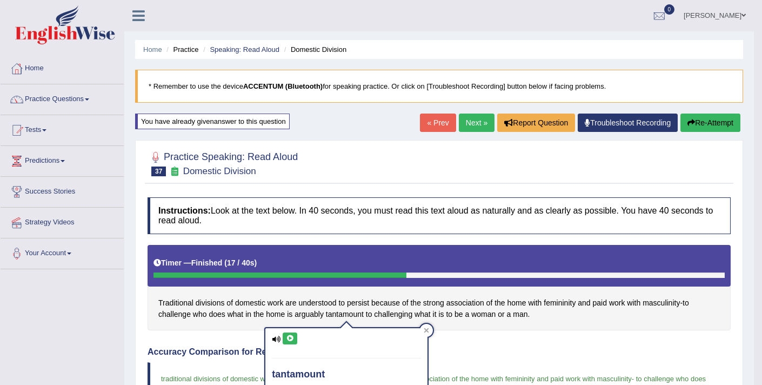
click at [466, 126] on link "Next »" at bounding box center [477, 122] width 36 height 18
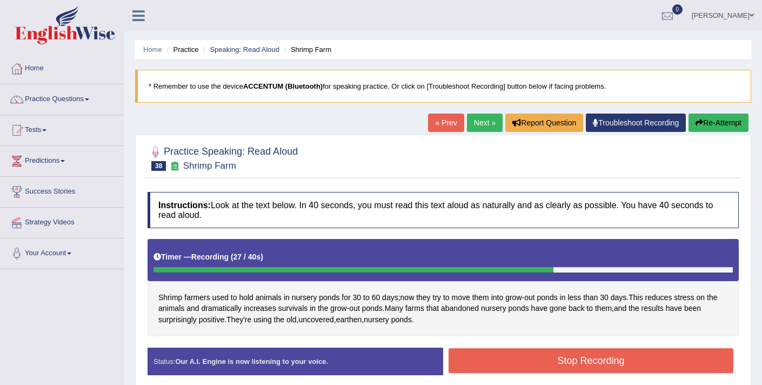
click at [598, 365] on button "Stop Recording" at bounding box center [590, 360] width 285 height 25
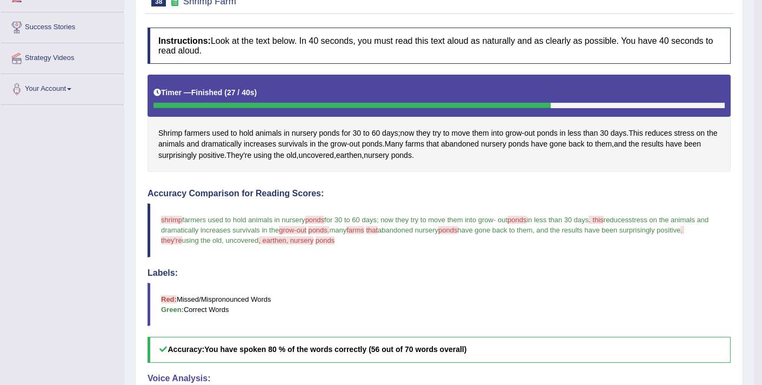
scroll to position [88, 0]
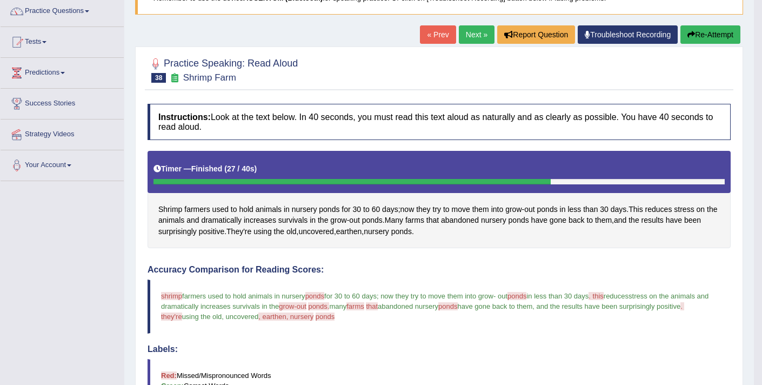
click at [476, 30] on link "Next »" at bounding box center [477, 34] width 36 height 18
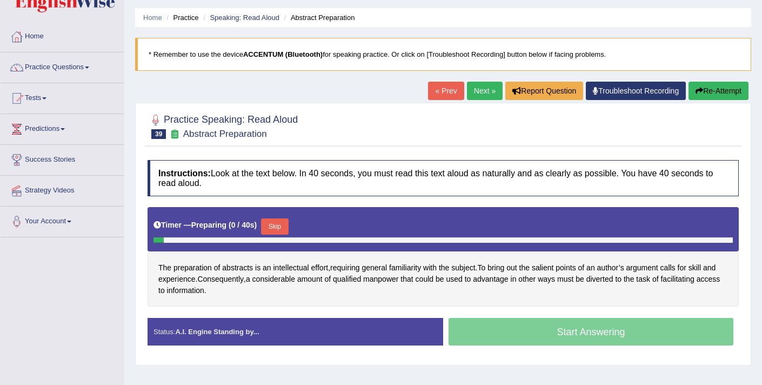
scroll to position [43, 0]
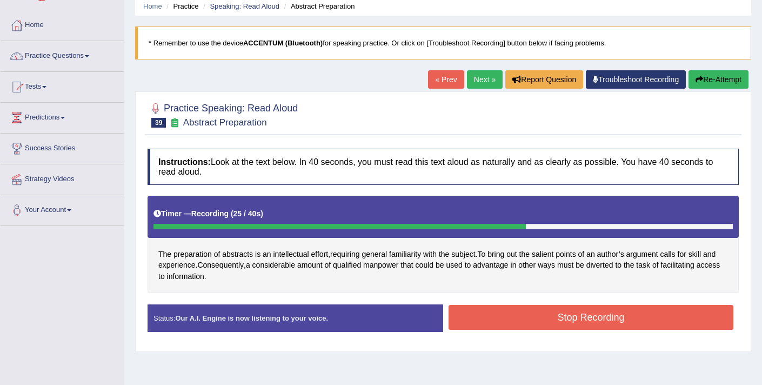
click at [520, 319] on button "Stop Recording" at bounding box center [590, 317] width 285 height 25
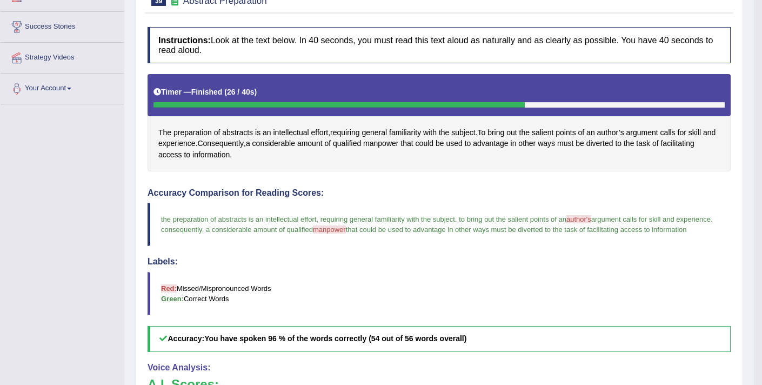
scroll to position [165, 0]
click at [398, 146] on span "manpower" at bounding box center [380, 143] width 35 height 11
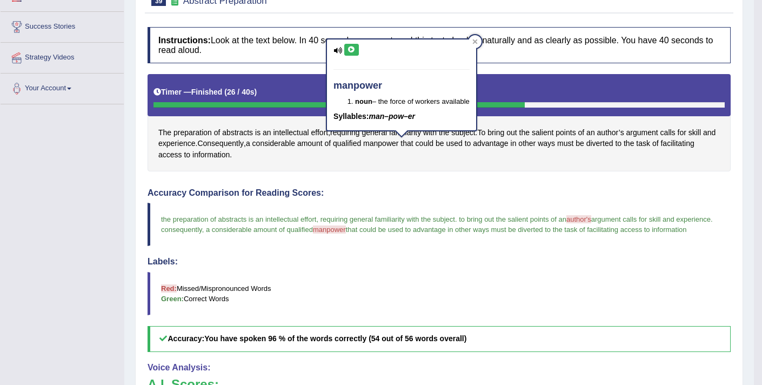
click at [350, 52] on button at bounding box center [351, 50] width 15 height 12
click at [436, 199] on div "Accuracy Comparison for Reading Scores: the preparation of abstracts is an inte…" at bounding box center [438, 270] width 583 height 164
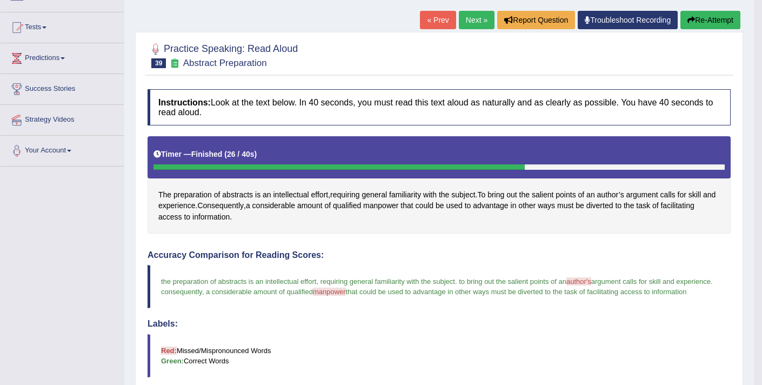
scroll to position [0, 0]
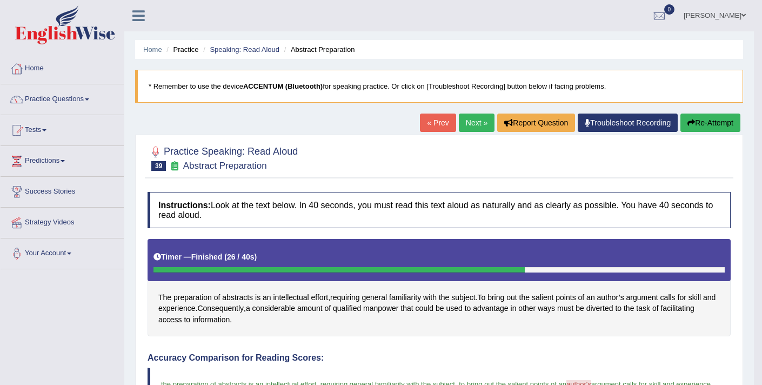
click at [721, 122] on button "Re-Attempt" at bounding box center [710, 122] width 60 height 18
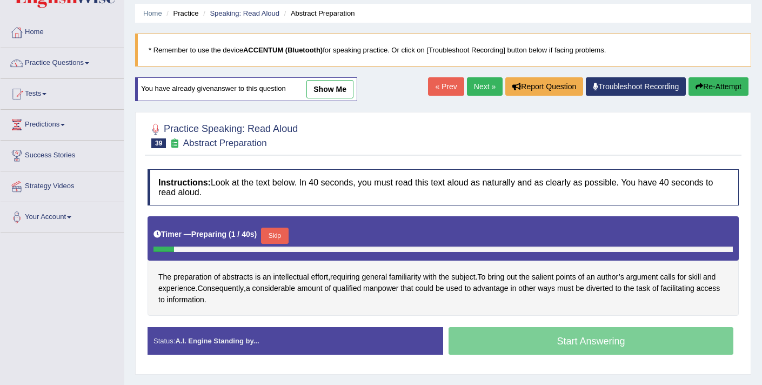
scroll to position [167, 0]
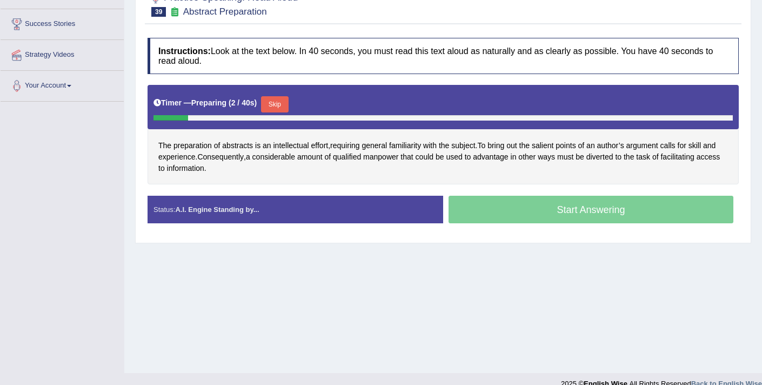
click at [277, 106] on button "Skip" at bounding box center [274, 104] width 27 height 16
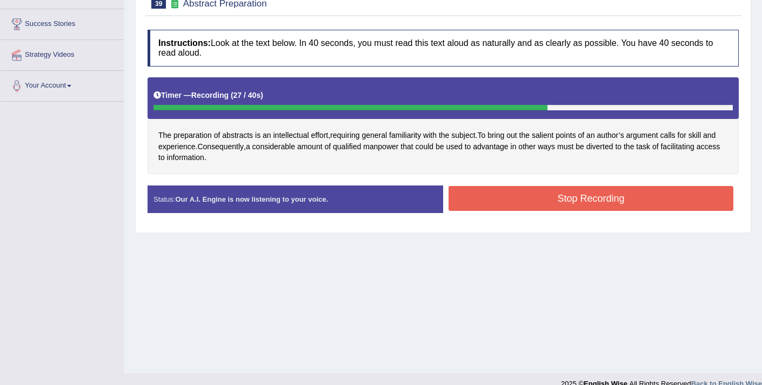
click at [569, 197] on button "Stop Recording" at bounding box center [590, 198] width 285 height 25
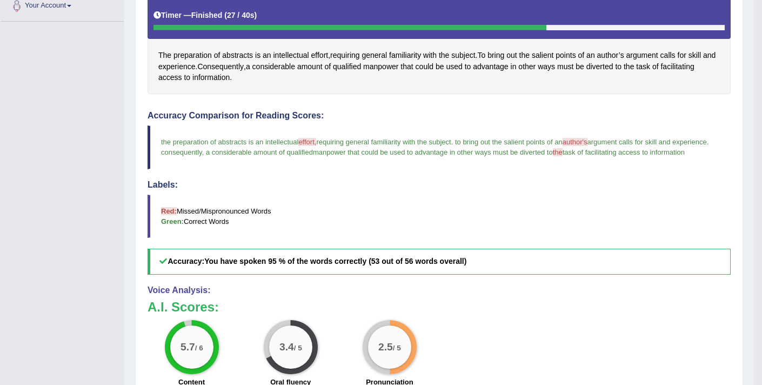
scroll to position [119, 0]
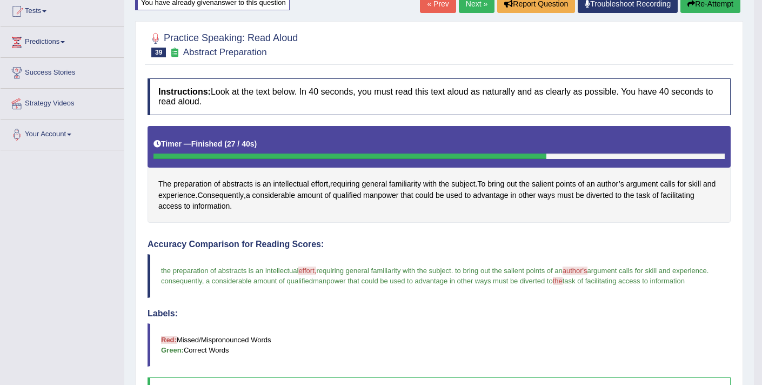
click at [466, 9] on link "Next »" at bounding box center [477, 4] width 36 height 18
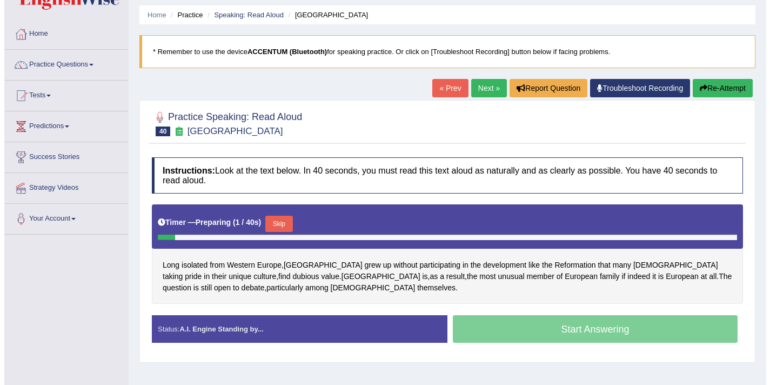
scroll to position [35, 0]
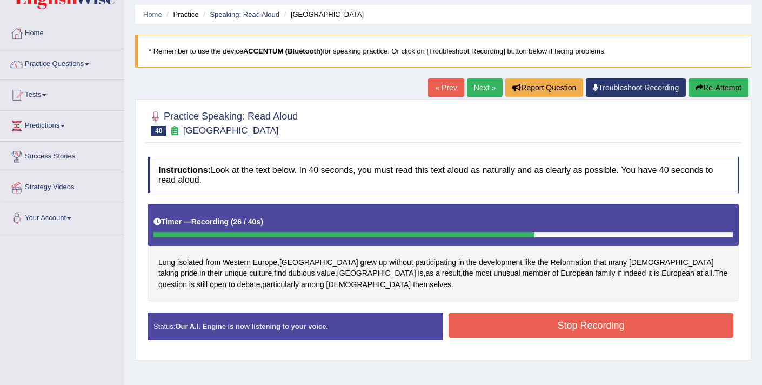
click at [498, 319] on button "Stop Recording" at bounding box center [590, 325] width 285 height 25
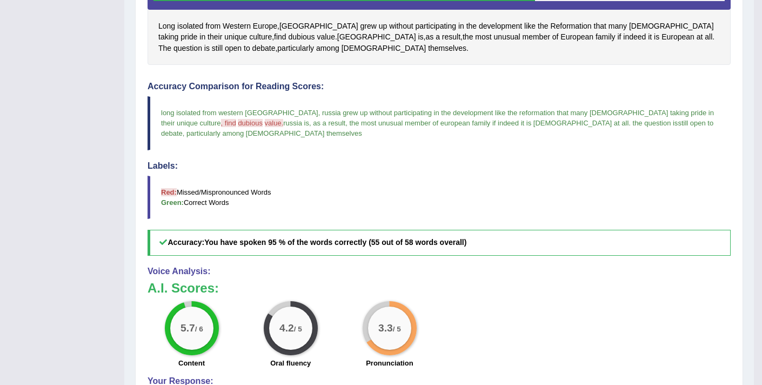
scroll to position [271, 0]
click at [288, 37] on span "dubious" at bounding box center [301, 37] width 26 height 11
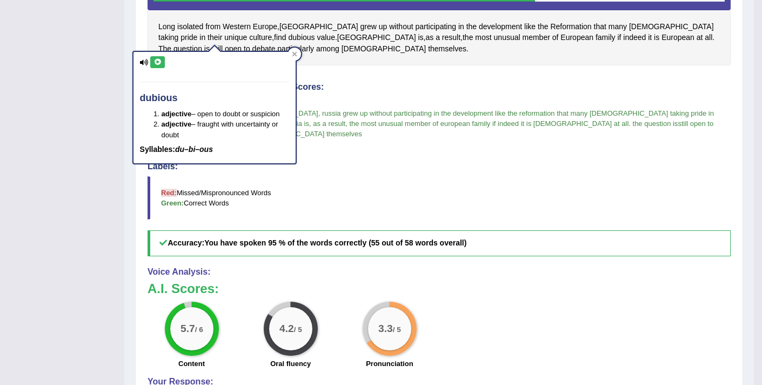
click at [159, 64] on icon at bounding box center [157, 62] width 8 height 6
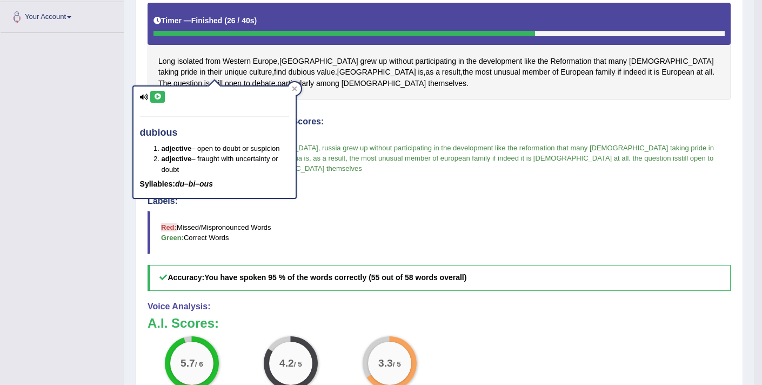
scroll to position [199, 0]
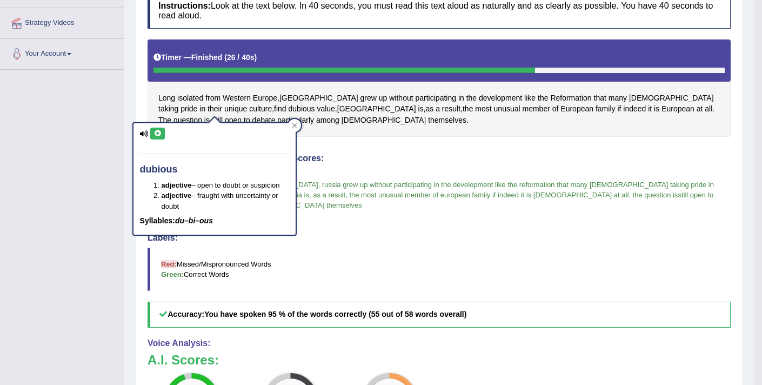
click at [80, 119] on div "Toggle navigation Home Practice Questions Speaking Practice Read Aloud Repeat S…" at bounding box center [377, 205] width 754 height 809
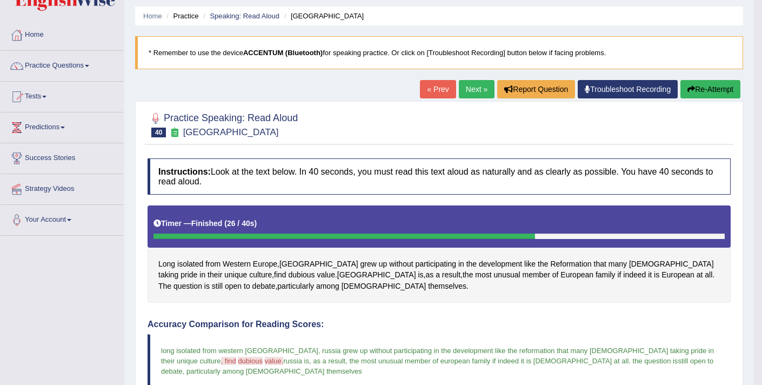
scroll to position [0, 0]
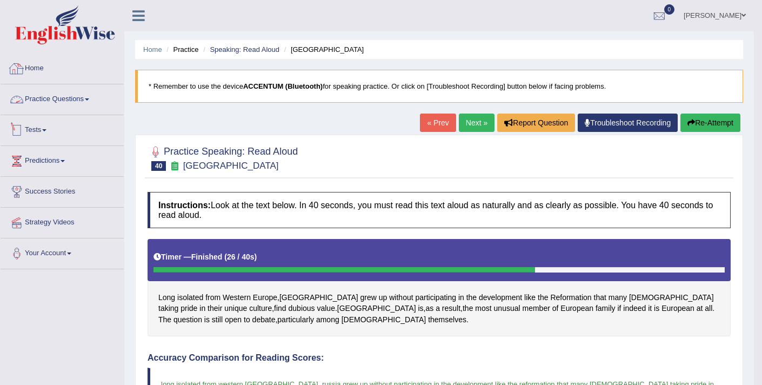
click at [55, 104] on link "Practice Questions" at bounding box center [62, 97] width 123 height 27
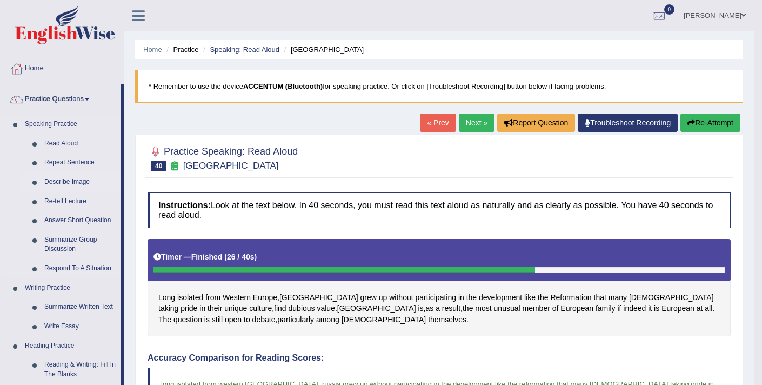
click at [71, 183] on link "Describe Image" at bounding box center [80, 181] width 82 height 19
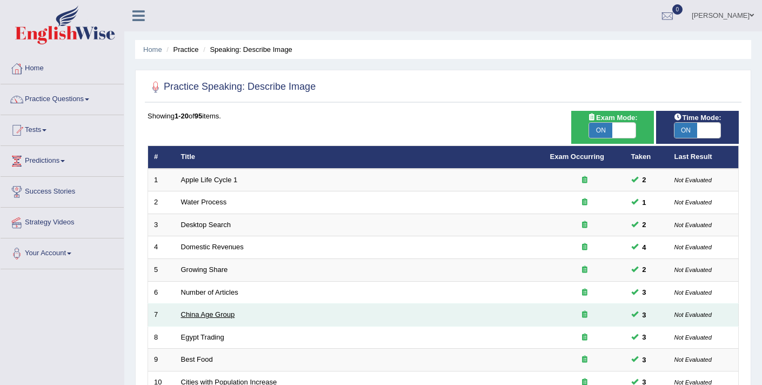
click at [212, 312] on link "China Age Group" at bounding box center [208, 314] width 54 height 8
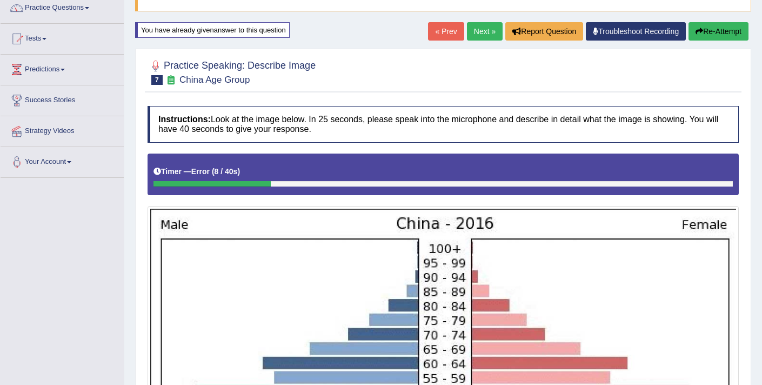
scroll to position [2, 0]
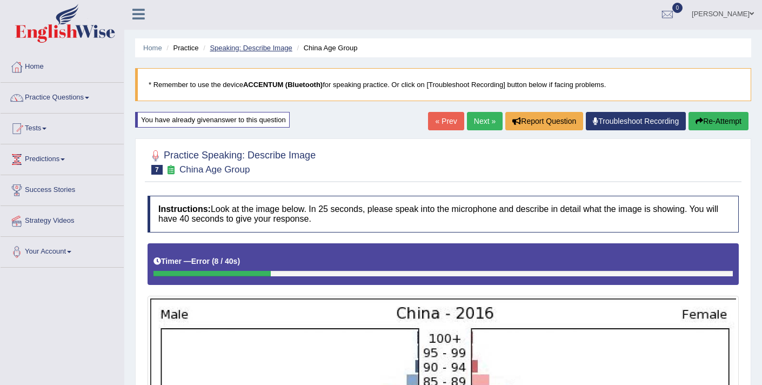
click at [244, 46] on link "Speaking: Describe Image" at bounding box center [251, 48] width 82 height 8
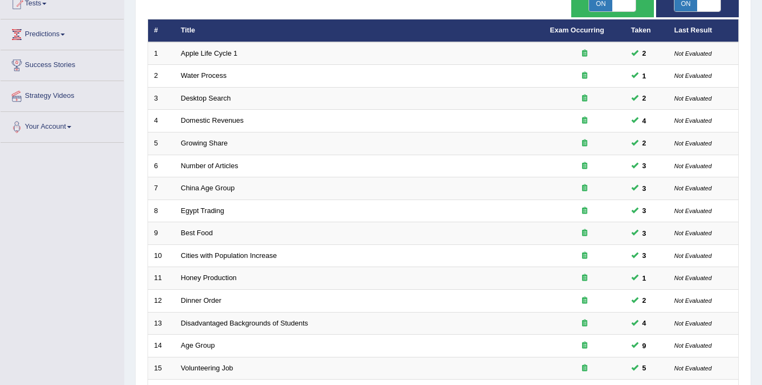
scroll to position [127, 0]
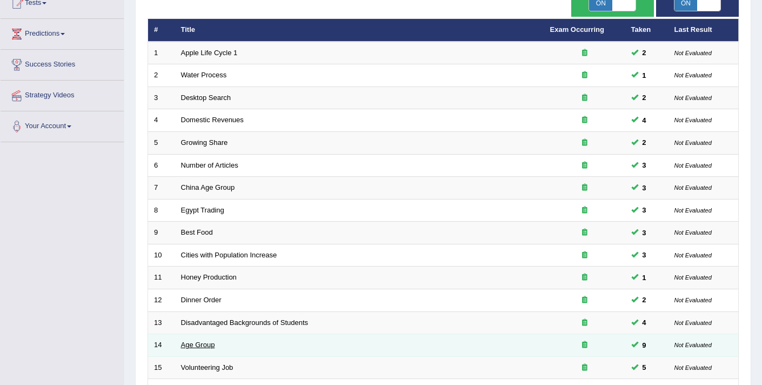
click at [198, 348] on link "Age Group" at bounding box center [198, 344] width 34 height 8
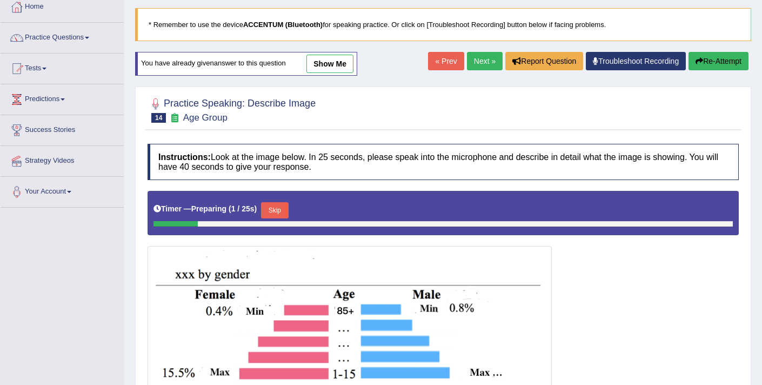
scroll to position [162, 0]
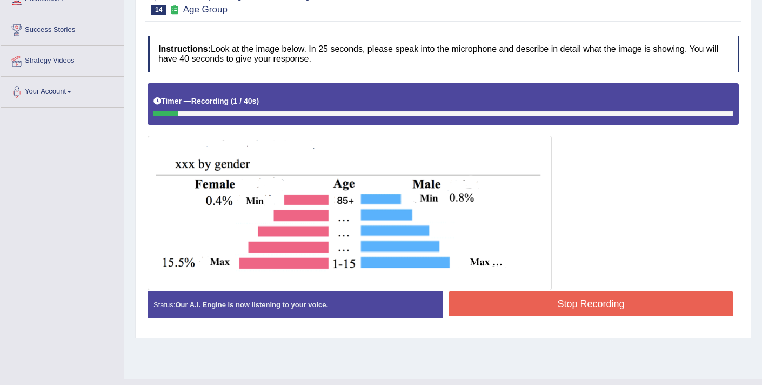
click at [642, 301] on button "Stop Recording" at bounding box center [590, 303] width 285 height 25
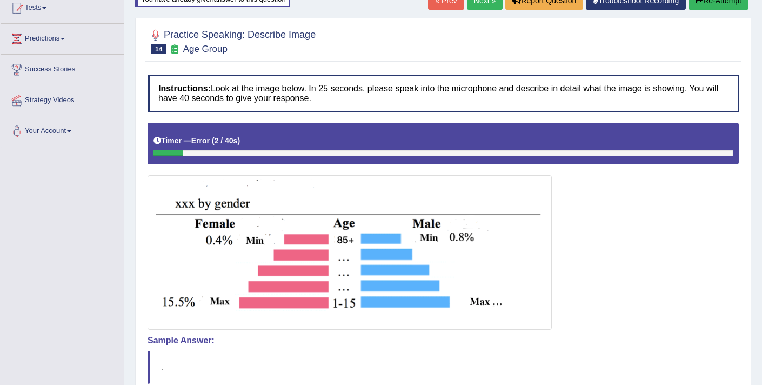
scroll to position [0, 0]
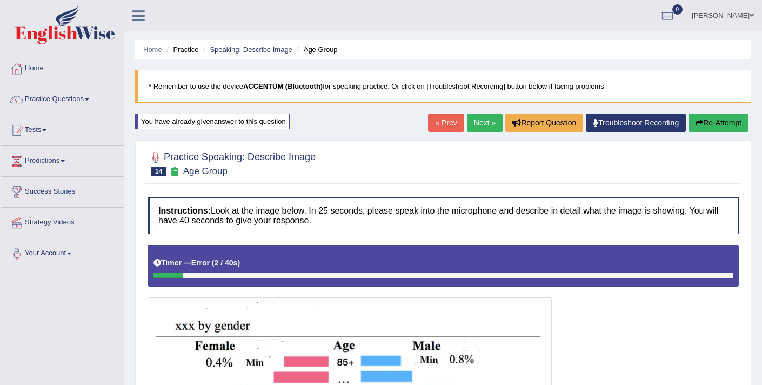
click at [713, 122] on button "Re-Attempt" at bounding box center [718, 122] width 60 height 18
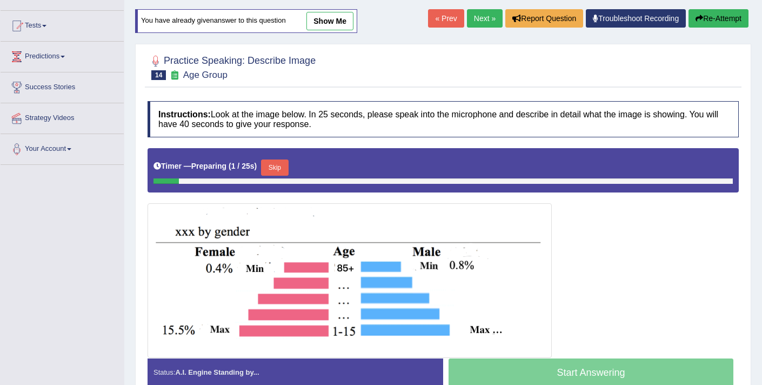
scroll to position [116, 0]
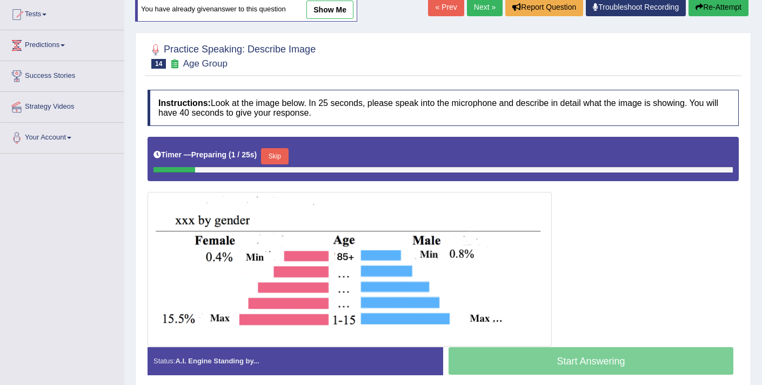
click at [282, 150] on button "Skip" at bounding box center [274, 156] width 27 height 16
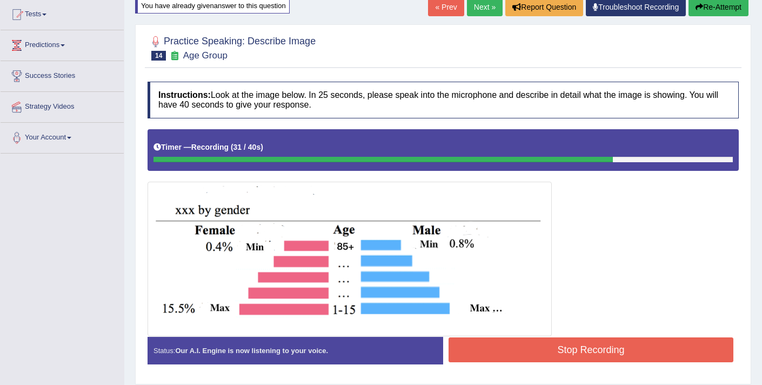
click at [538, 350] on button "Stop Recording" at bounding box center [590, 349] width 285 height 25
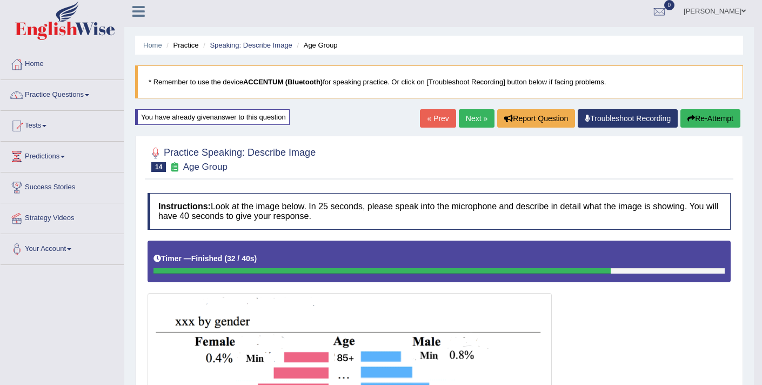
scroll to position [0, 0]
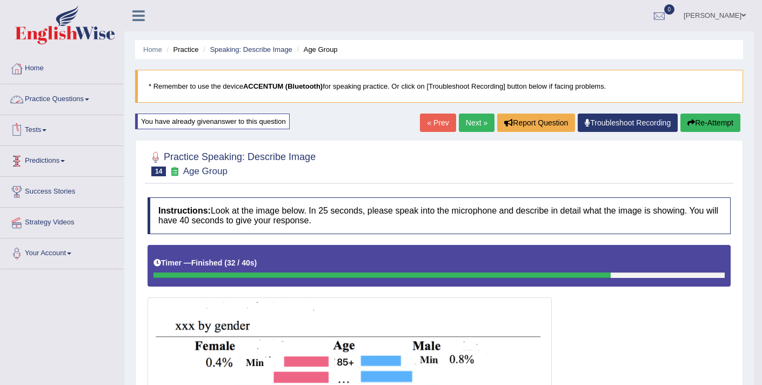
click at [90, 107] on link "Practice Questions" at bounding box center [62, 97] width 123 height 27
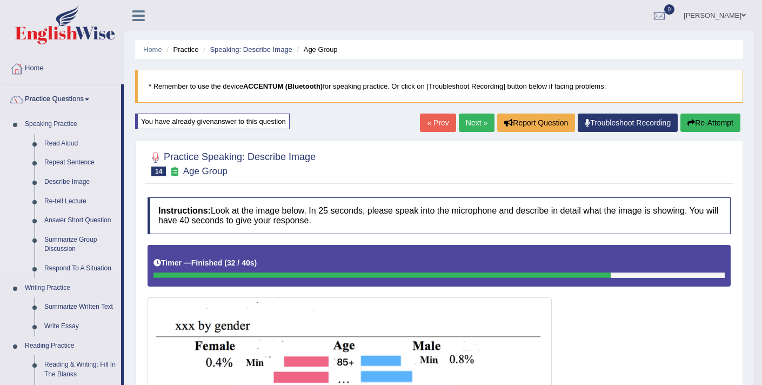
click at [77, 203] on link "Re-tell Lecture" at bounding box center [80, 201] width 82 height 19
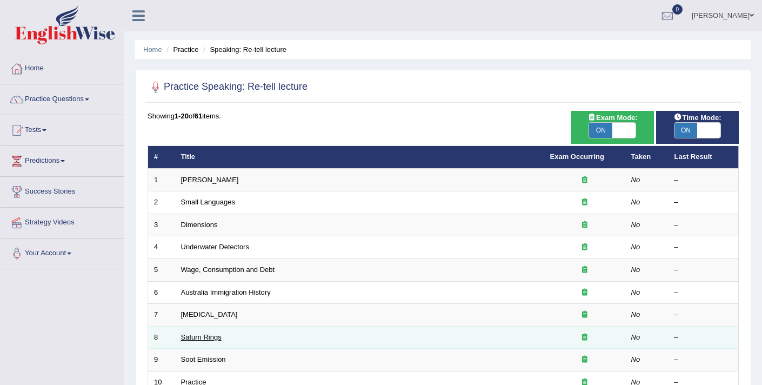
click at [196, 335] on link "Saturn Rings" at bounding box center [201, 337] width 41 height 8
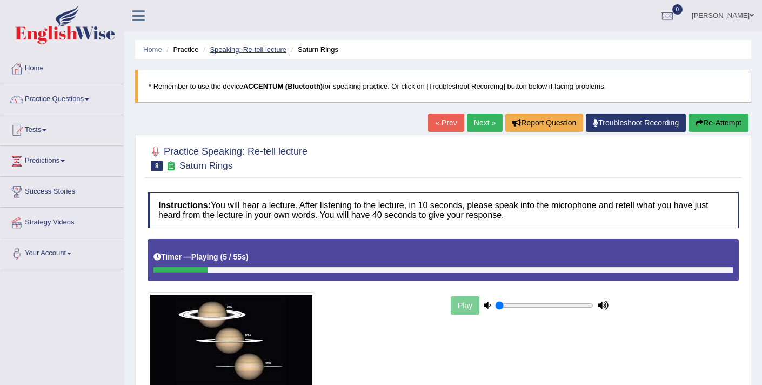
click at [228, 48] on link "Speaking: Re-tell lecture" at bounding box center [248, 49] width 77 height 8
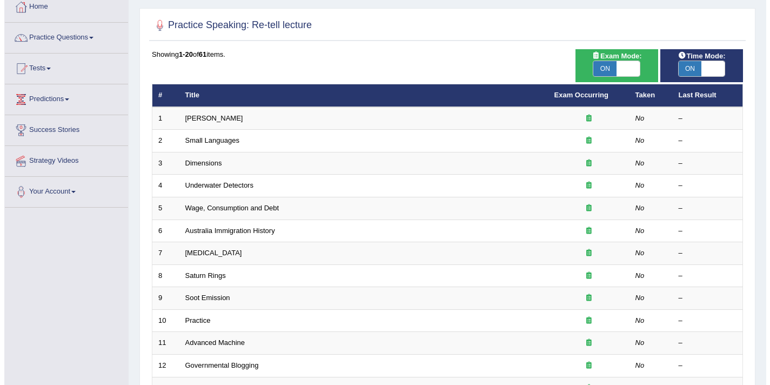
scroll to position [65, 0]
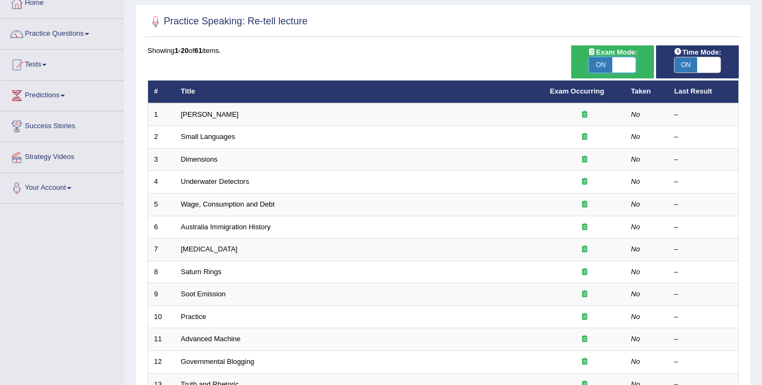
click at [624, 67] on span at bounding box center [623, 64] width 23 height 15
checkbox input "false"
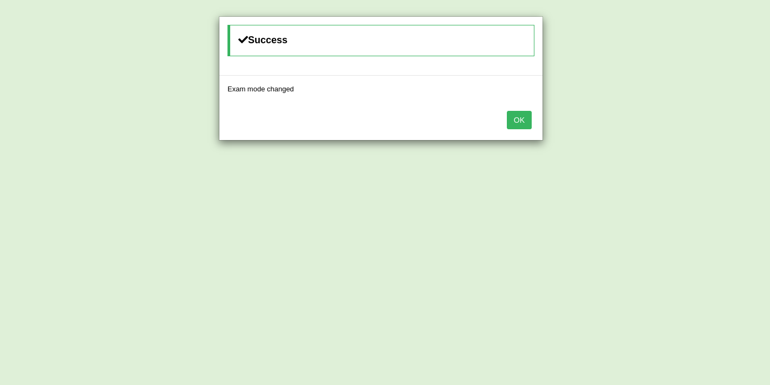
click at [512, 125] on button "OK" at bounding box center [519, 120] width 25 height 18
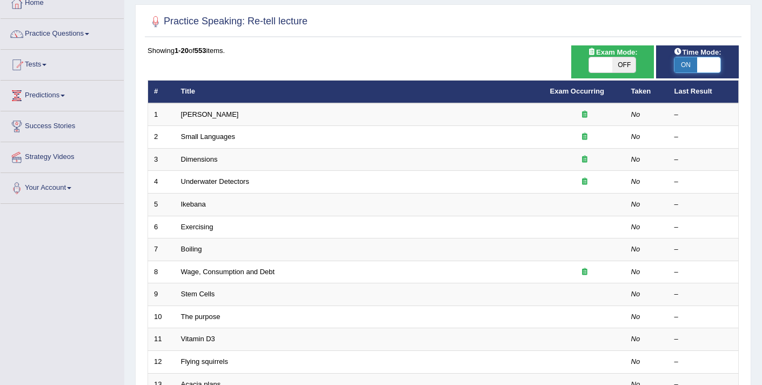
click at [707, 69] on span at bounding box center [708, 64] width 23 height 15
checkbox input "false"
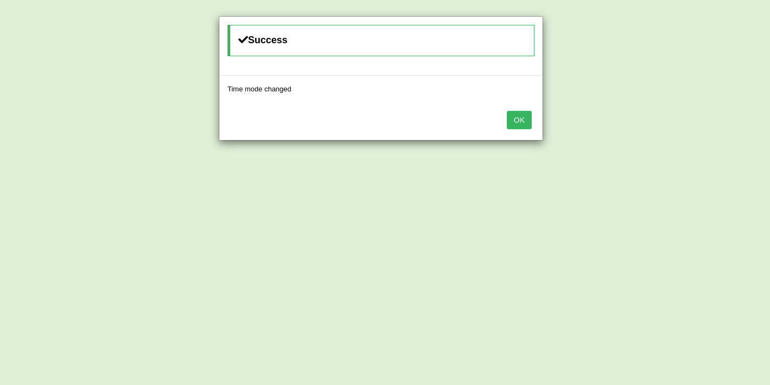
click at [523, 123] on button "OK" at bounding box center [519, 120] width 25 height 18
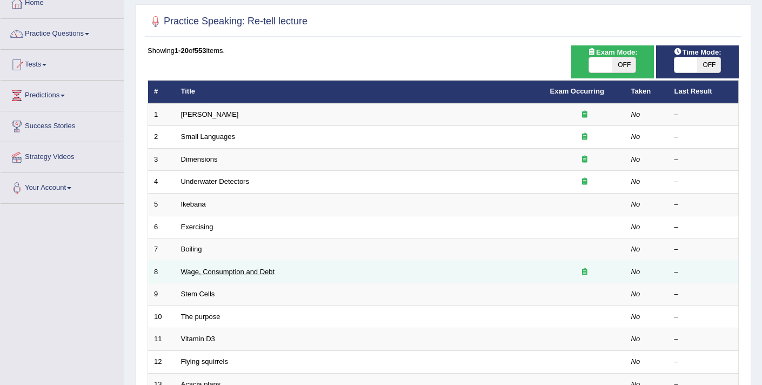
click at [205, 270] on link "Wage, Consumption and Debt" at bounding box center [228, 271] width 94 height 8
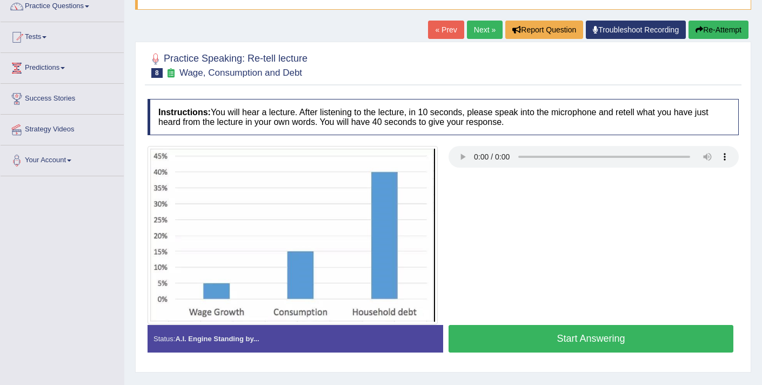
scroll to position [95, 0]
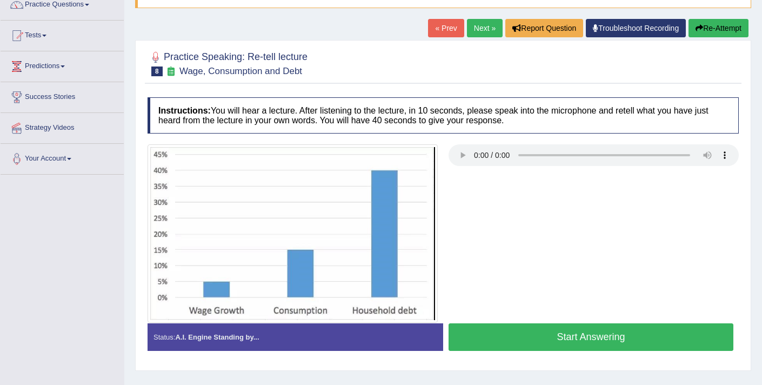
click at [580, 337] on button "Start Answering" at bounding box center [590, 337] width 285 height 28
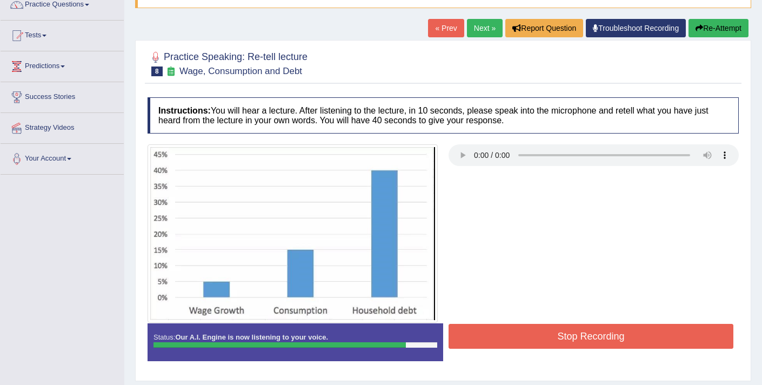
click at [610, 342] on button "Stop Recording" at bounding box center [590, 336] width 285 height 25
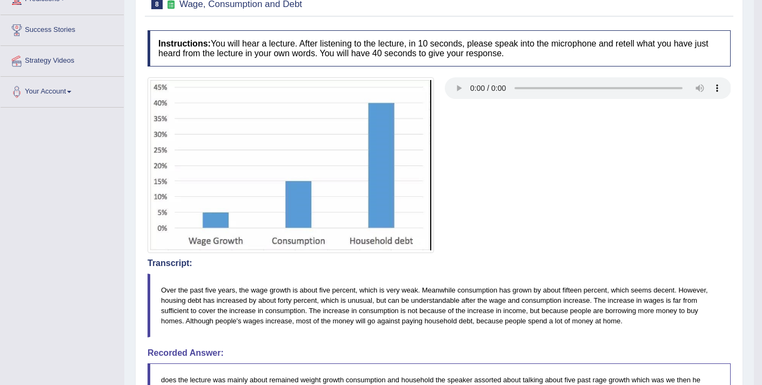
scroll to position [0, 0]
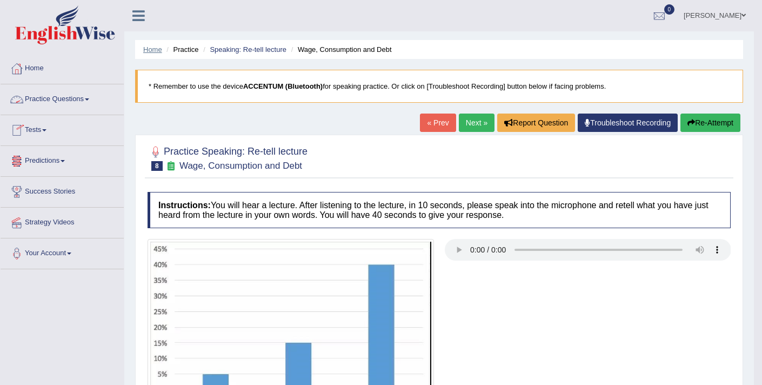
click at [146, 49] on link "Home" at bounding box center [152, 49] width 19 height 8
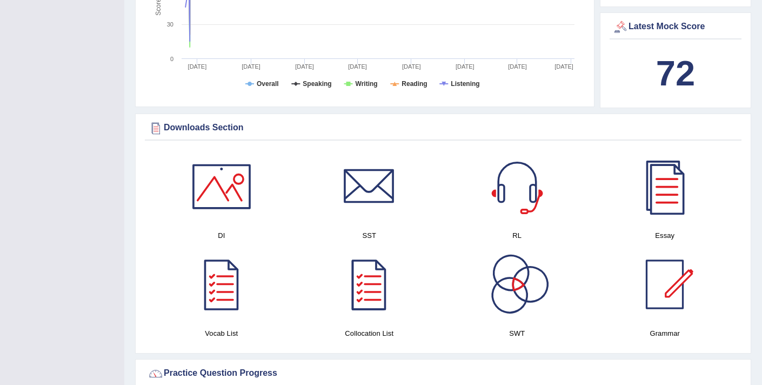
scroll to position [483, 0]
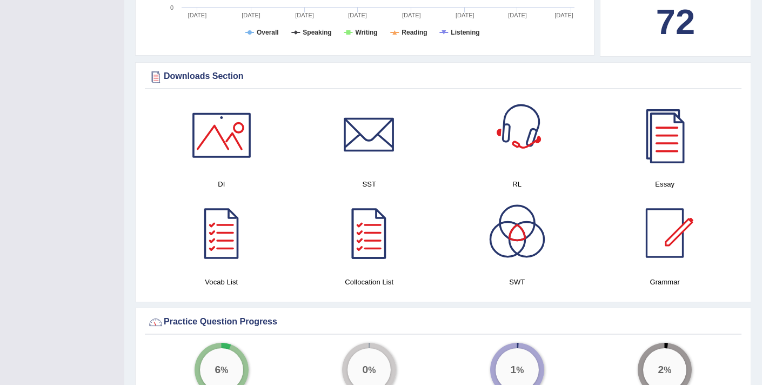
click at [519, 140] on div at bounding box center [517, 135] width 76 height 76
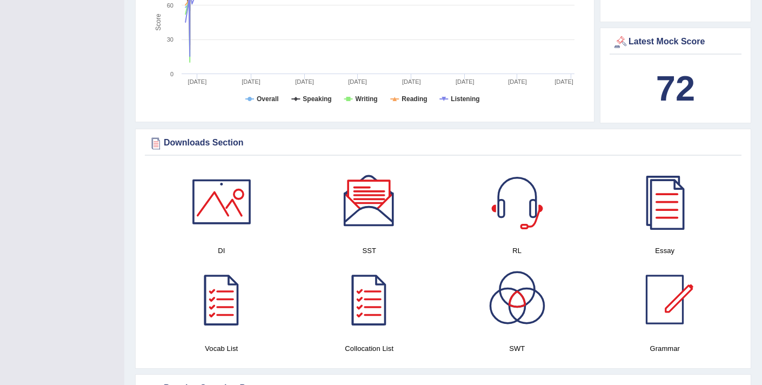
scroll to position [0, 0]
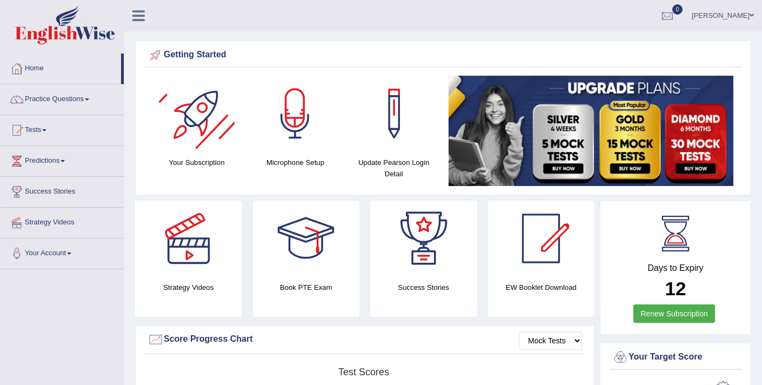
click at [96, 100] on link "Practice Questions" at bounding box center [62, 97] width 123 height 27
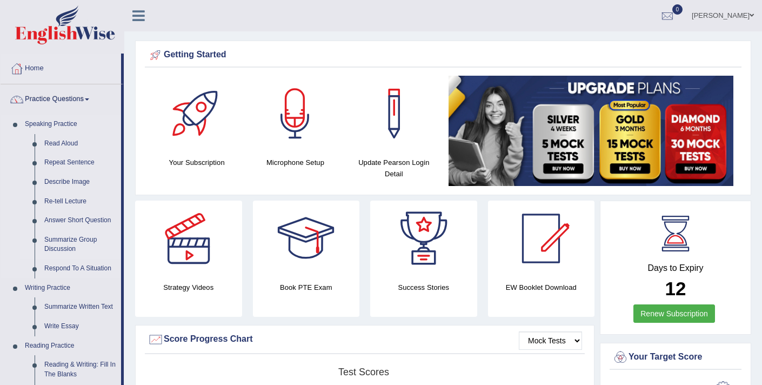
click at [78, 245] on link "Summarize Group Discussion" at bounding box center [80, 244] width 82 height 29
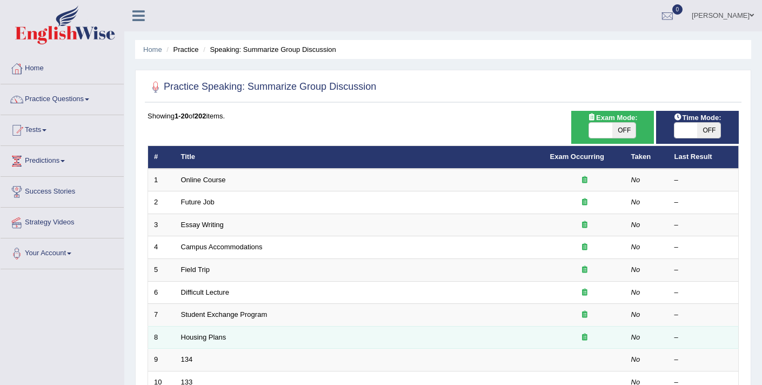
scroll to position [3, 0]
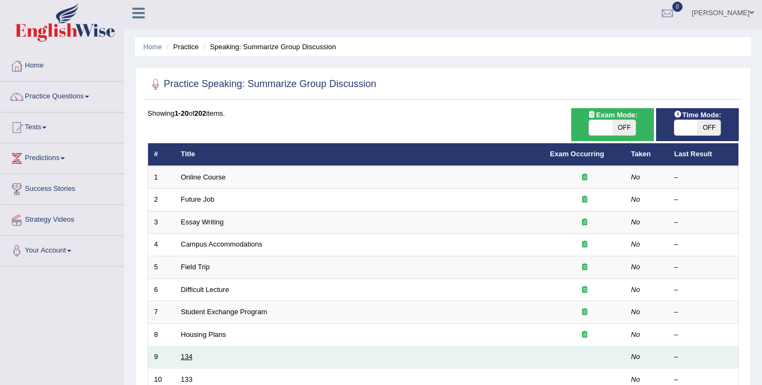
click at [187, 357] on link "134" at bounding box center [187, 356] width 12 height 8
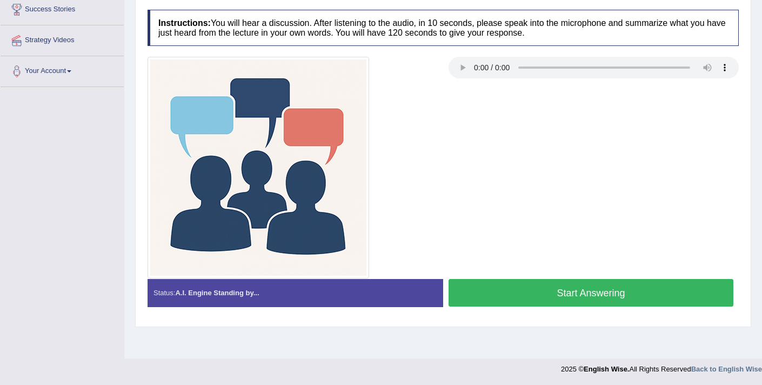
scroll to position [183, 0]
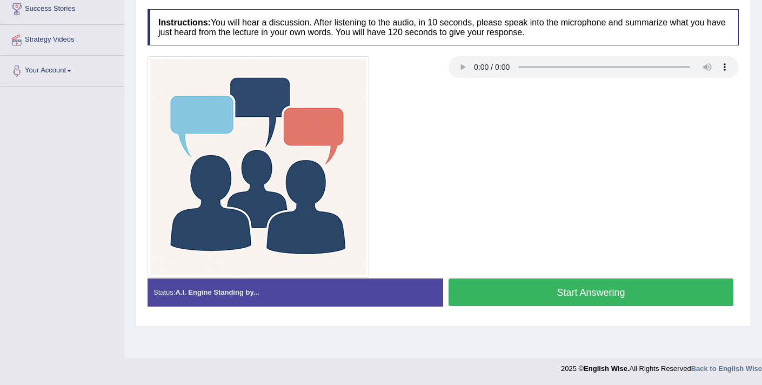
click at [546, 292] on button "Start Answering" at bounding box center [590, 292] width 285 height 28
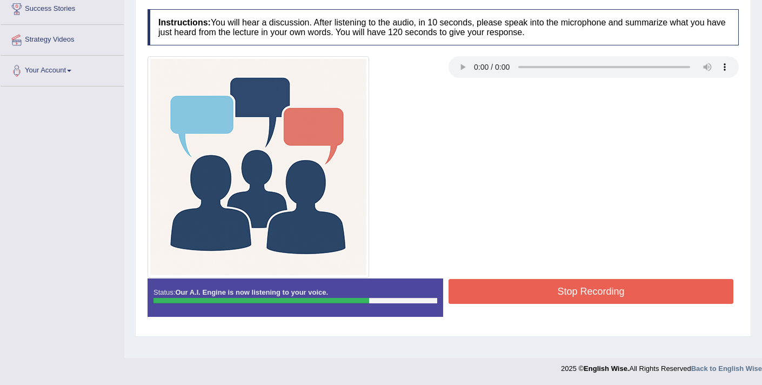
click at [535, 291] on button "Stop Recording" at bounding box center [590, 291] width 285 height 25
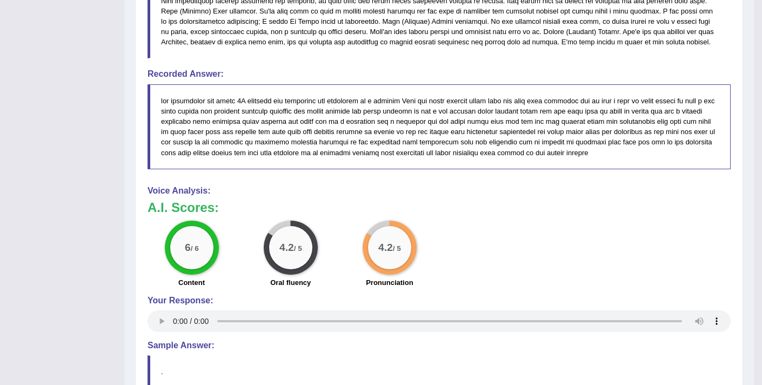
scroll to position [595, 0]
